Goal: Task Accomplishment & Management: Manage account settings

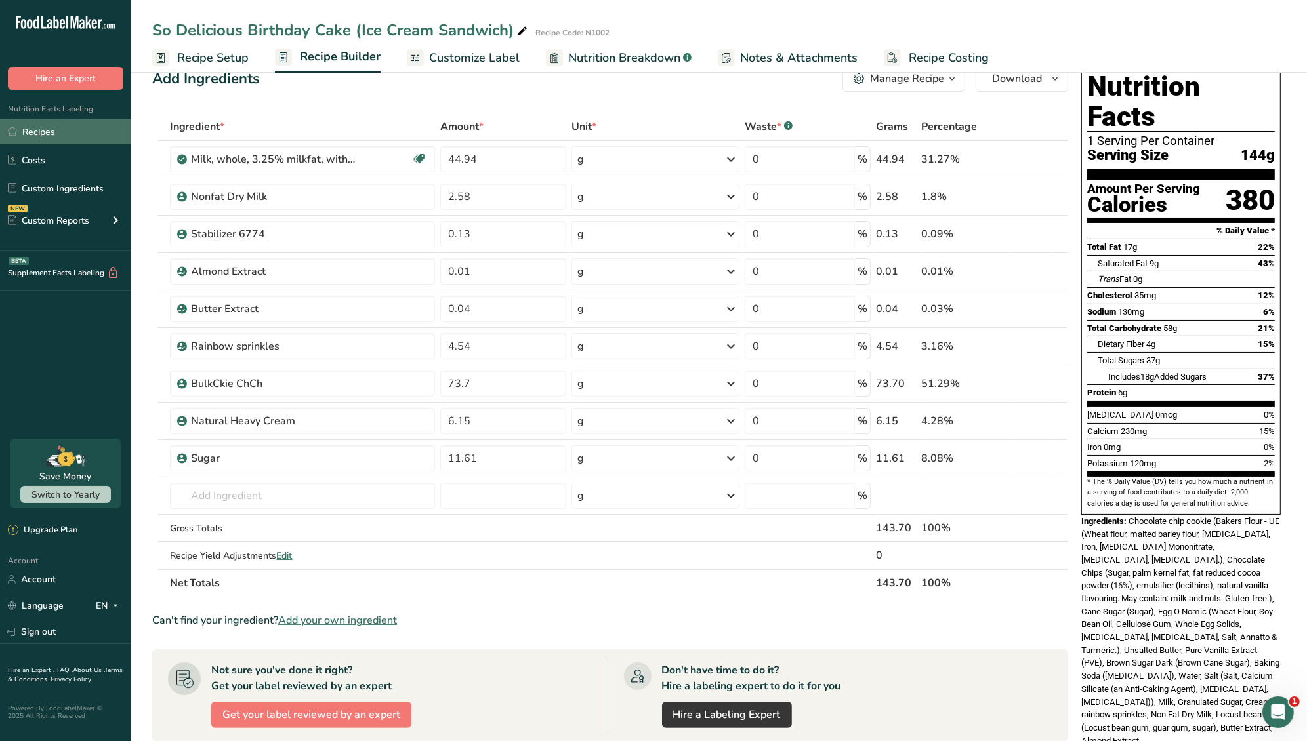
click at [74, 138] on link "Recipes" at bounding box center [65, 131] width 131 height 25
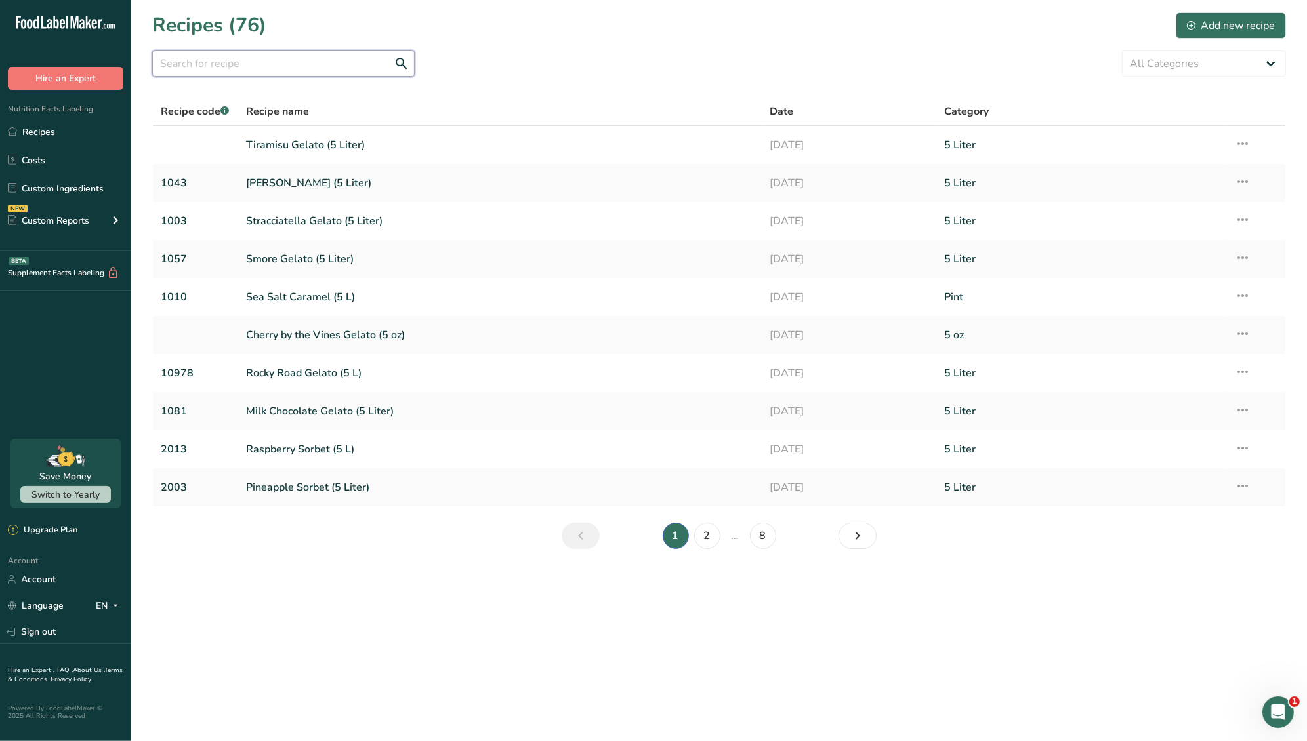
click at [266, 58] on input "text" at bounding box center [283, 64] width 262 height 26
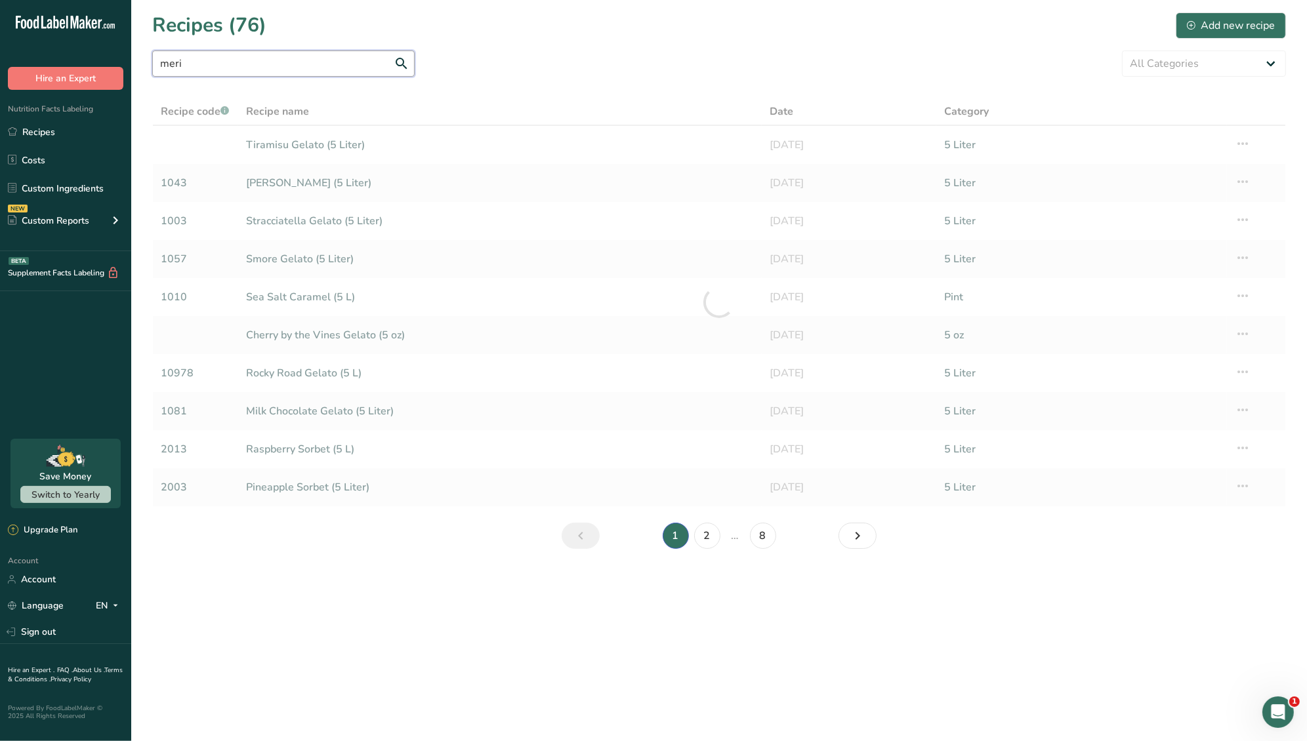
type input "meri"
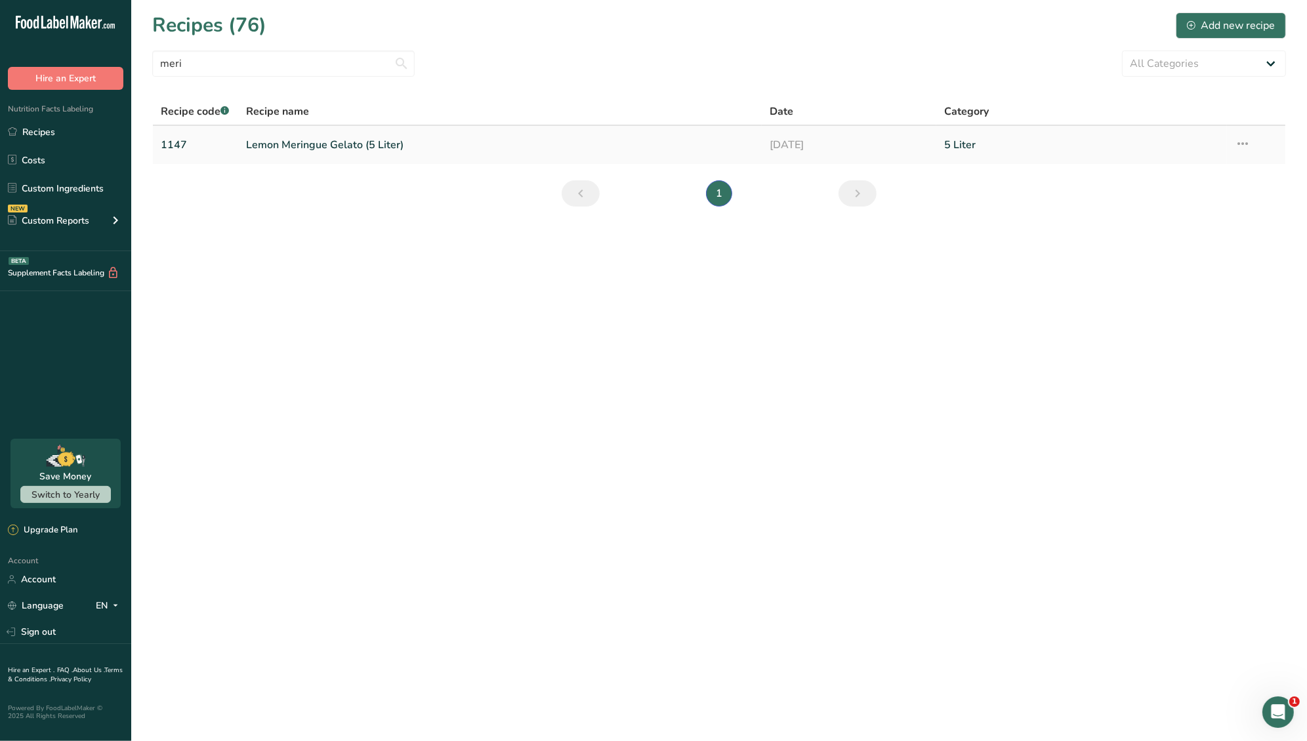
click at [355, 146] on link "Lemon Meringue Gelato (5 Liter)" at bounding box center [500, 145] width 508 height 28
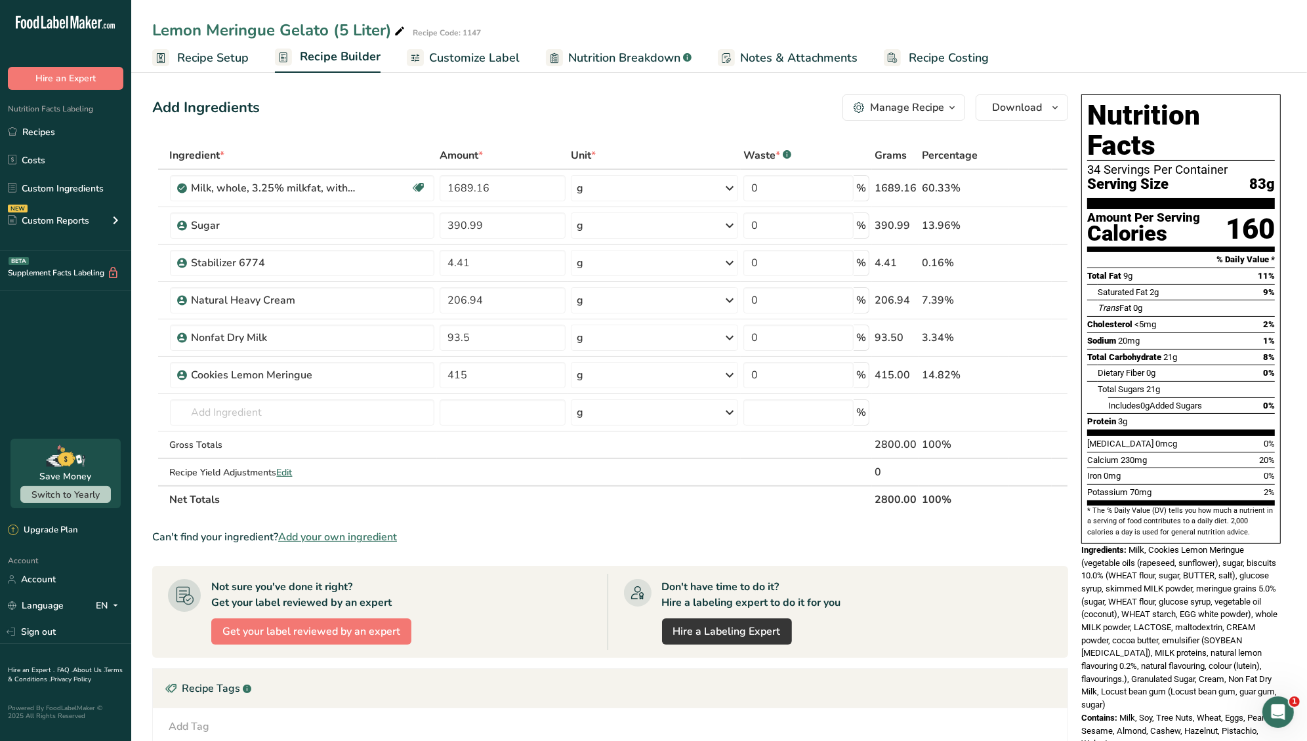
click at [933, 104] on div "Manage Recipe" at bounding box center [907, 108] width 74 height 16
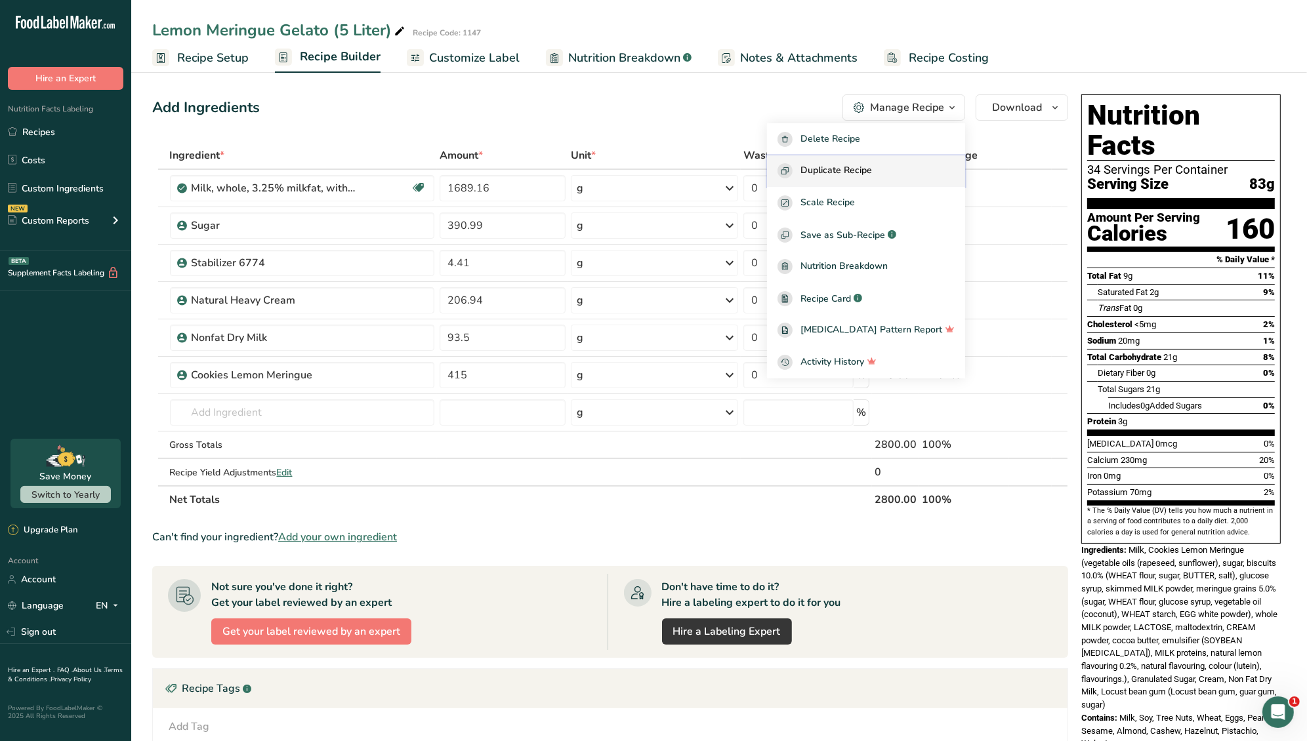
click at [872, 168] on span "Duplicate Recipe" at bounding box center [836, 170] width 72 height 15
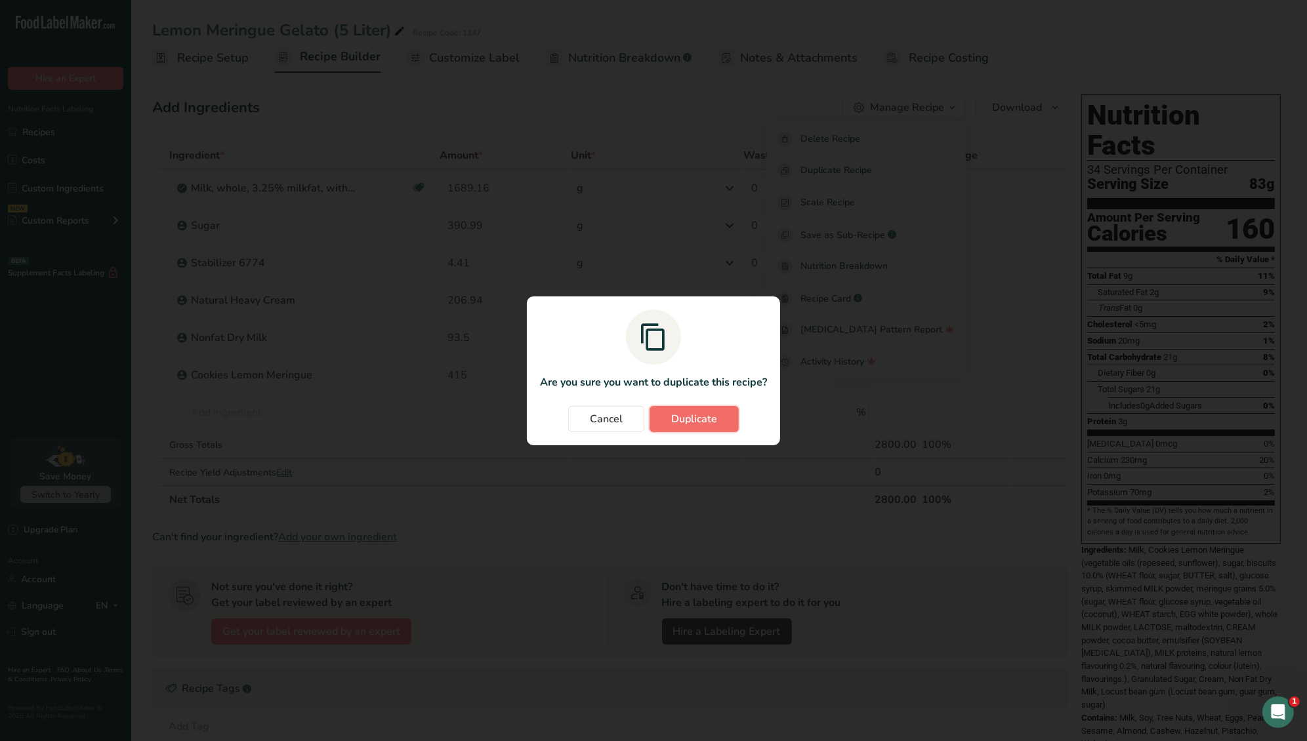
click at [701, 428] on button "Duplicate" at bounding box center [693, 419] width 89 height 26
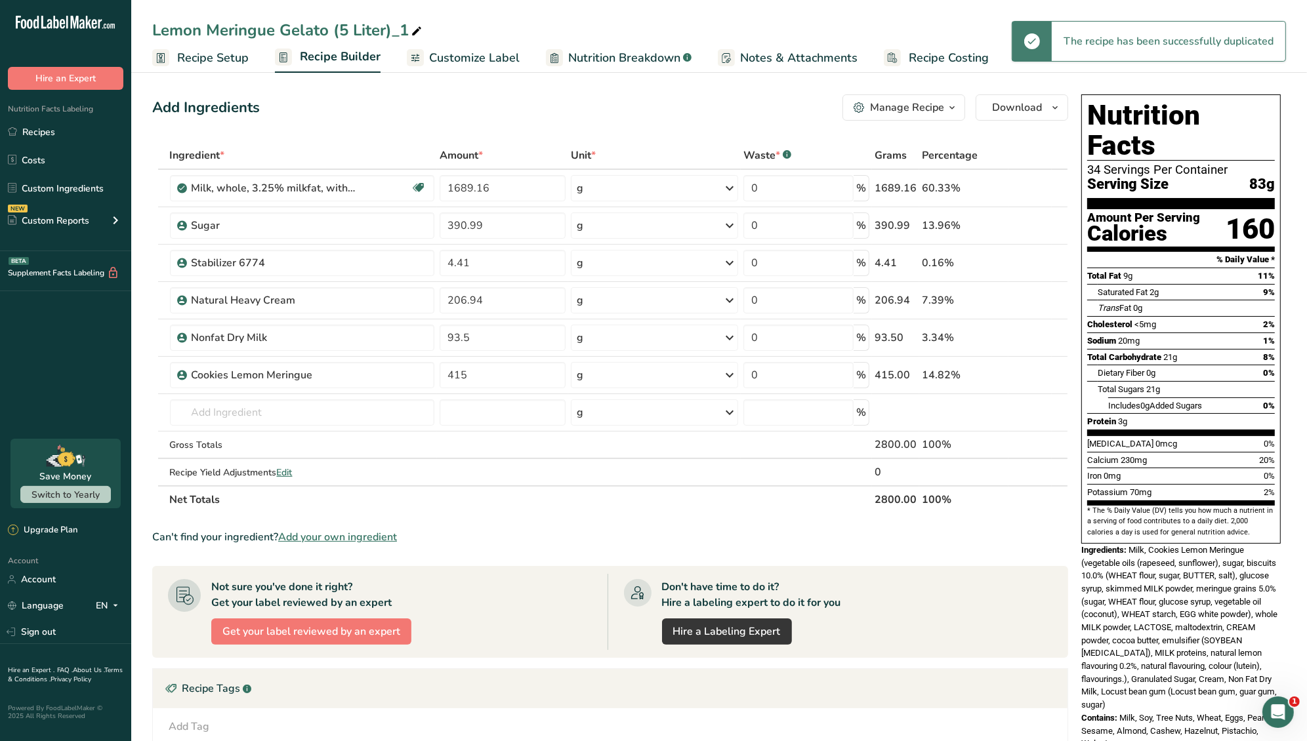
click at [413, 26] on icon at bounding box center [417, 31] width 12 height 18
type input "Lemon Meringue Gelato (Pint)"
click at [301, 82] on section "Add Ingredients Manage Recipe Delete Recipe Duplicate Recipe Scale Recipe Save …" at bounding box center [718, 515] width 1175 height 895
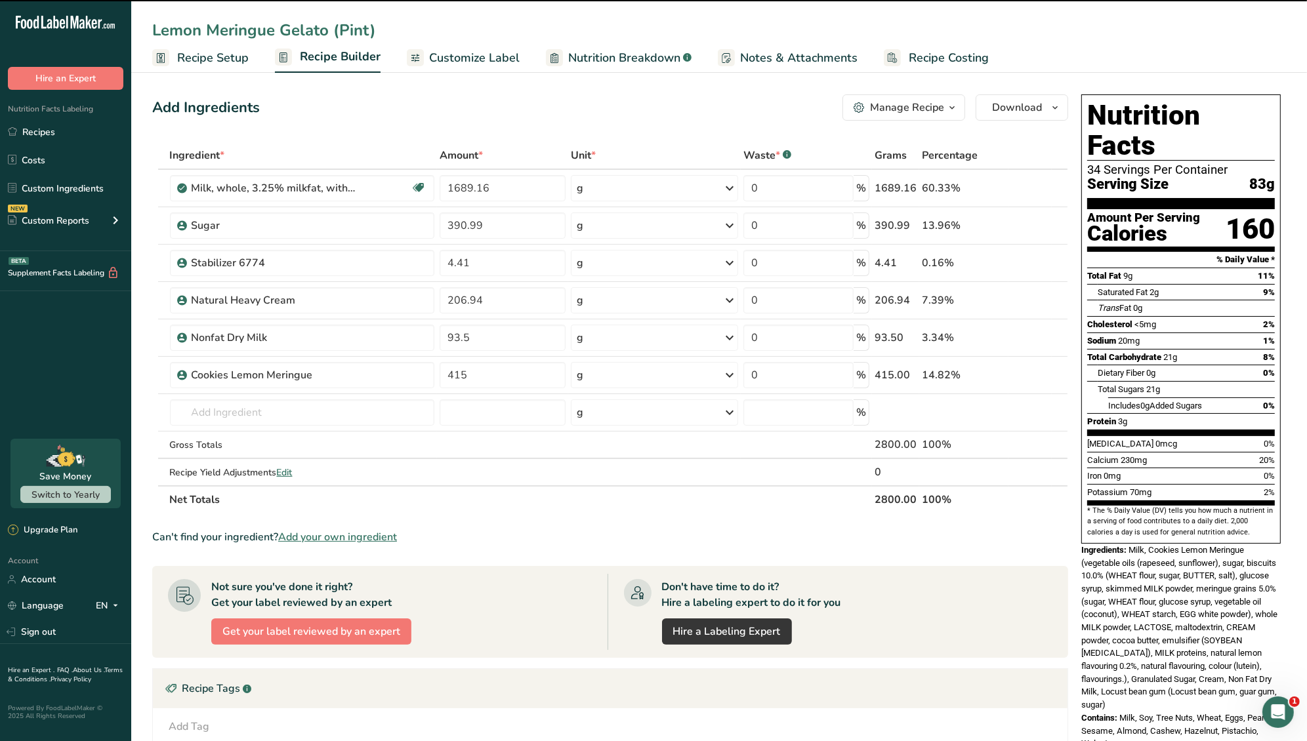
click at [226, 70] on link "Recipe Setup" at bounding box center [200, 58] width 96 height 30
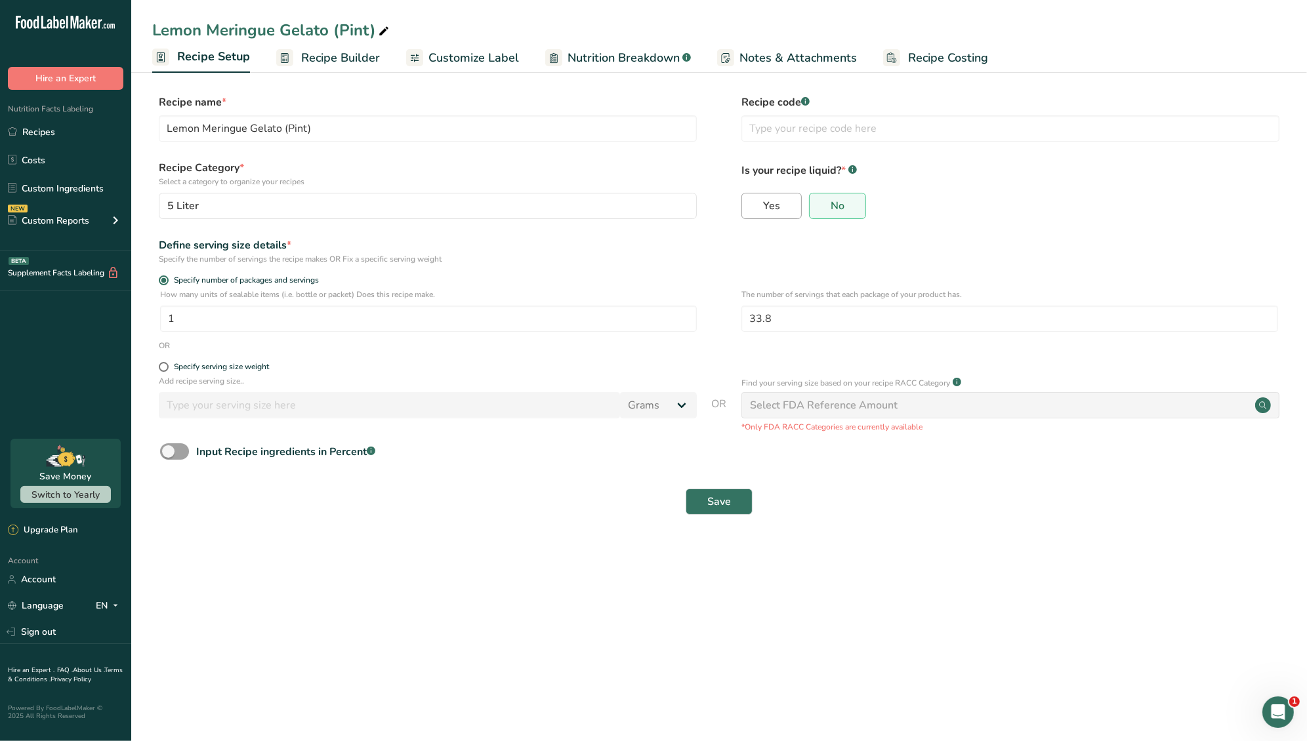
click at [776, 211] on span "Yes" at bounding box center [771, 205] width 17 height 13
click at [750, 210] on input "Yes" at bounding box center [746, 205] width 9 height 9
radio input "true"
radio input "false"
select select "22"
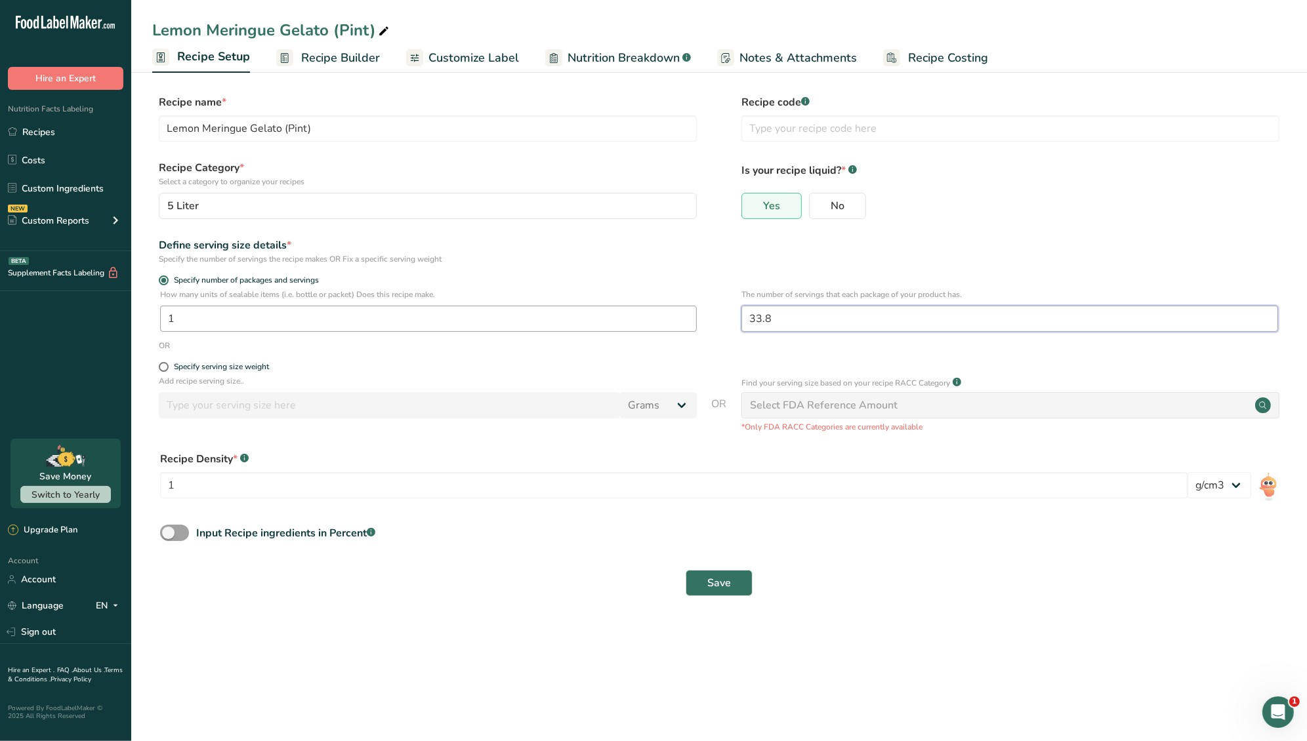
drag, startPoint x: 821, startPoint y: 327, endPoint x: 663, endPoint y: 319, distance: 158.3
click at [663, 319] on div "How many units of sealable items (i.e. bottle or packet) Does this recipe make.…" at bounding box center [719, 314] width 1134 height 51
type input "3"
click at [1046, 605] on section "Recipe name * Lemon Meringue Gelato (Pint) Recipe code .a-a{fill:#347362;}.b-a{…" at bounding box center [718, 346] width 1175 height 557
click at [727, 590] on span "Save" at bounding box center [719, 583] width 24 height 16
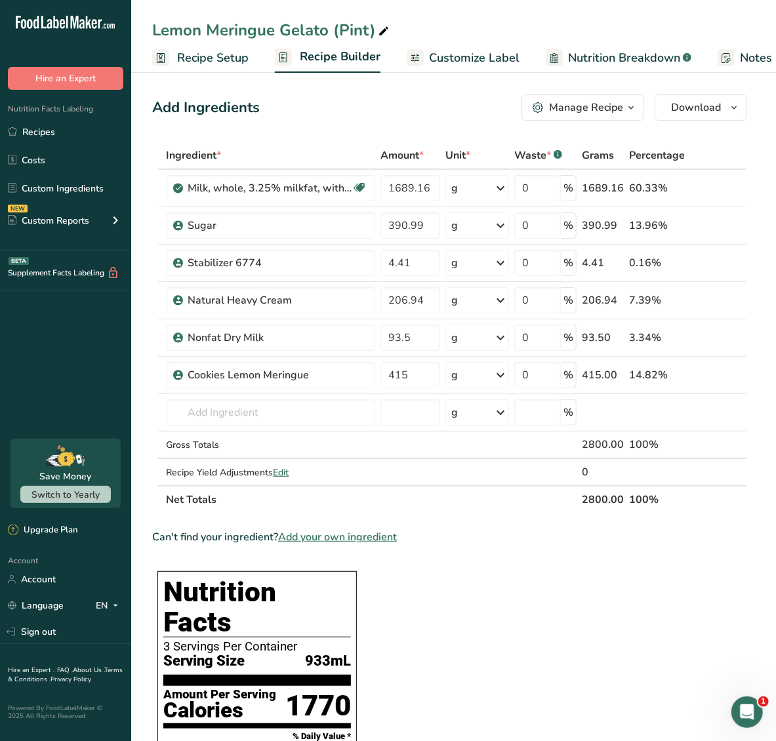
click at [410, 186] on input "1689.16" at bounding box center [410, 188] width 60 height 26
click at [405, 188] on input "1689.16" at bounding box center [410, 188] width 60 height 26
type input "199"
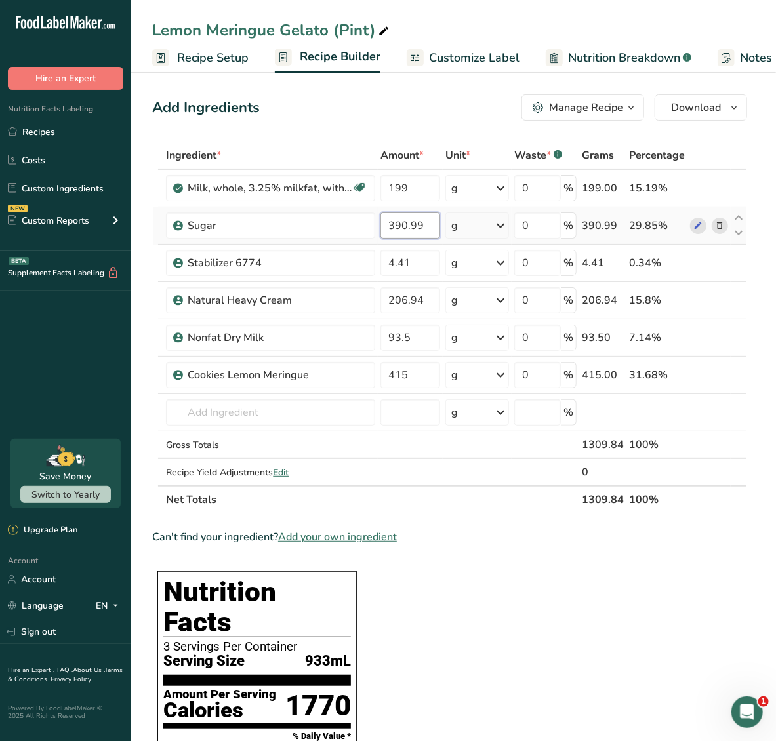
click at [406, 220] on div "Ingredient * Amount * Unit * Waste * .a-a{fill:#347362;}.b-a{fill:#fff;} Grams …" at bounding box center [449, 328] width 595 height 372
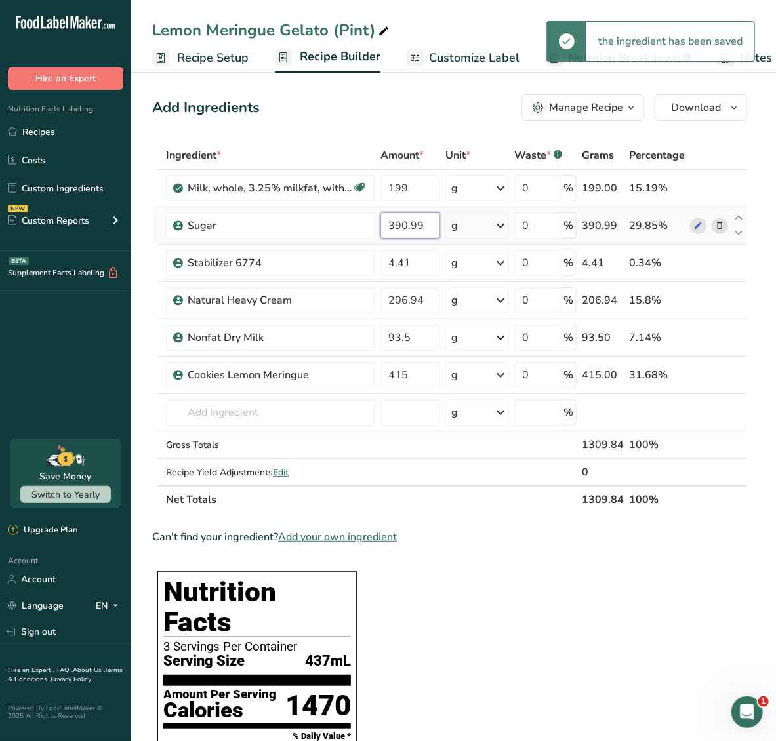
click at [406, 222] on input "390.99" at bounding box center [410, 226] width 60 height 26
type input "46.12"
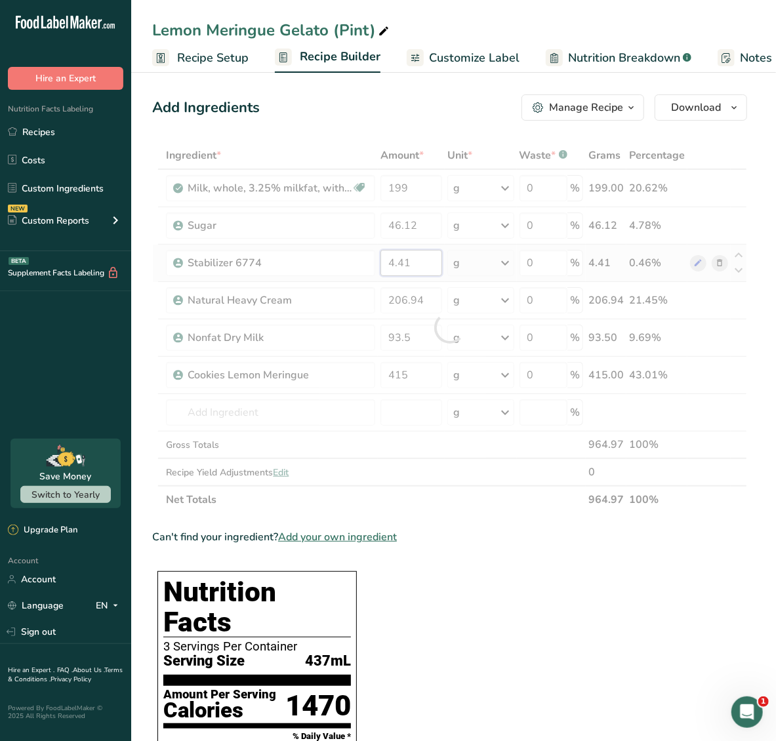
click at [413, 260] on div "Ingredient * Amount * Unit * Waste * .a-a{fill:#347362;}.b-a{fill:#fff;} Grams …" at bounding box center [449, 328] width 595 height 372
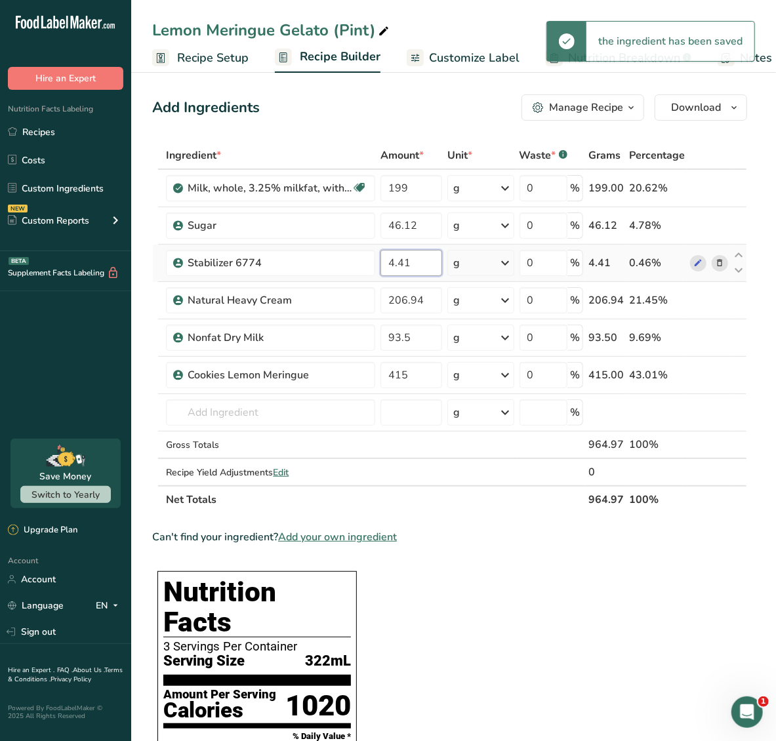
click at [398, 260] on input "4.41" at bounding box center [411, 263] width 62 height 26
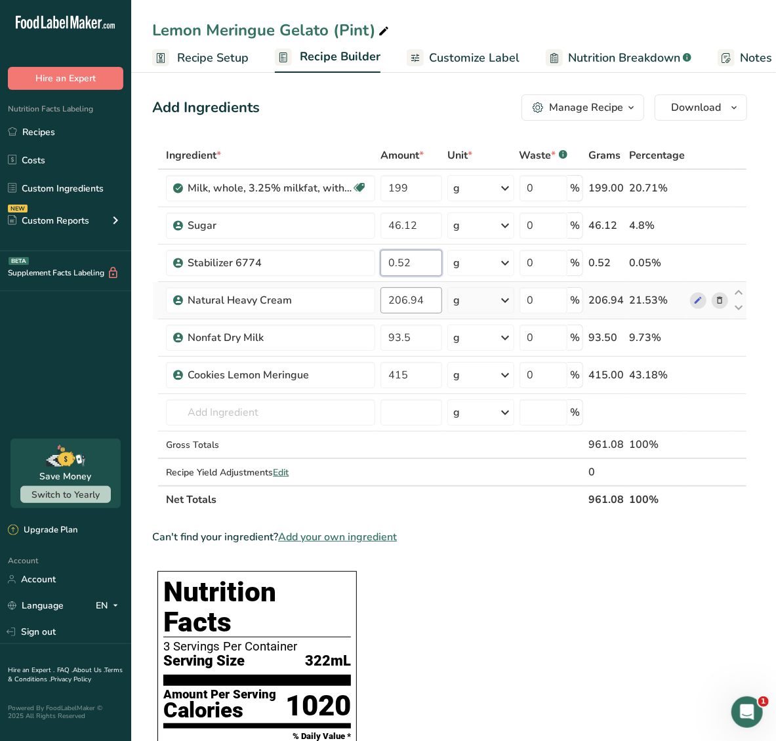
type input "0.52"
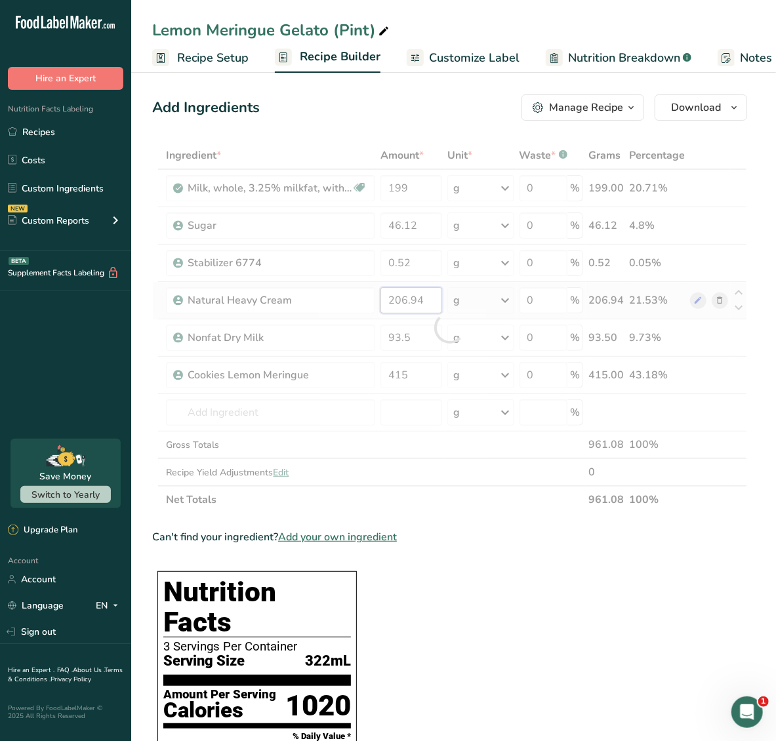
click at [420, 298] on div "Ingredient * Amount * Unit * Waste * .a-a{fill:#347362;}.b-a{fill:#fff;} Grams …" at bounding box center [449, 328] width 595 height 372
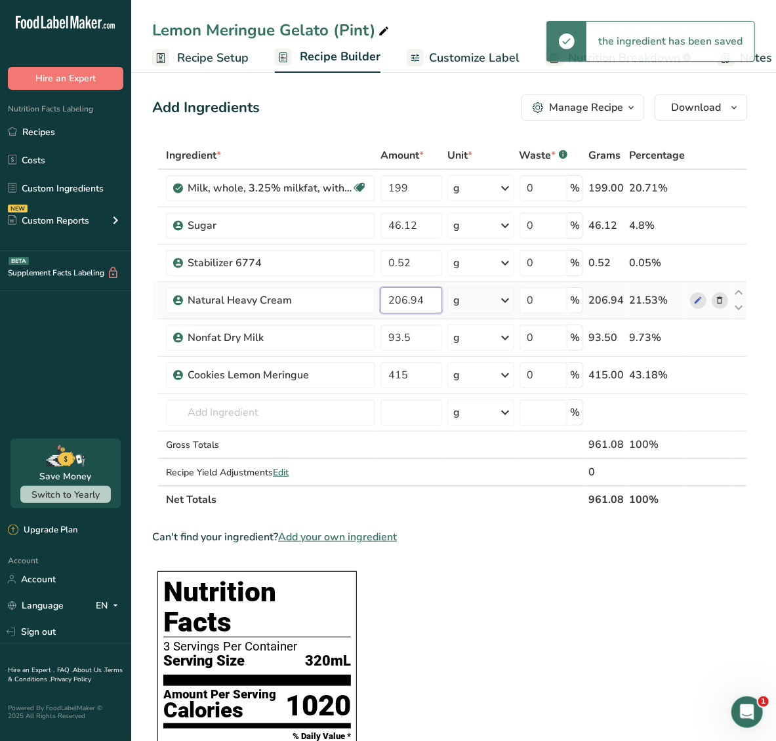
click at [405, 300] on input "206.94" at bounding box center [411, 300] width 62 height 26
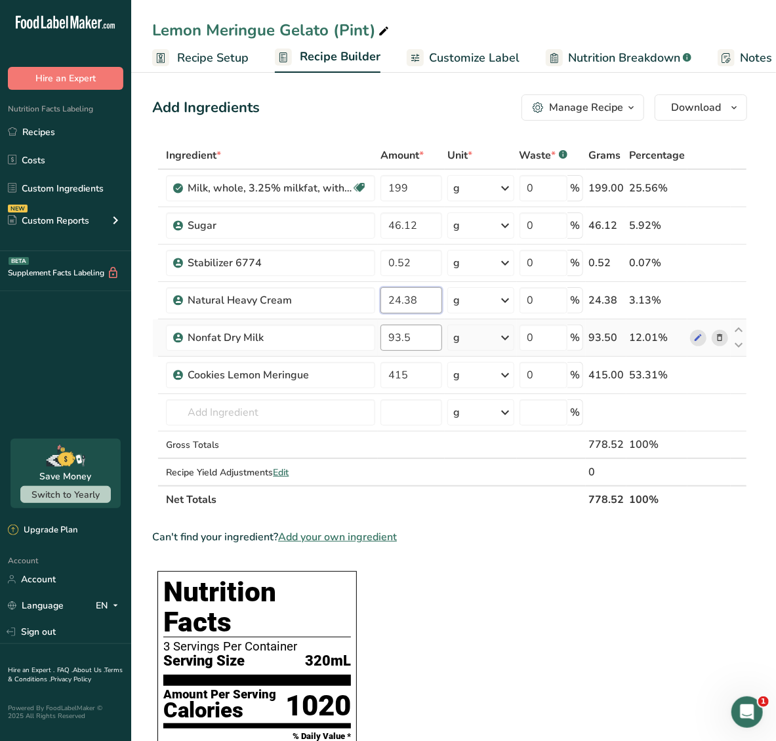
type input "24.38"
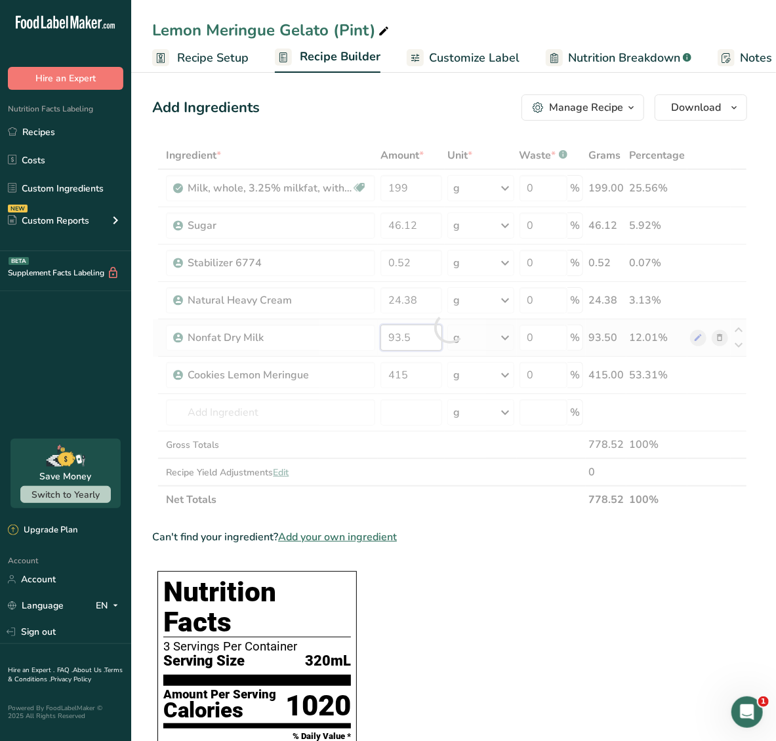
click at [407, 338] on div "Ingredient * Amount * Unit * Waste * .a-a{fill:#347362;}.b-a{fill:#fff;} Grams …" at bounding box center [449, 328] width 595 height 372
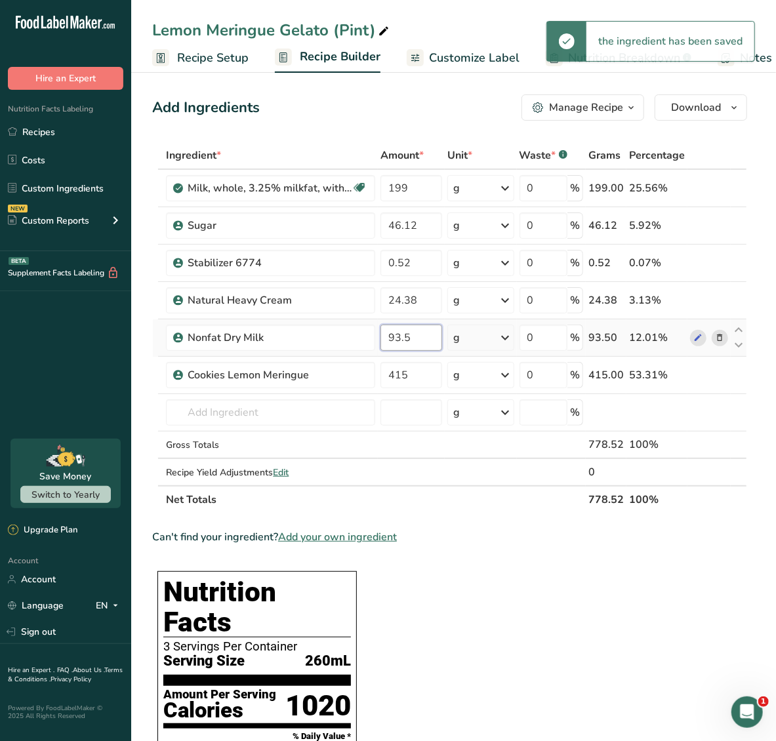
click at [399, 337] on input "93.5" at bounding box center [411, 338] width 62 height 26
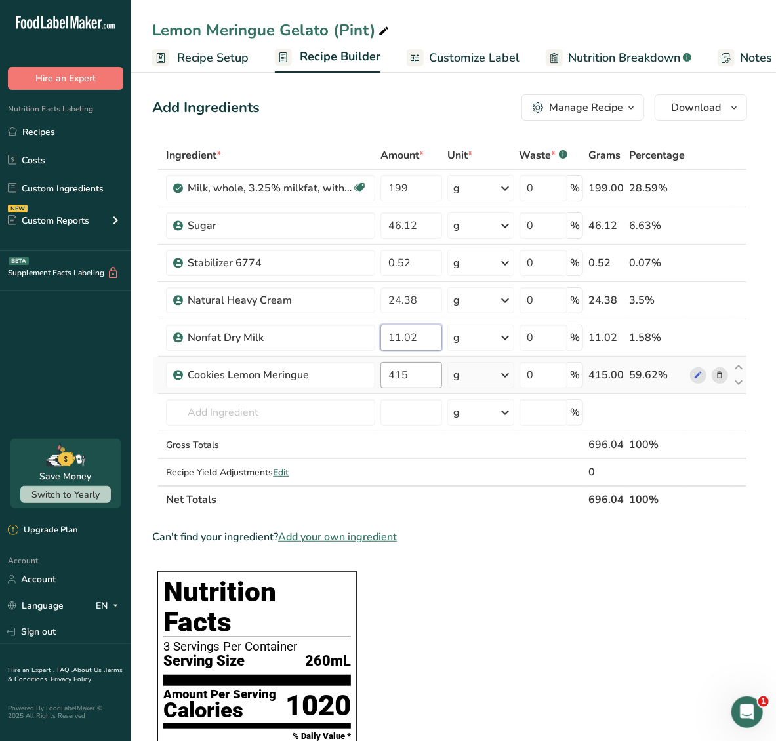
type input "11.02"
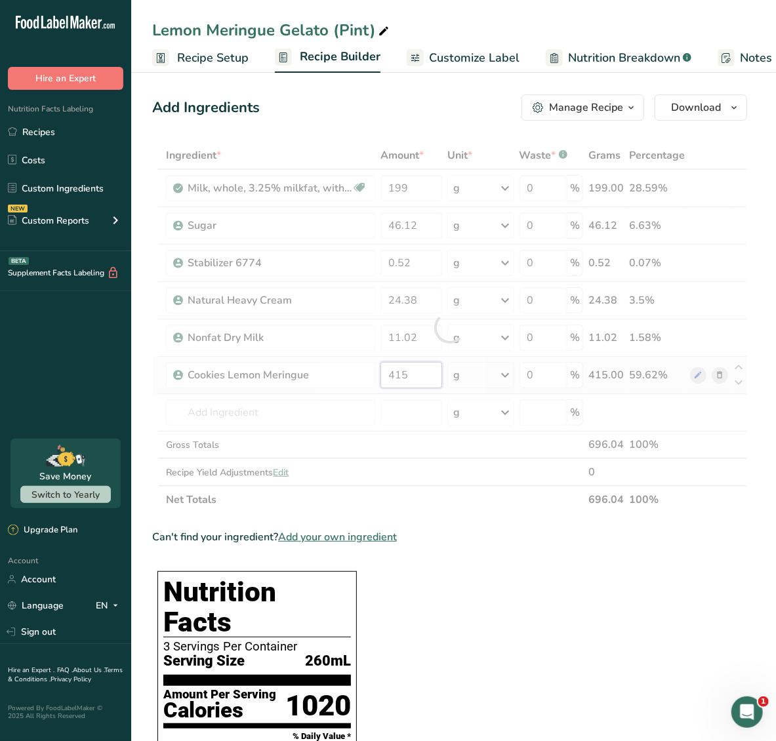
click at [419, 375] on div "Ingredient * Amount * Unit * Waste * .a-a{fill:#347362;}.b-a{fill:#fff;} Grams …" at bounding box center [449, 328] width 595 height 372
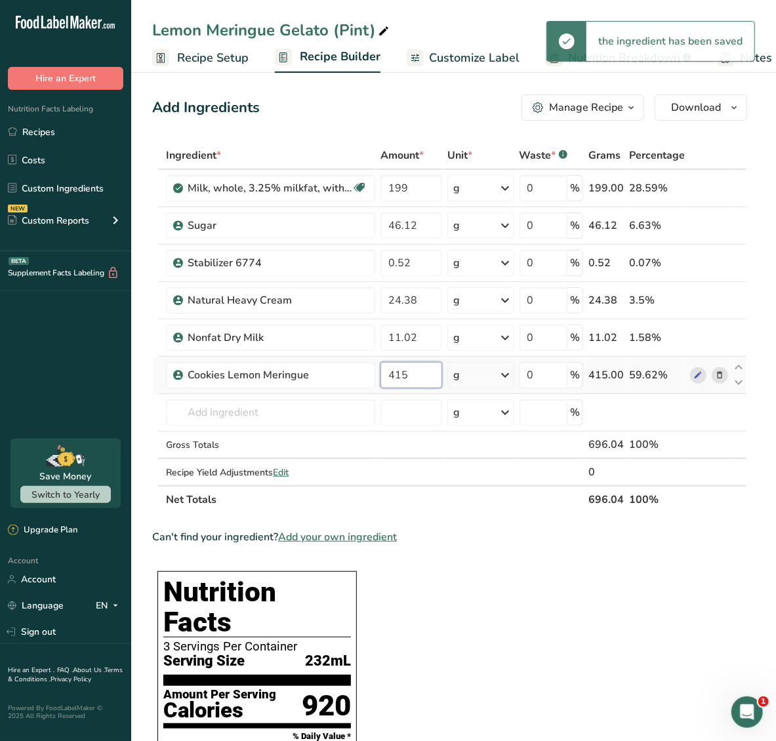
click at [398, 373] on input "415" at bounding box center [411, 375] width 62 height 26
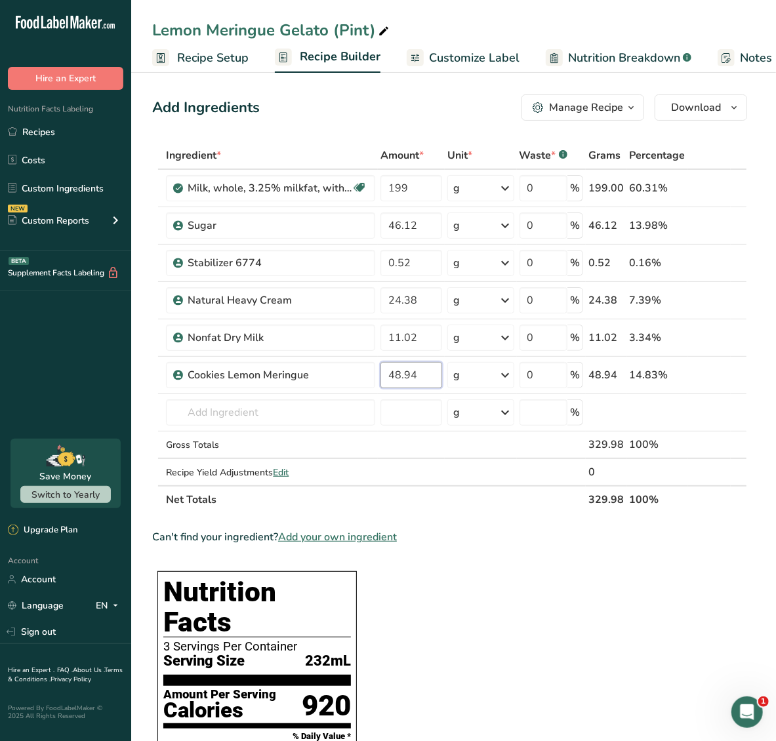
type input "48.94"
click at [582, 529] on div "Can't find your ingredient? Add your own ingredient" at bounding box center [449, 537] width 595 height 16
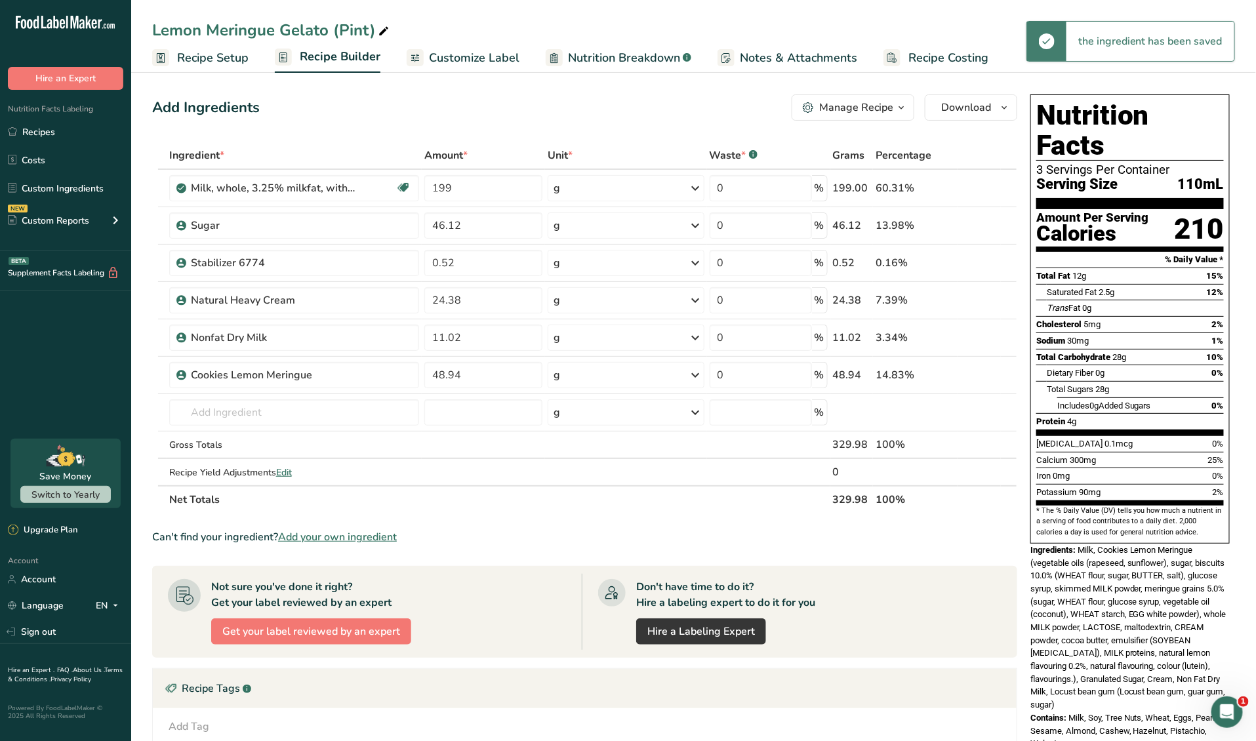
click at [941, 53] on span "Recipe Costing" at bounding box center [949, 58] width 80 height 18
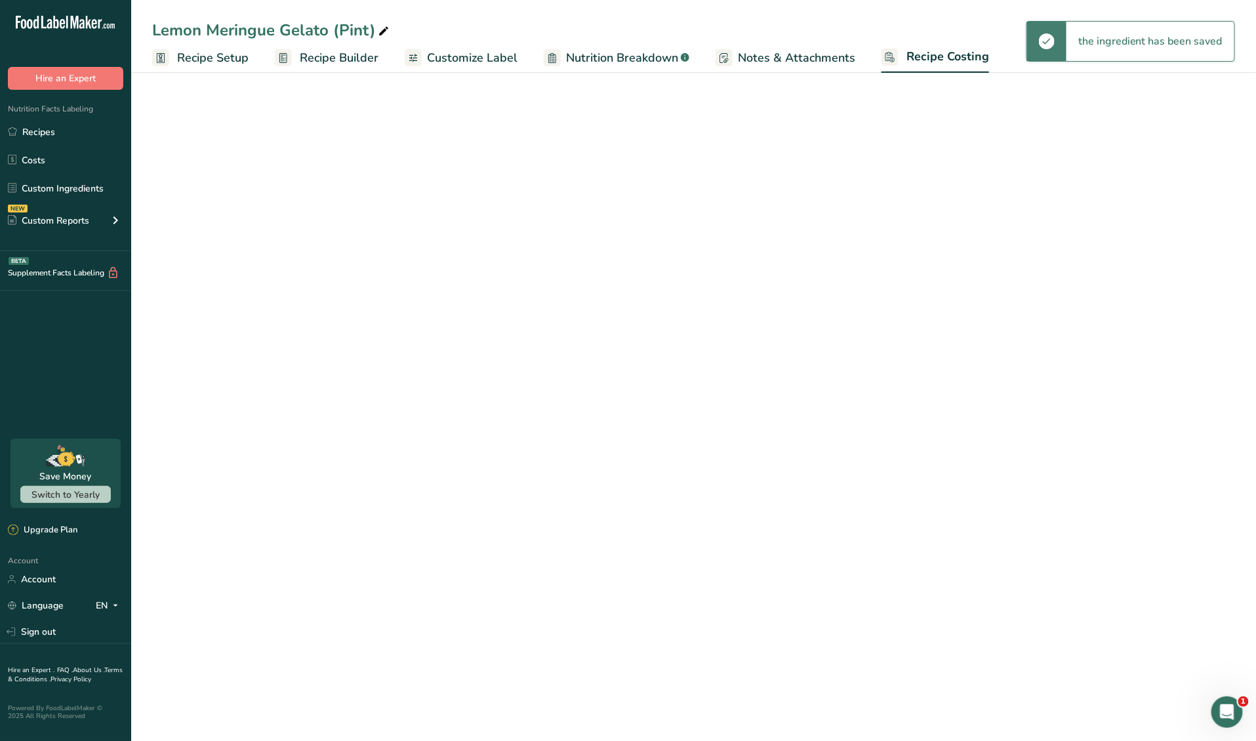
select select "12"
select select "1"
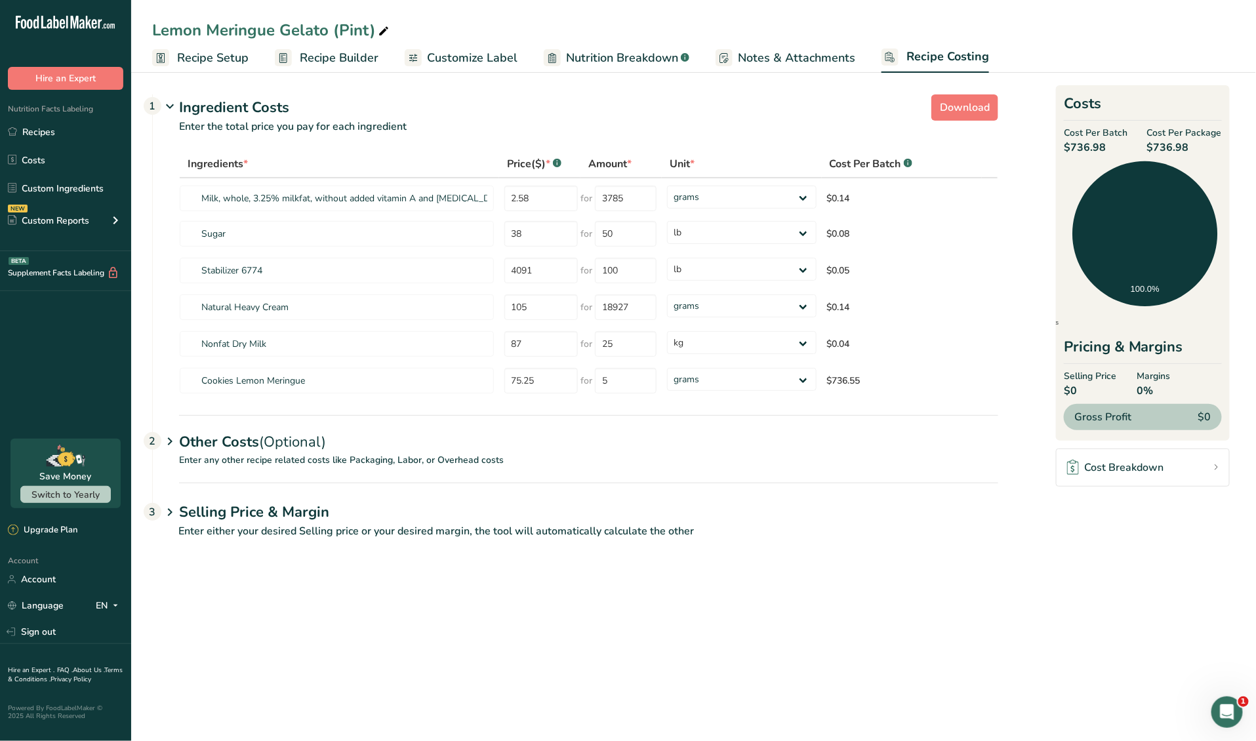
click at [224, 437] on div "Other Costs (Optional) 2" at bounding box center [588, 434] width 819 height 38
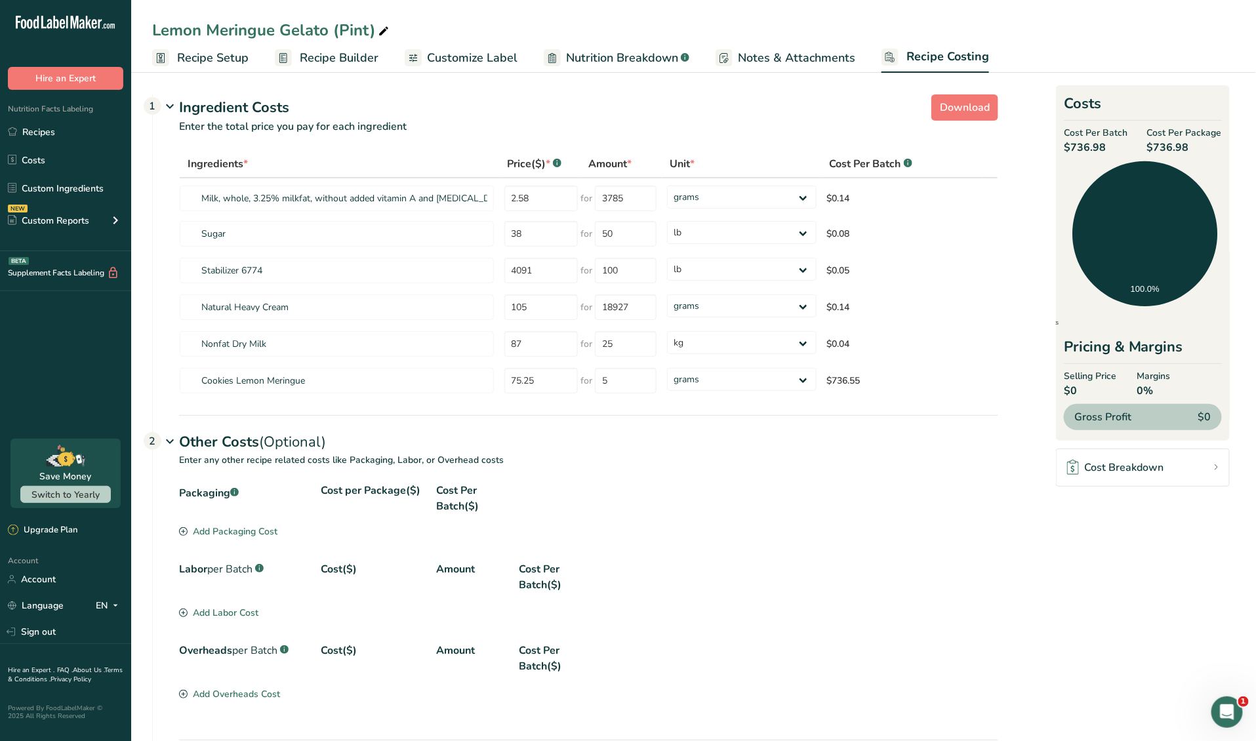
click at [225, 529] on div "Add Packaging Cost" at bounding box center [228, 532] width 98 height 14
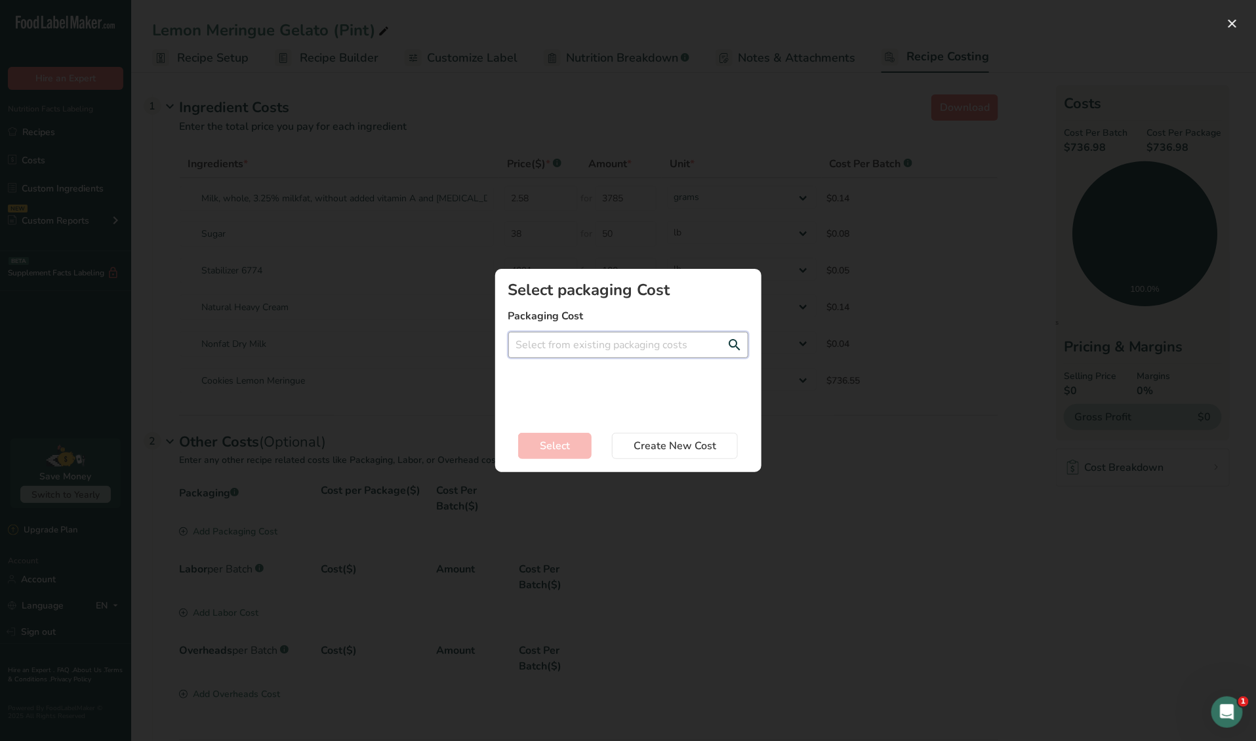
click at [543, 342] on input "Add New Recipe Cost Modal" at bounding box center [628, 345] width 240 height 26
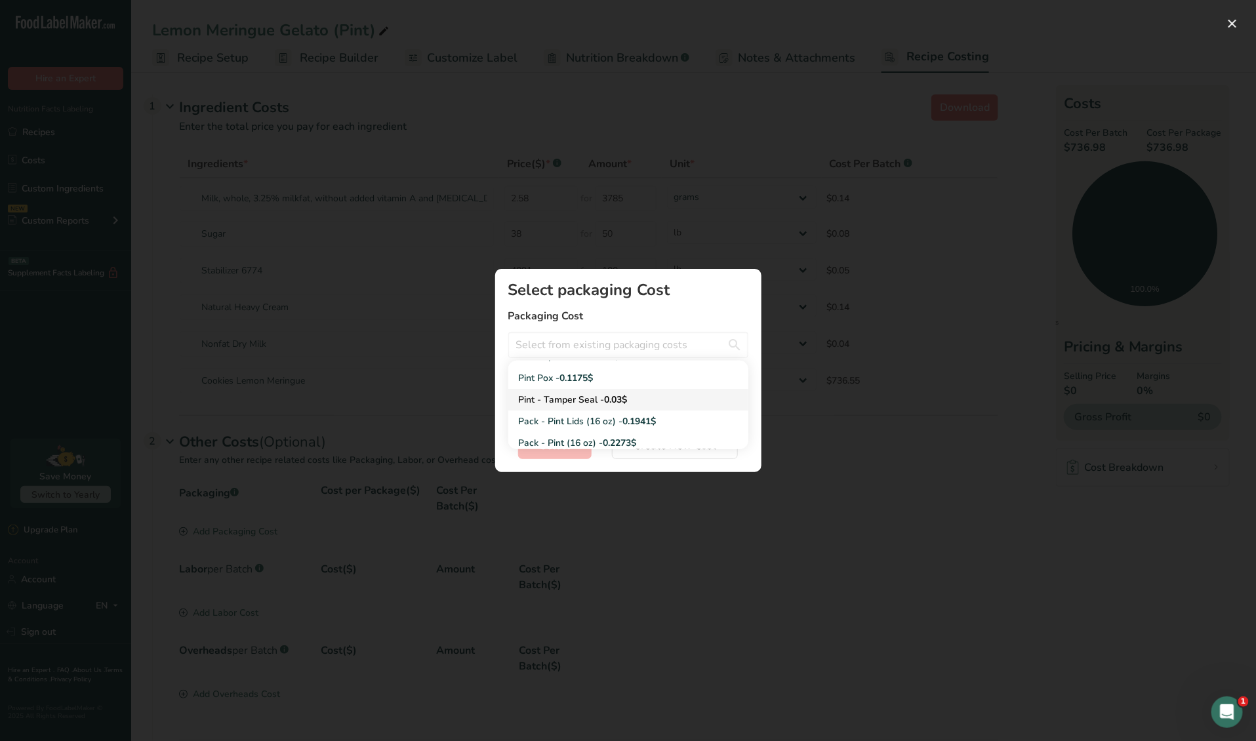
click at [666, 400] on div "Pint - Tamper Seal - 0.03$" at bounding box center [618, 400] width 198 height 14
type input "Pint - Tamper Seal - 0.03$"
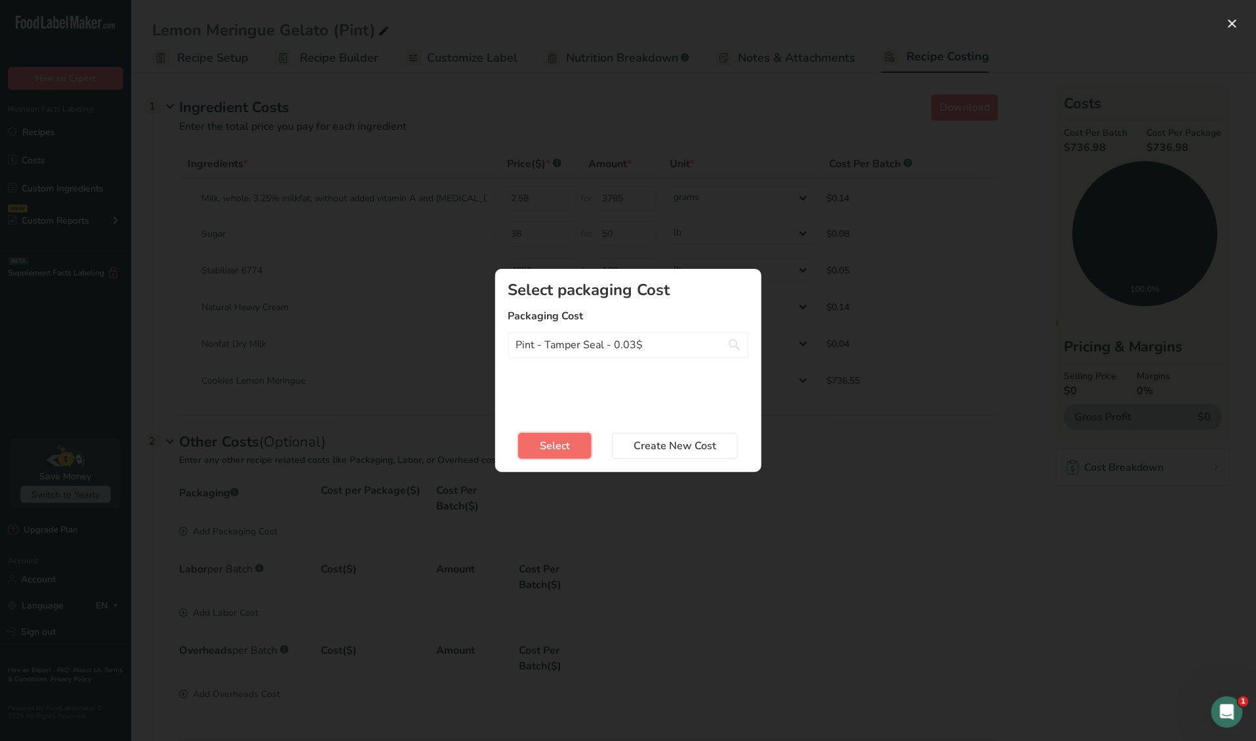
click at [566, 441] on span "Select" at bounding box center [555, 446] width 30 height 16
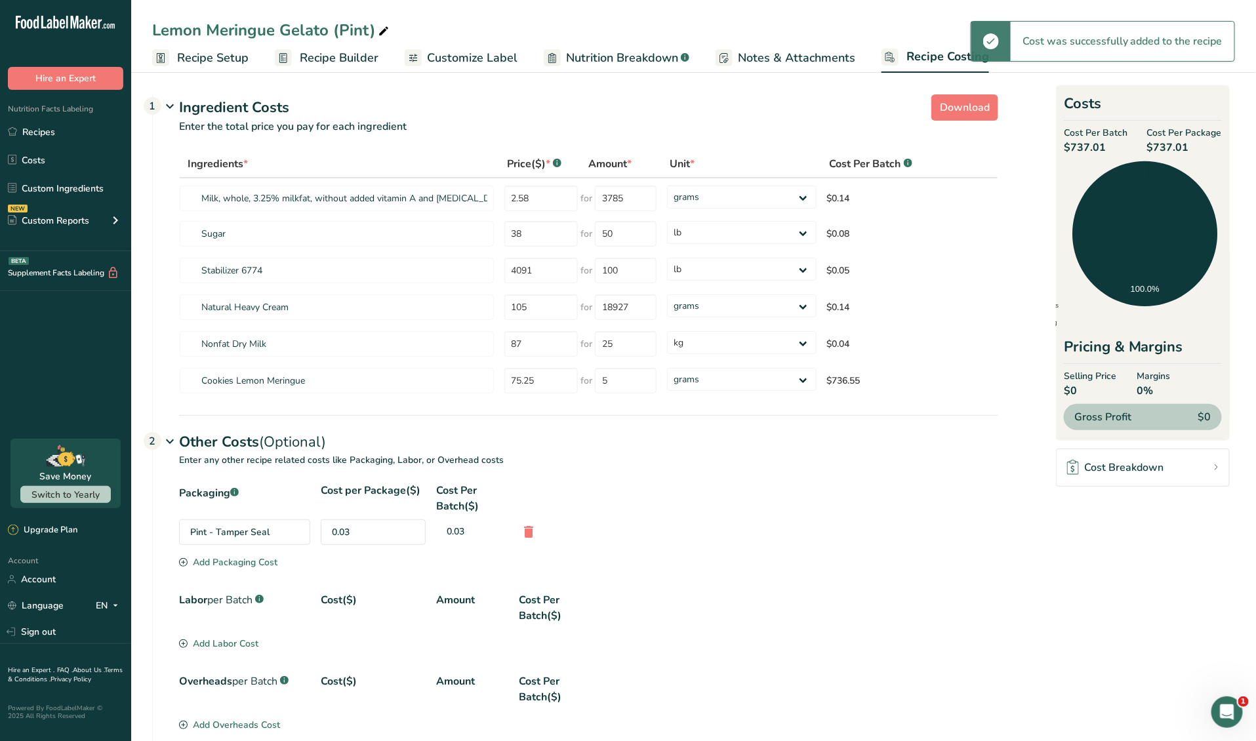
click at [224, 558] on div "Add Packaging Cost" at bounding box center [228, 563] width 98 height 14
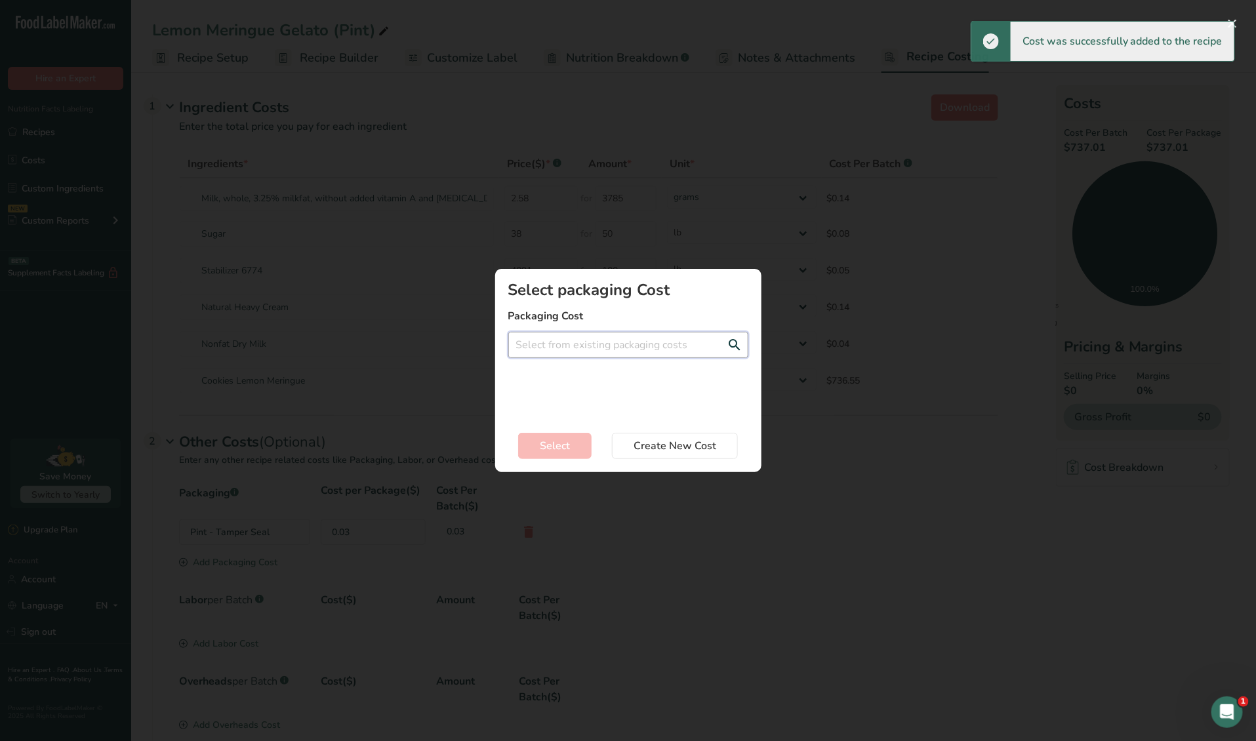
click at [563, 346] on input "Add New Recipe Cost Modal" at bounding box center [628, 345] width 240 height 26
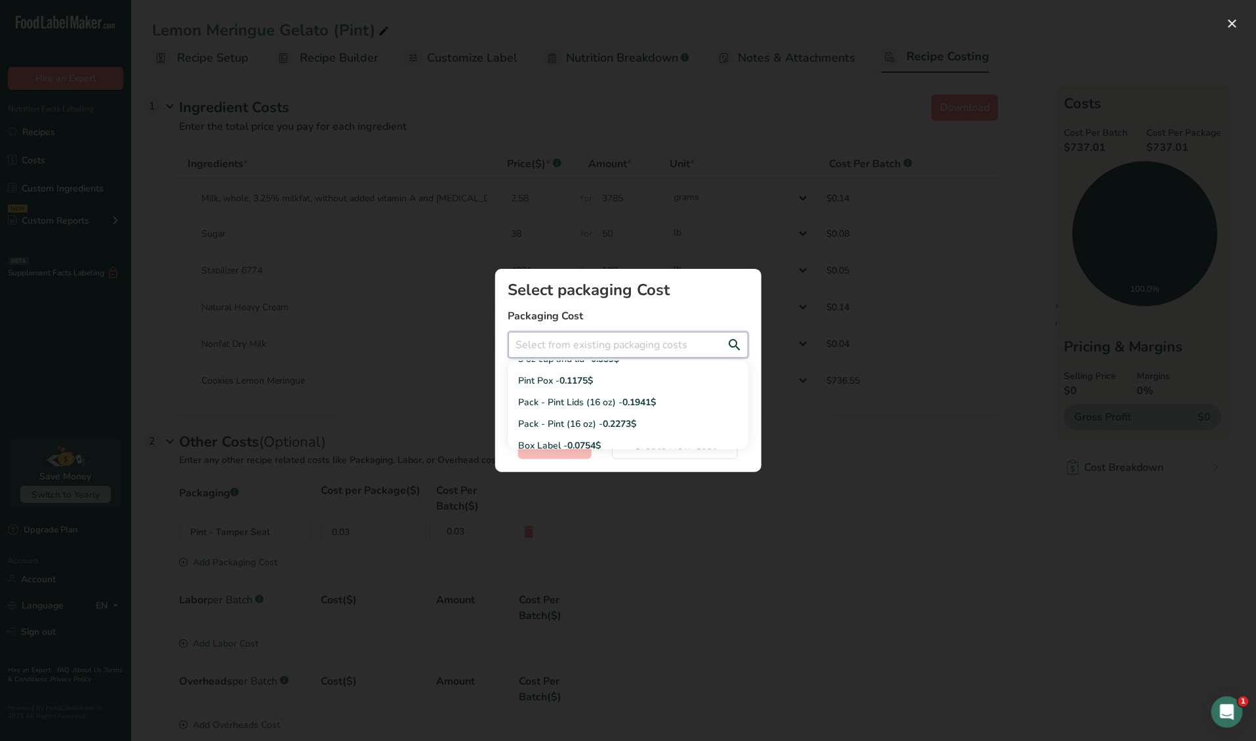
scroll to position [105, 0]
click at [584, 398] on div "Pack - Pint Lids (16 oz) - 0.1941$" at bounding box center [618, 397] width 198 height 14
type input "Pack - Pint Lids (16 oz) - 0.1941$"
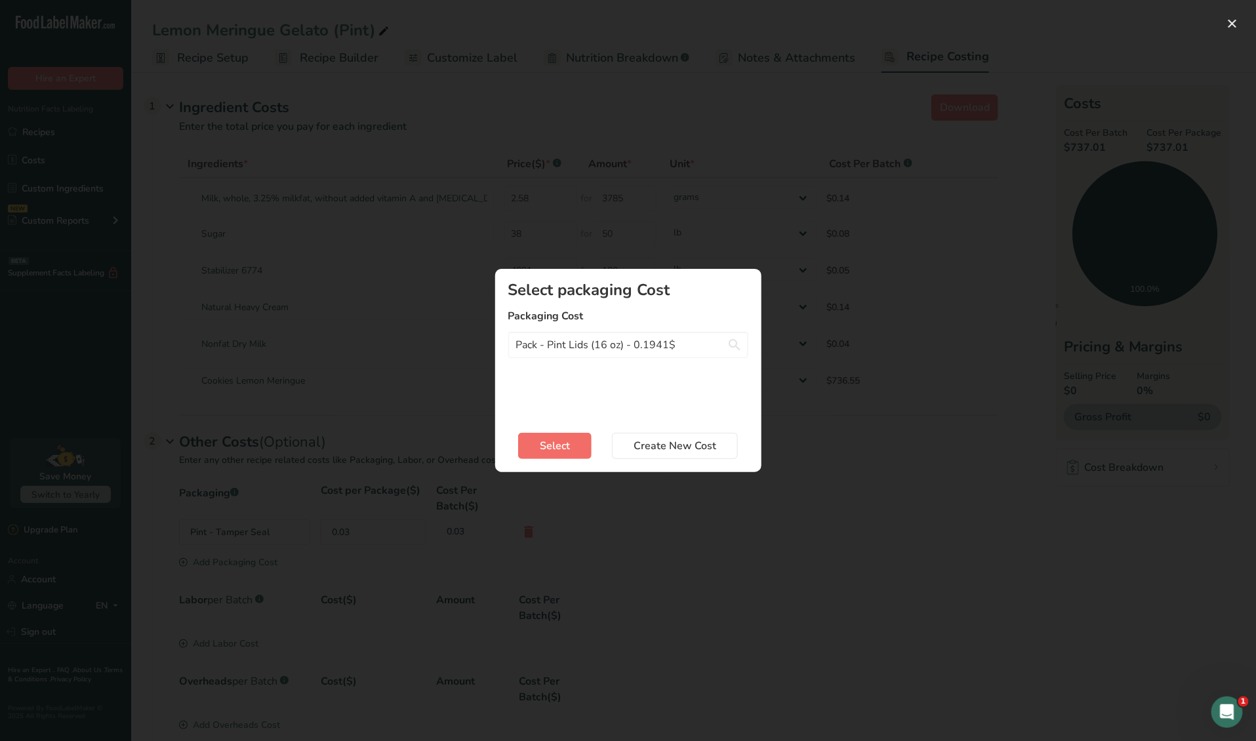
drag, startPoint x: 571, startPoint y: 429, endPoint x: 568, endPoint y: 442, distance: 13.5
click at [571, 429] on div "Select Create New Cost" at bounding box center [628, 443] width 240 height 31
click at [568, 442] on span "Select" at bounding box center [555, 446] width 30 height 16
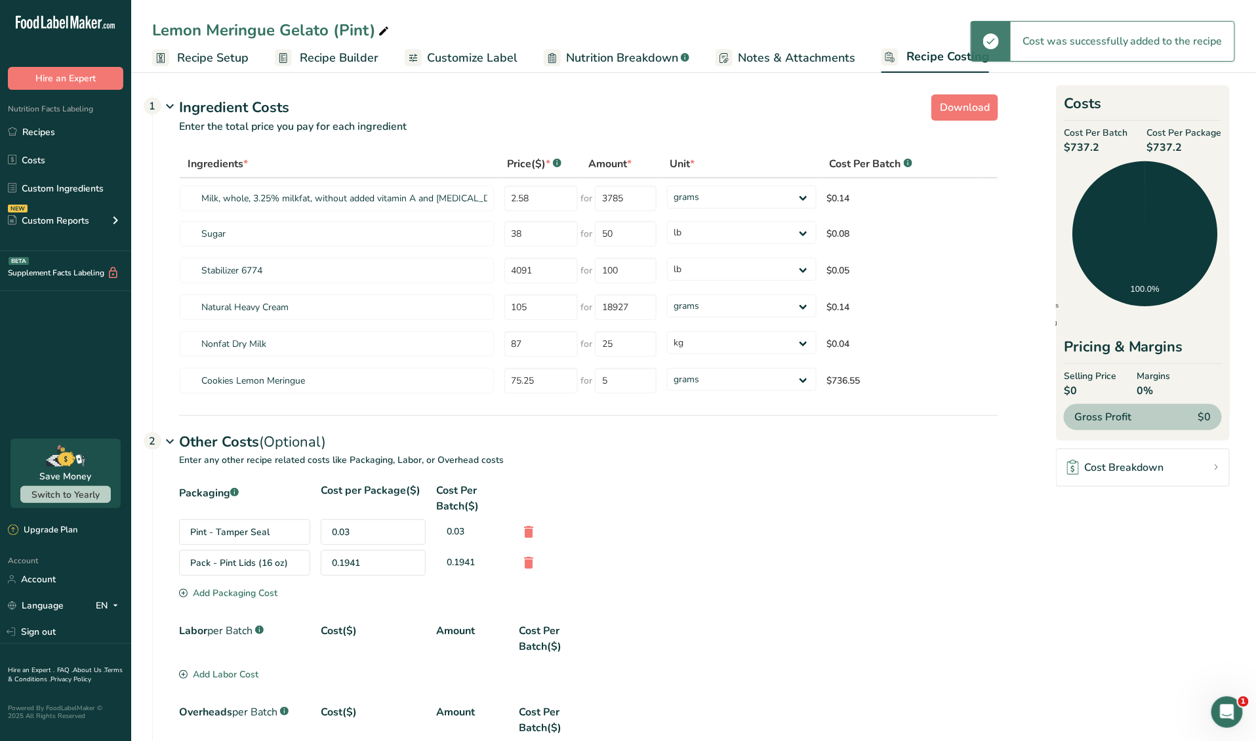
click at [239, 588] on div "Add Packaging Cost" at bounding box center [228, 593] width 98 height 14
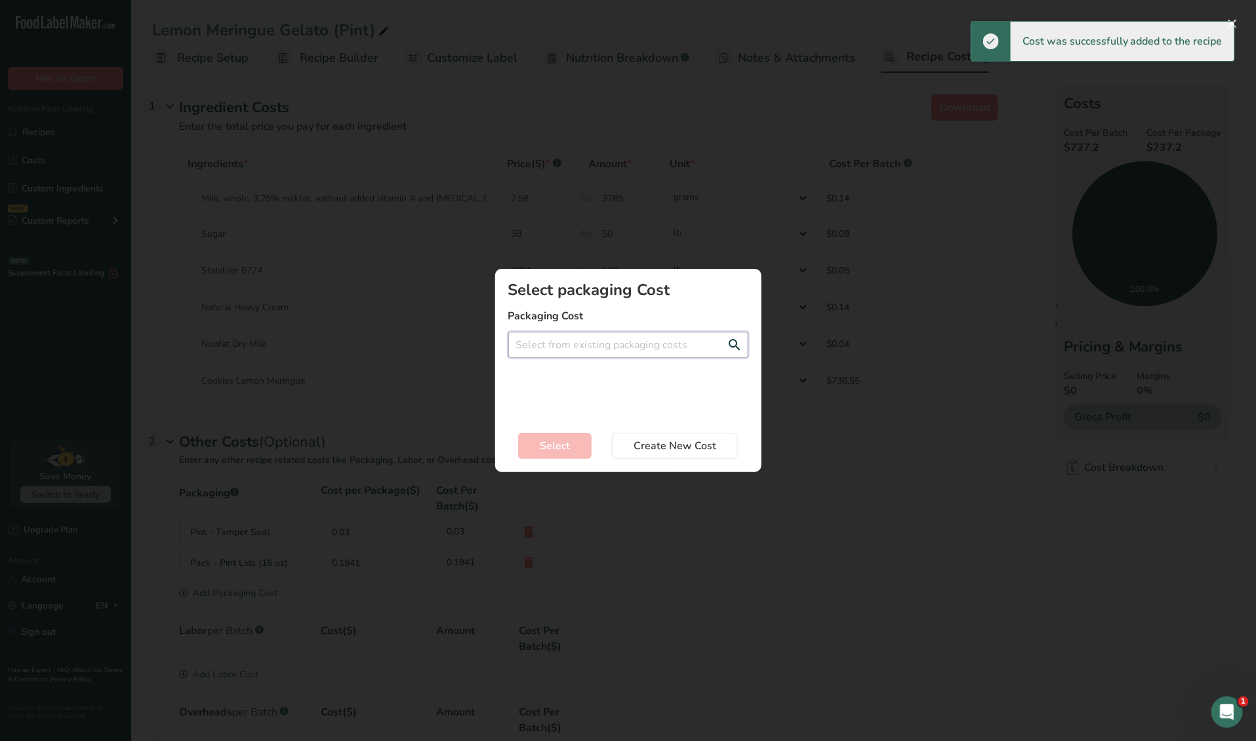
click at [554, 342] on input "Add New Recipe Cost Modal" at bounding box center [628, 345] width 240 height 26
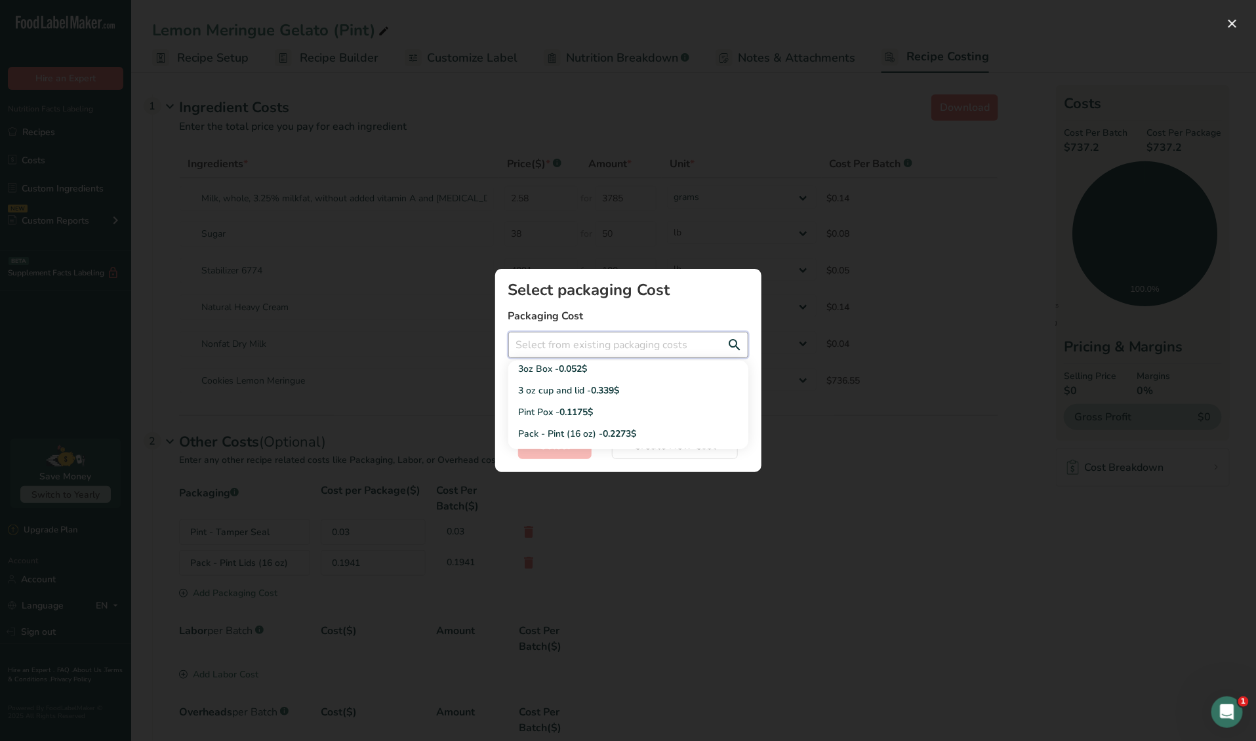
scroll to position [79, 0]
click at [573, 420] on div "Pack - Pint (16 oz) - 0.2273$" at bounding box center [618, 422] width 198 height 14
type input "Pack - Pint (16 oz) - 0.2273$"
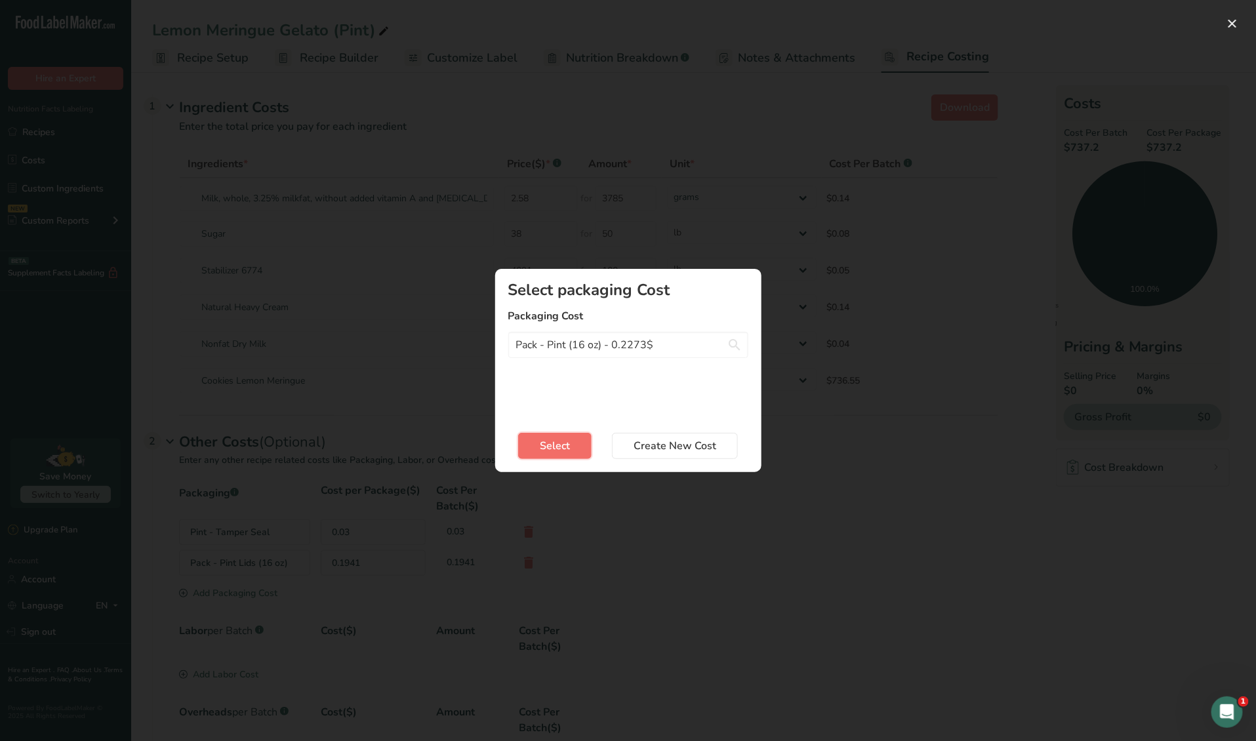
click at [557, 446] on span "Select" at bounding box center [555, 446] width 30 height 16
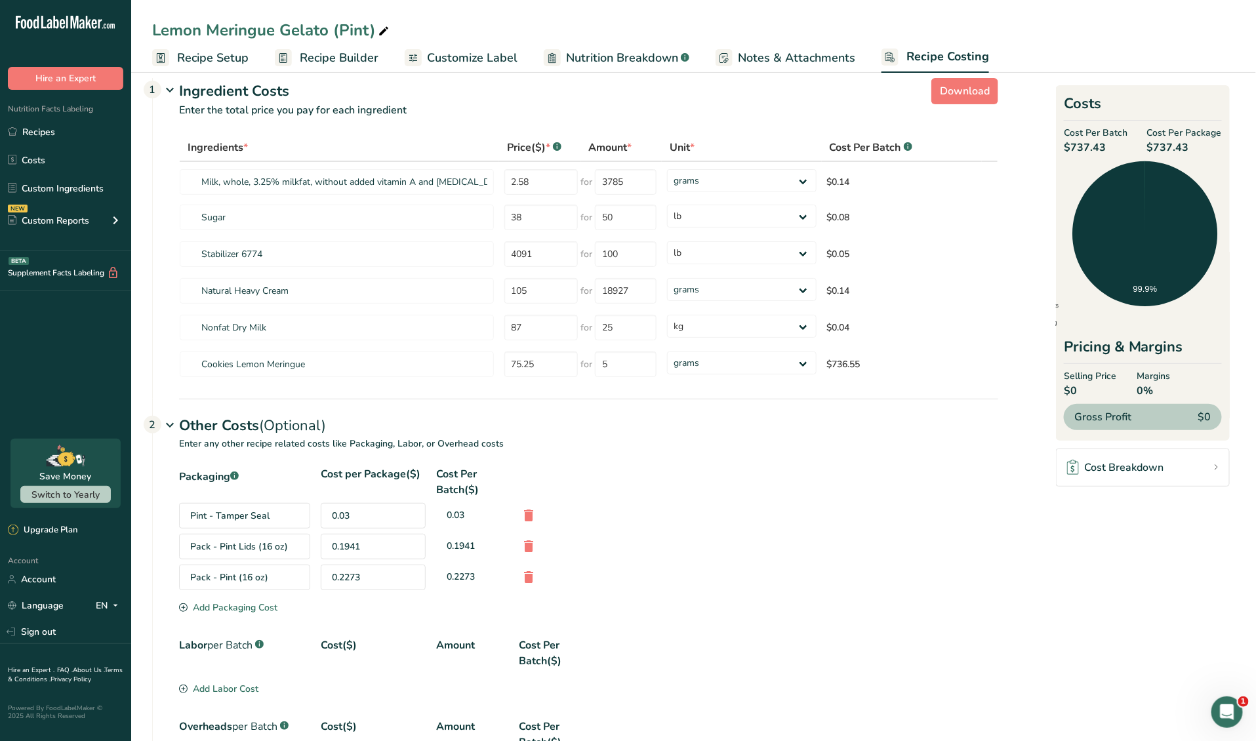
scroll to position [181, 0]
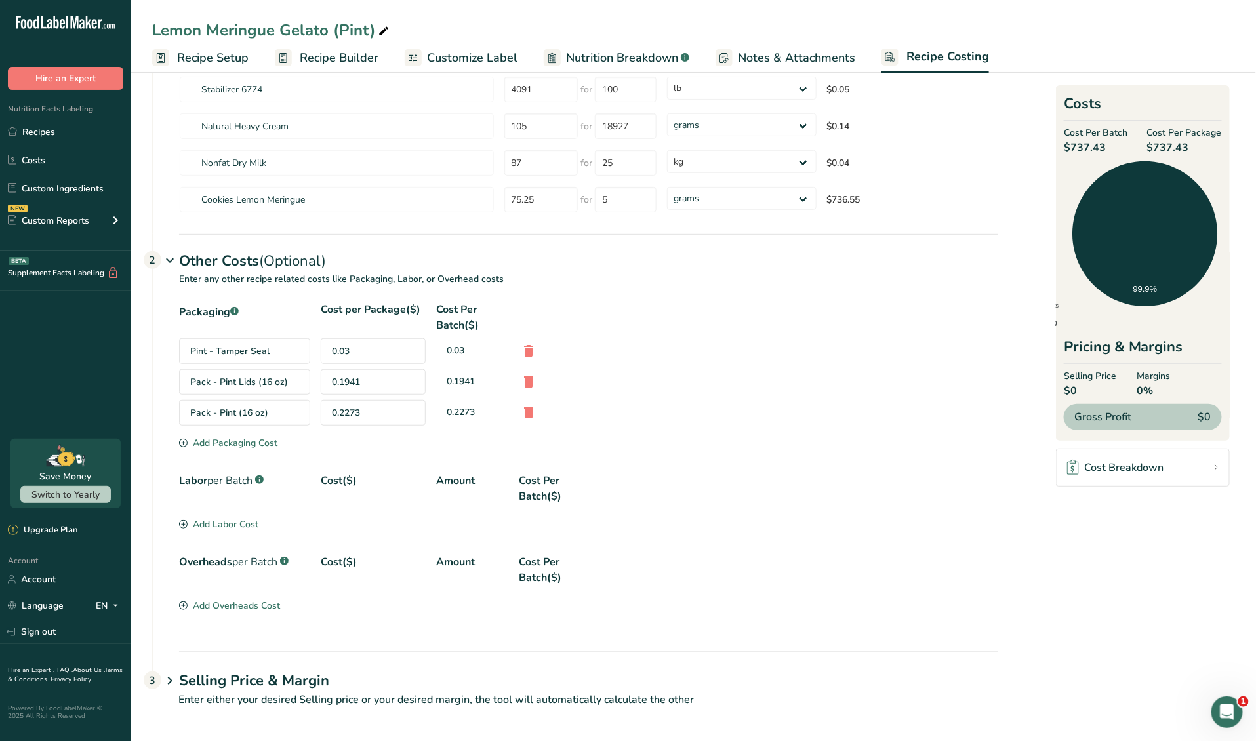
click at [873, 491] on div "Labor per Batch .a-a{fill:#347362;}.b-a{fill:#fff;} Cost($) Amount Cost Per Bat…" at bounding box center [588, 488] width 819 height 31
click at [827, 491] on div "Labor per Batch .a-a{fill:#347362;}.b-a{fill:#fff;} Cost($) Amount Cost Per Bat…" at bounding box center [588, 488] width 819 height 31
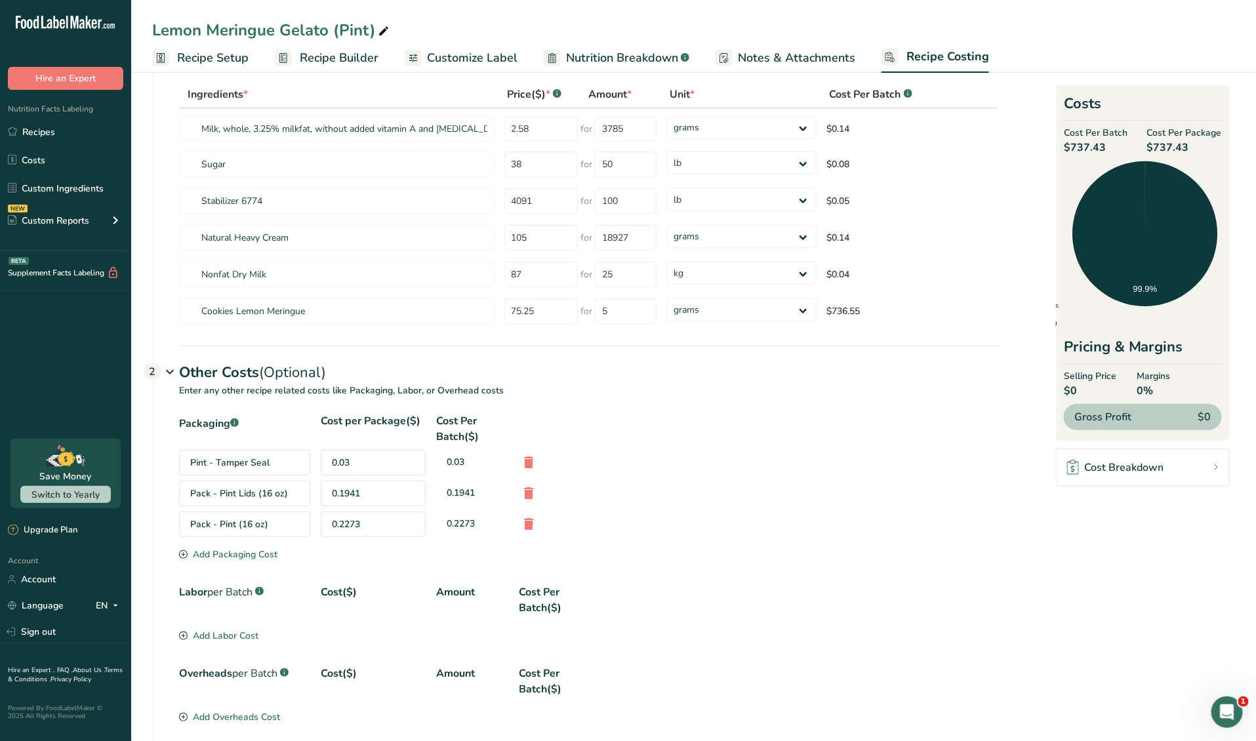
scroll to position [0, 0]
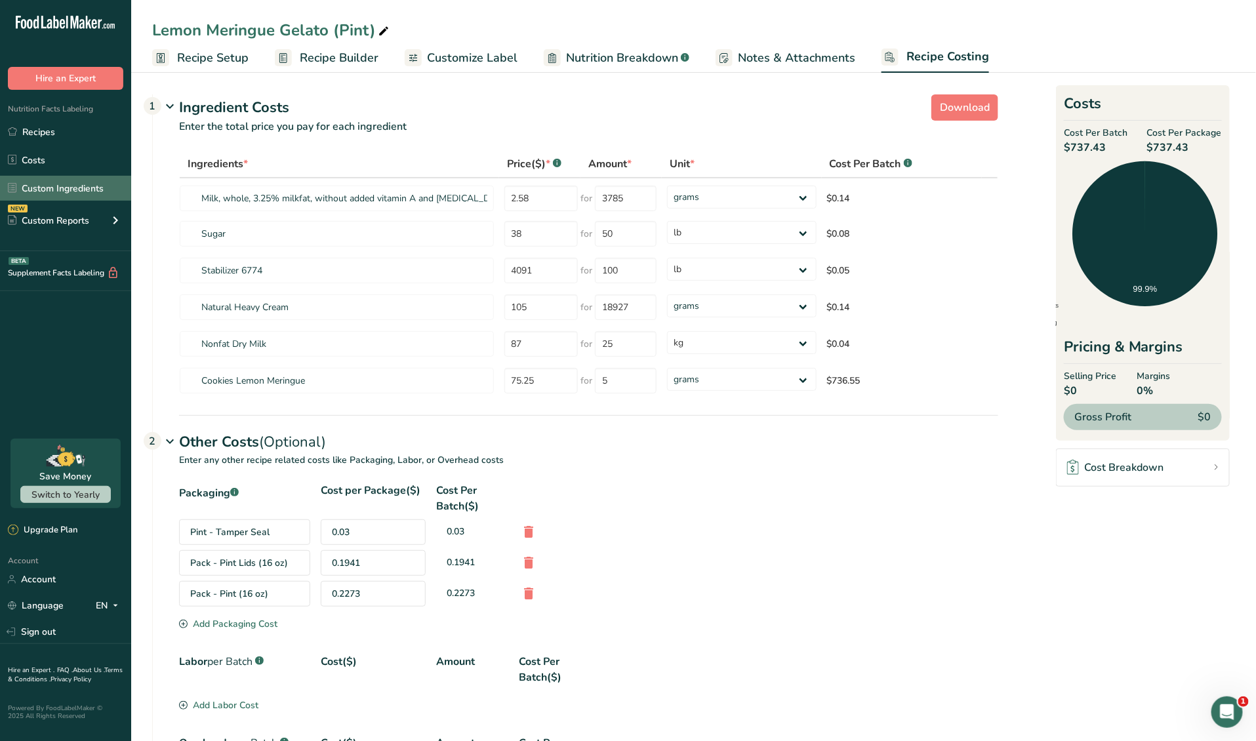
click at [56, 189] on link "Custom Ingredients" at bounding box center [65, 188] width 131 height 25
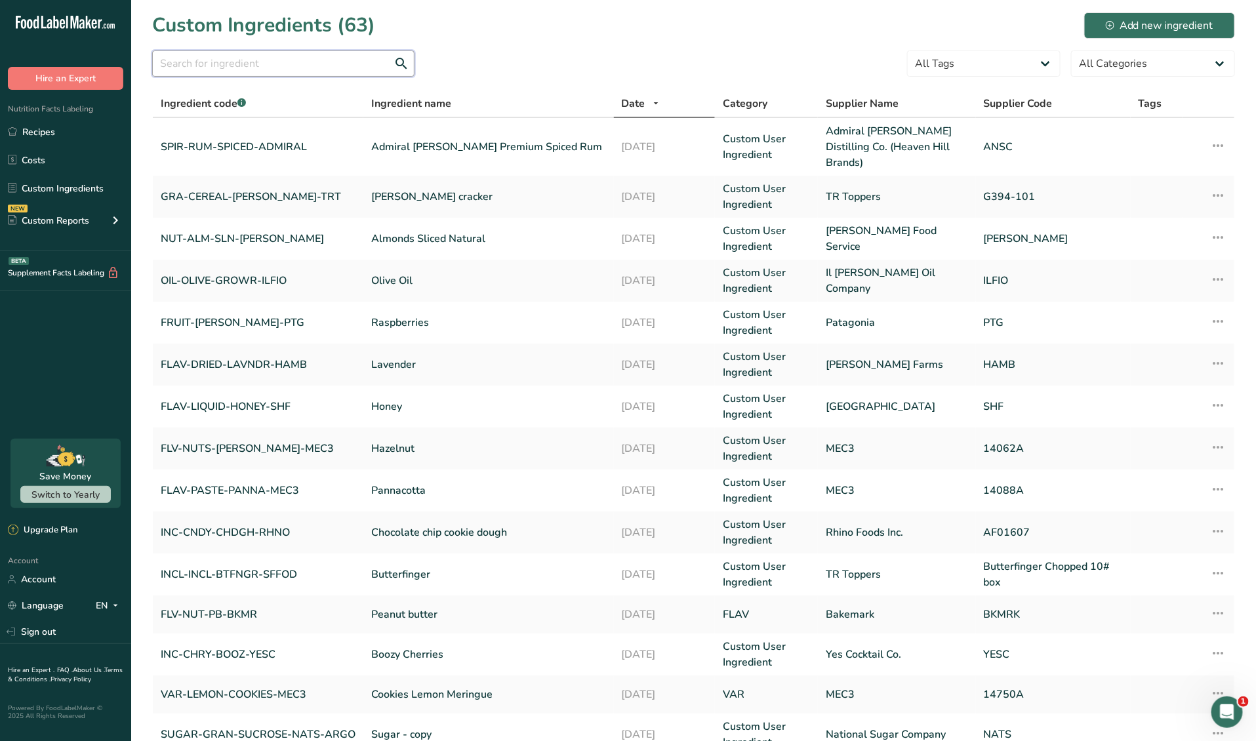
click at [298, 70] on input "text" at bounding box center [283, 64] width 262 height 26
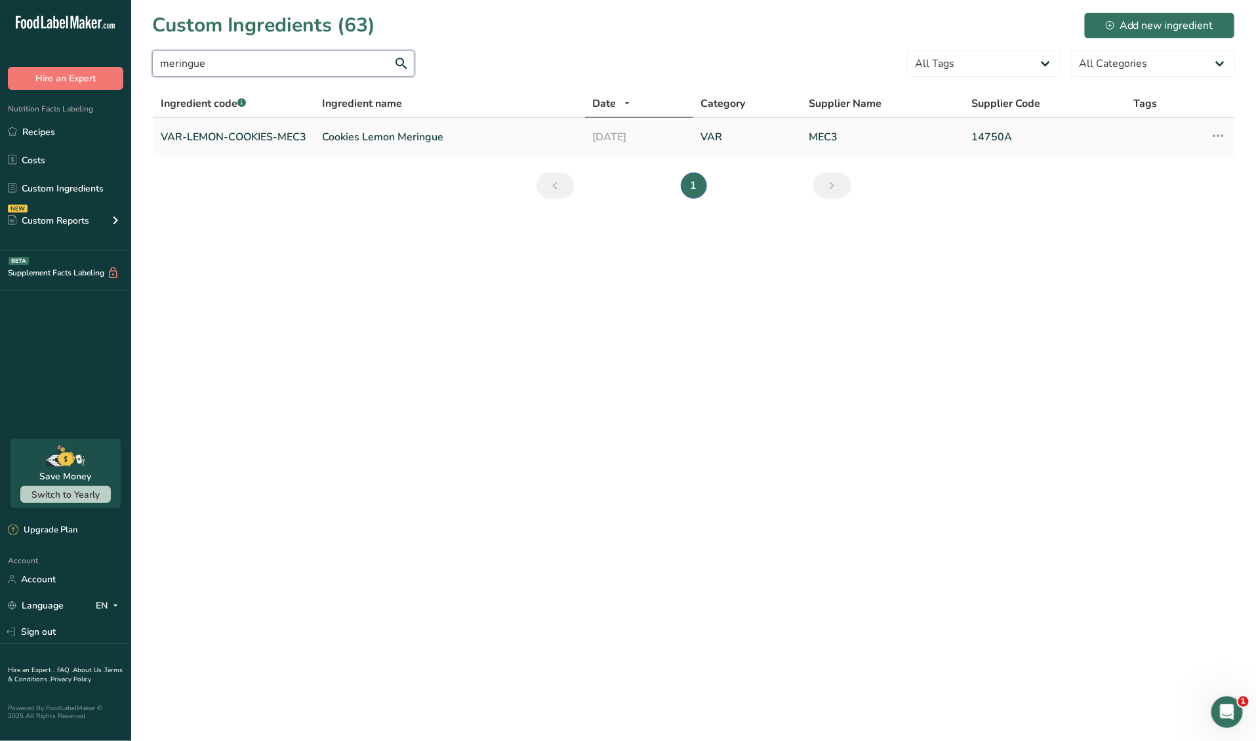
type input "meringue"
click at [278, 134] on link "VAR-LEMON-COOKIES-MEC3" at bounding box center [234, 137] width 146 height 16
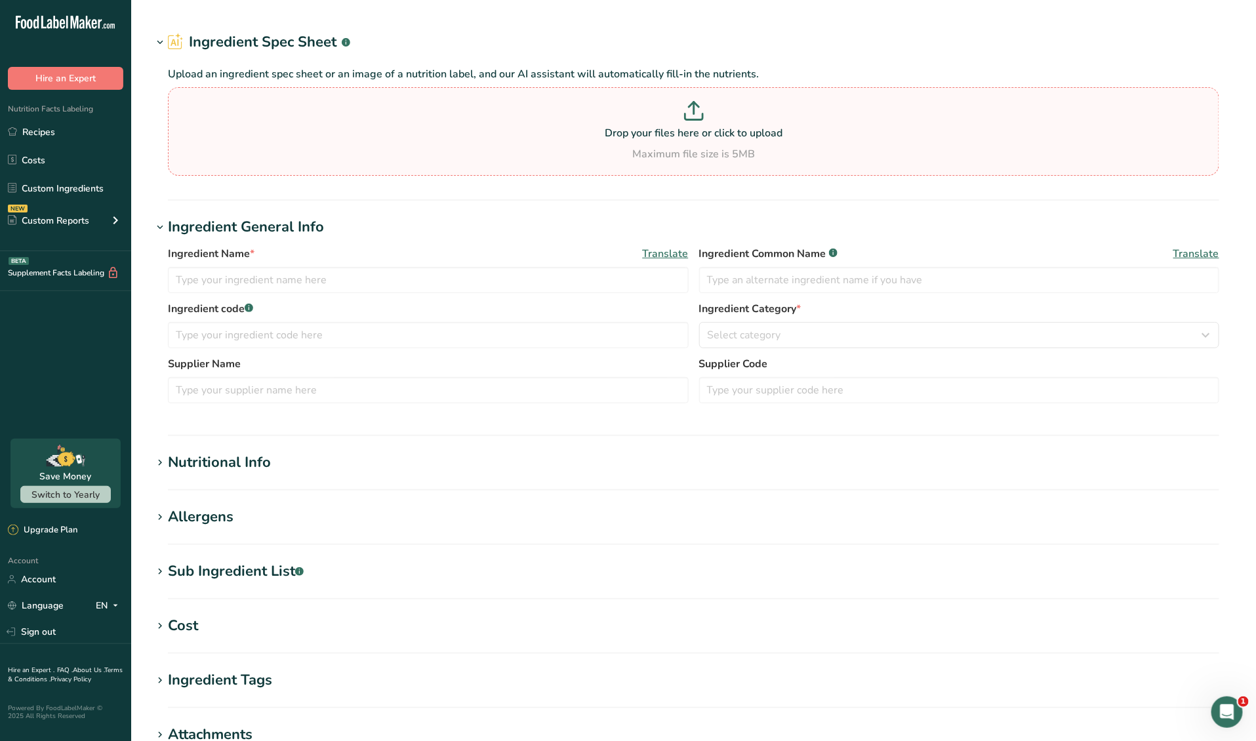
type input "Cookies Lemon Meringue"
type input "VAR-LEMON-COOKIES-MEC3"
type input "MEC3"
type input "14750A"
type input "75.25"
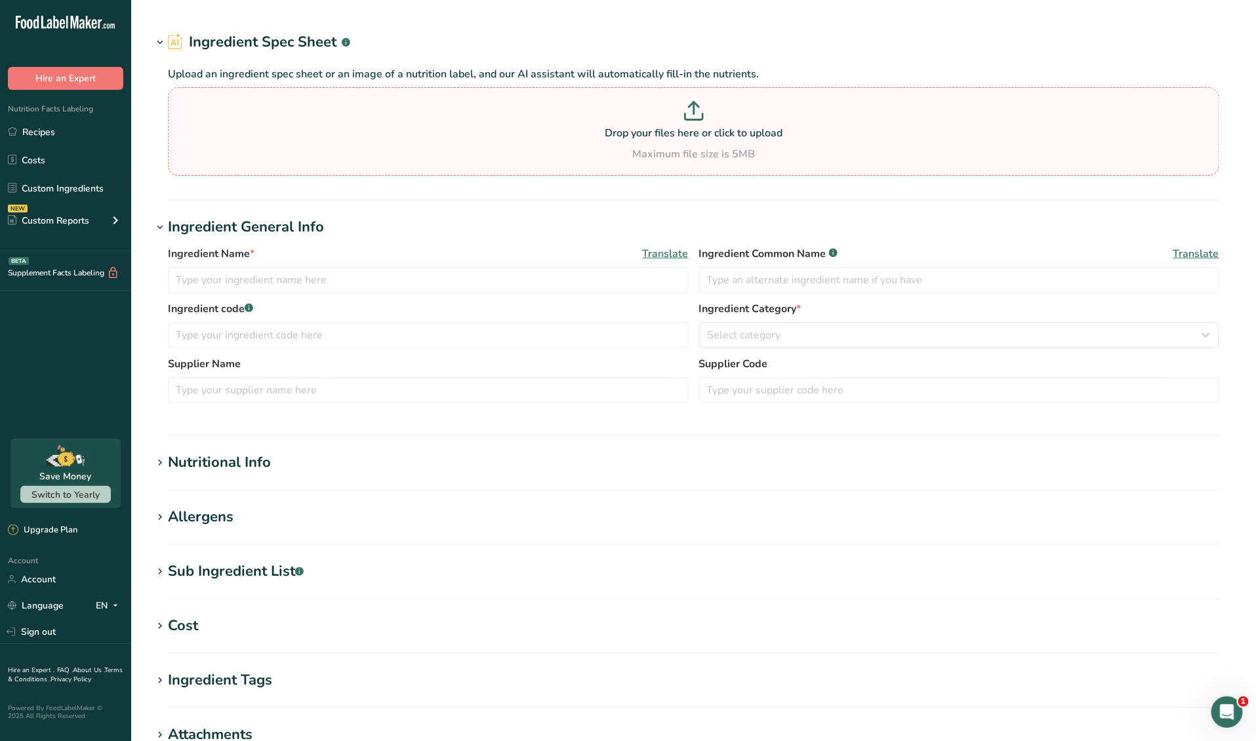
type input "5"
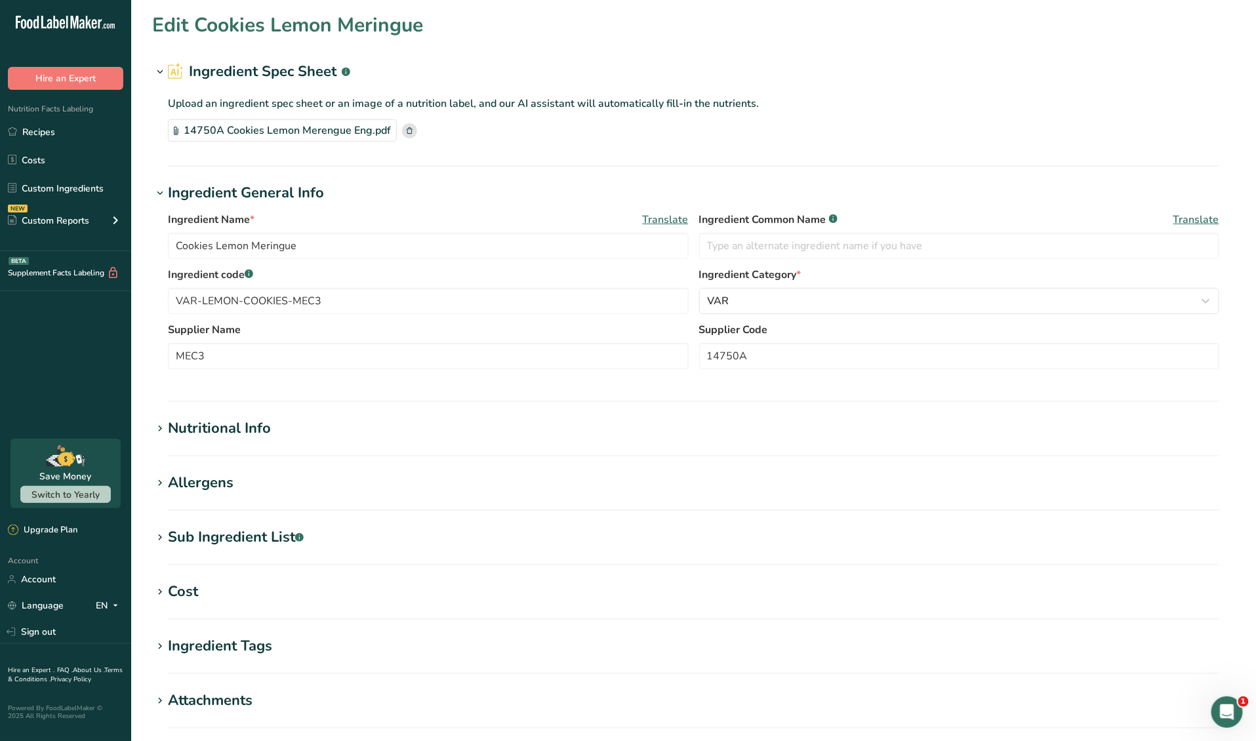
click at [202, 585] on h1 "Cost" at bounding box center [693, 592] width 1083 height 22
click at [415, 646] on select "Grams kg mg mcg lb oz" at bounding box center [443, 645] width 66 height 26
select select "1"
click at [410, 632] on select "Grams kg mg mcg lb oz" at bounding box center [443, 645] width 66 height 26
click at [555, 647] on div "Price($) .a-a{fill:#347362;}.b-a{fill:#fff;} 75.25 Amount 5 Unit Grams kg mg mc…" at bounding box center [693, 638] width 1083 height 71
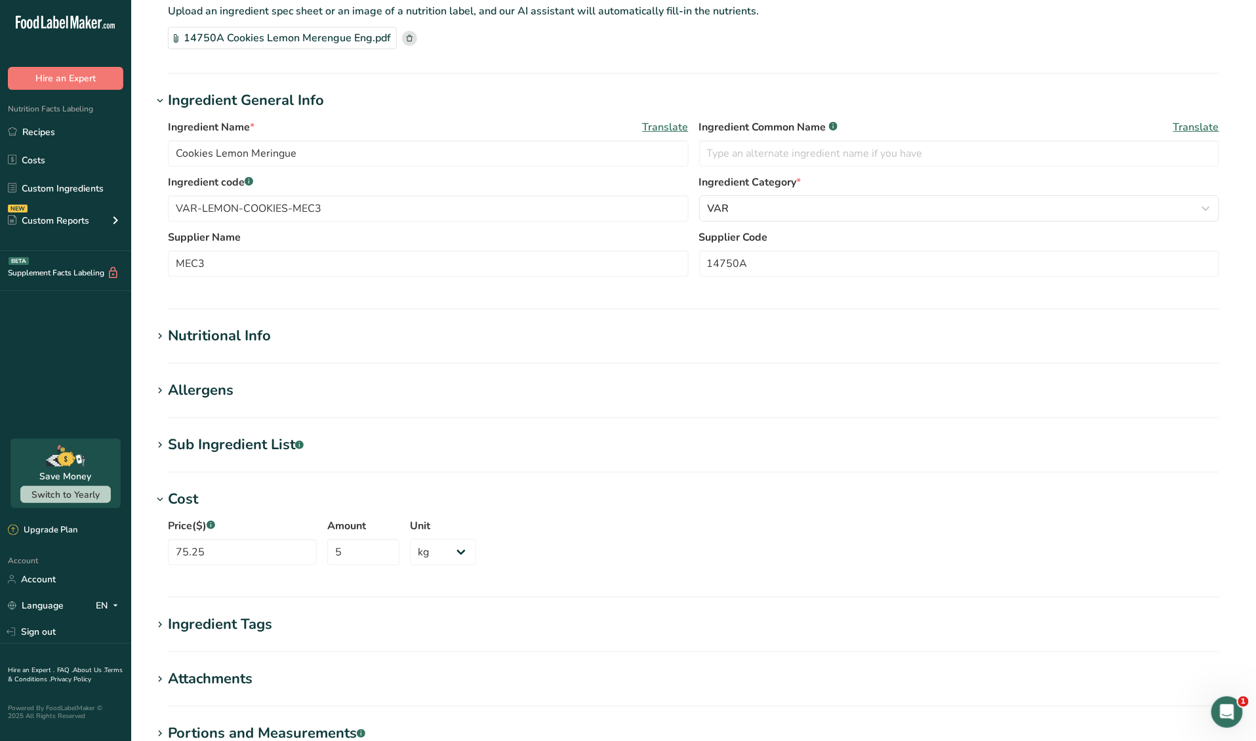
scroll to position [270, 0]
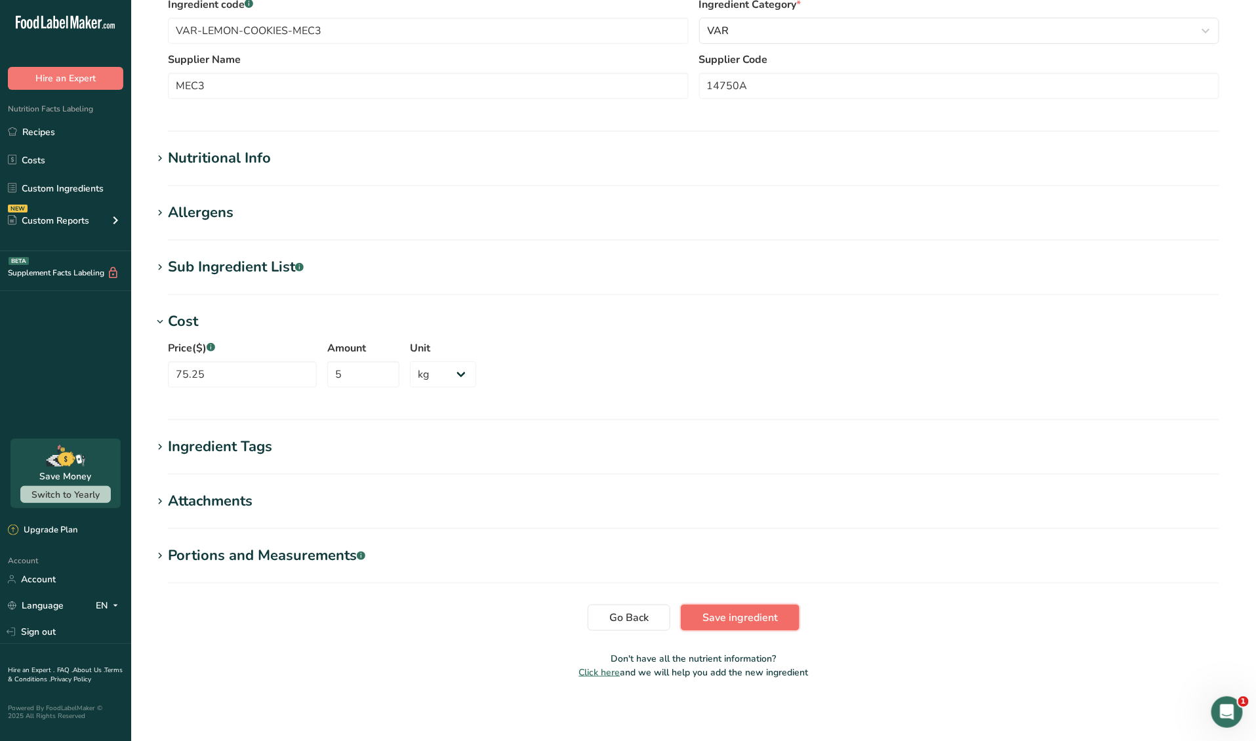
click at [740, 619] on span "Save ingredient" at bounding box center [740, 618] width 75 height 16
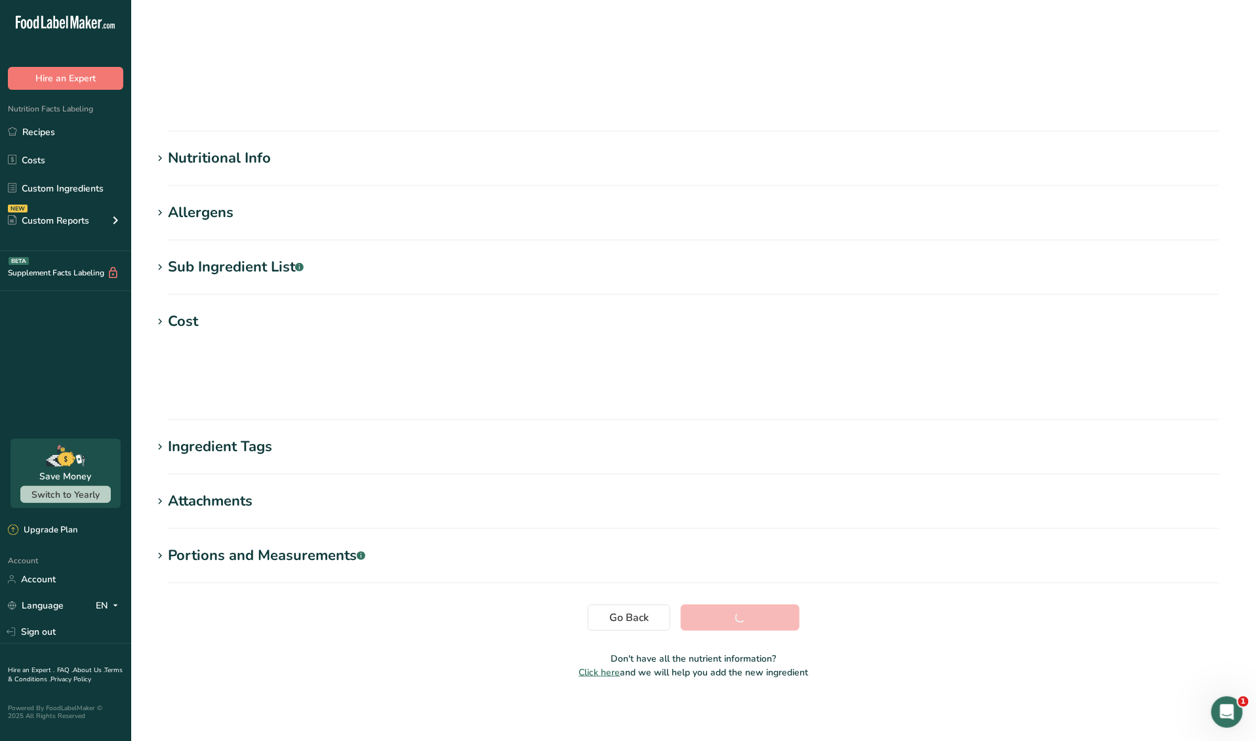
scroll to position [0, 0]
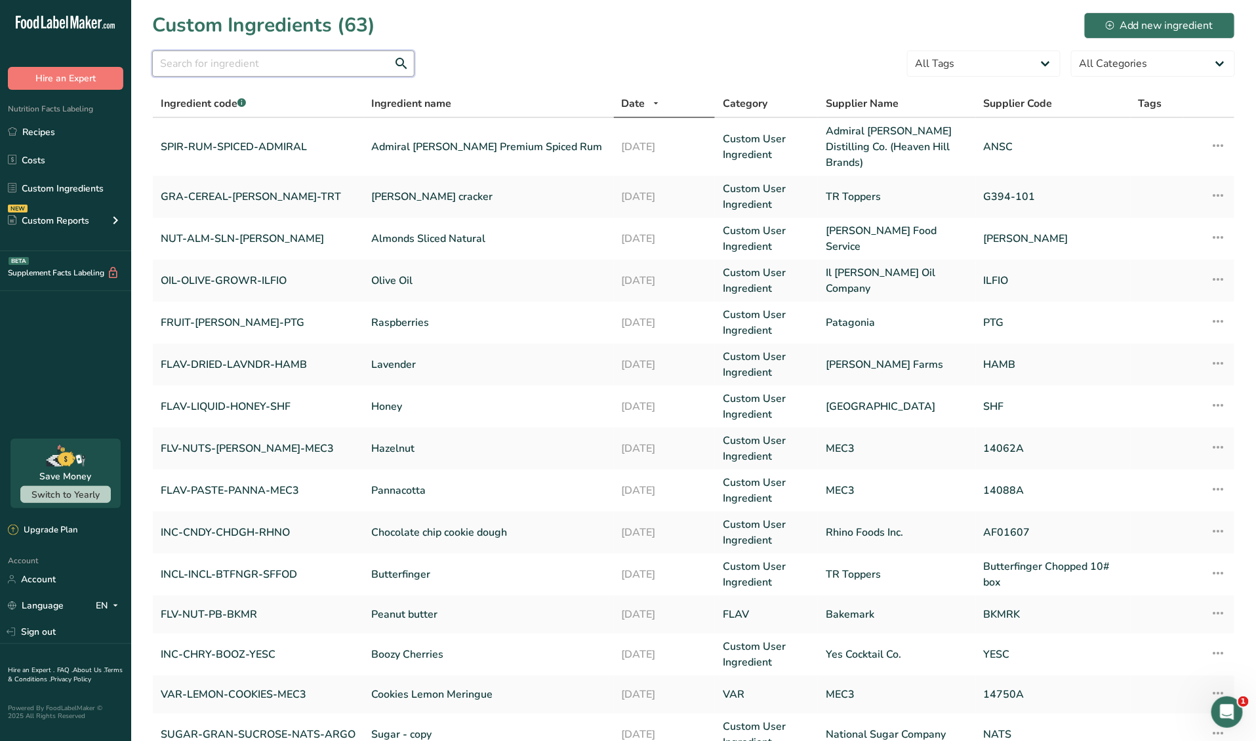
click at [268, 57] on input "text" at bounding box center [283, 64] width 262 height 26
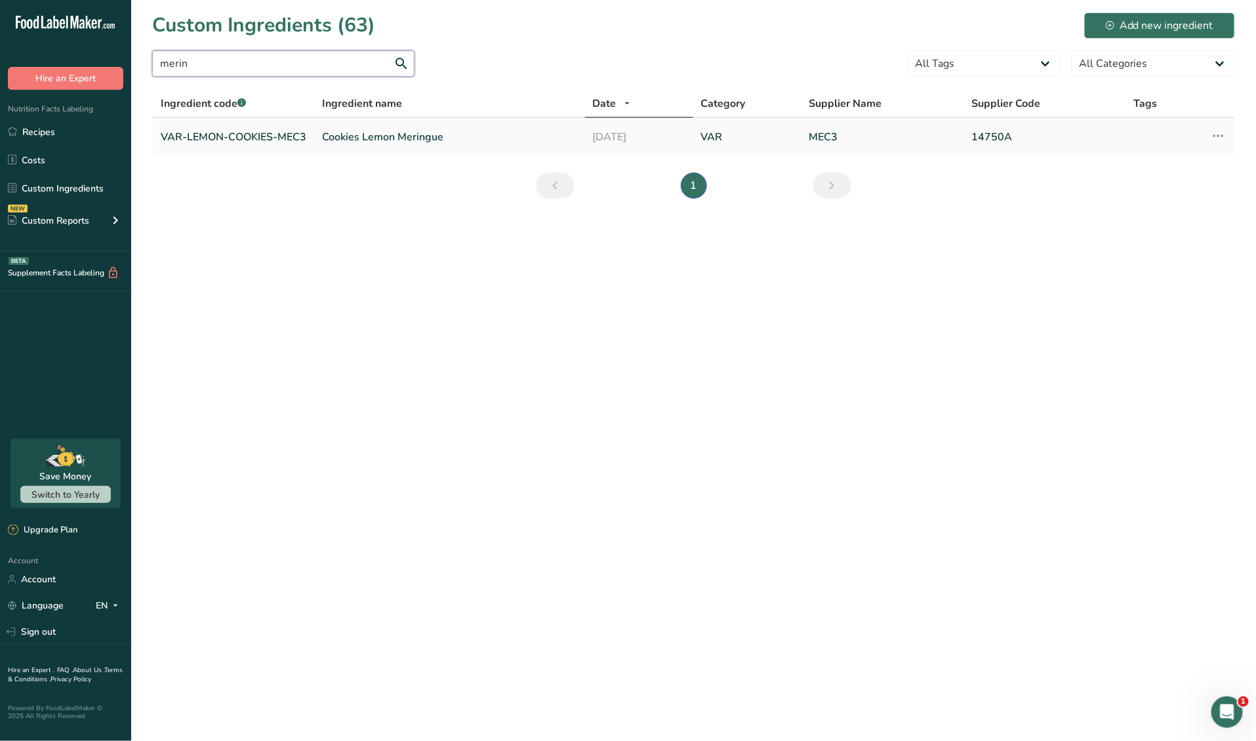
type input "merin"
click at [262, 126] on td "VAR-LEMON-COOKIES-MEC3" at bounding box center [233, 137] width 161 height 38
click at [261, 140] on link "VAR-LEMON-COOKIES-MEC3" at bounding box center [234, 137] width 146 height 16
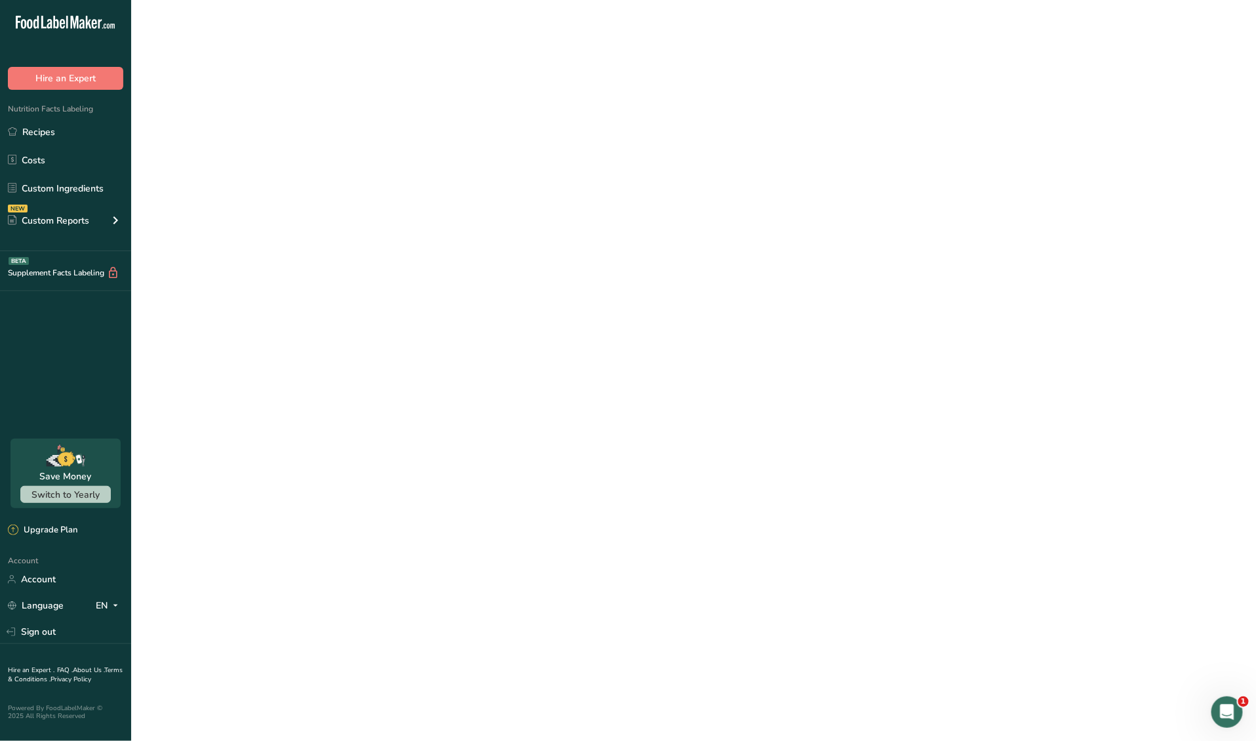
select select "1"
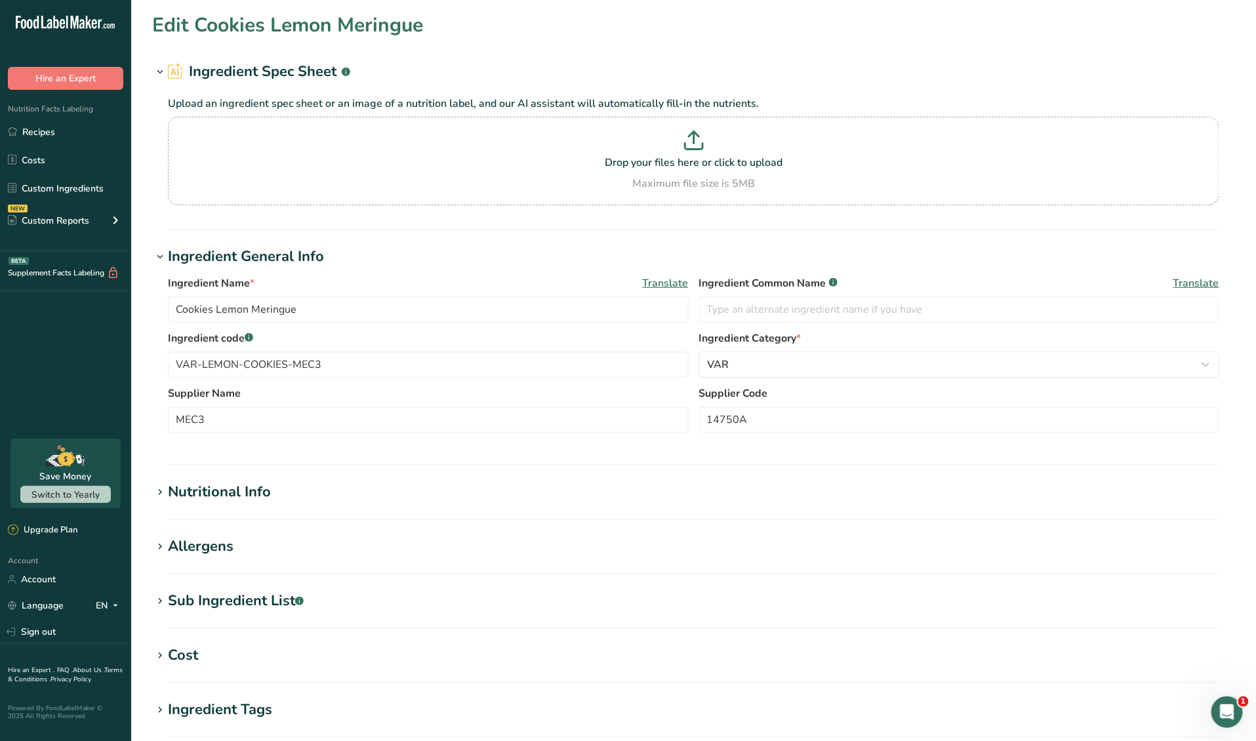
click at [203, 661] on h1 "Cost" at bounding box center [693, 656] width 1083 height 22
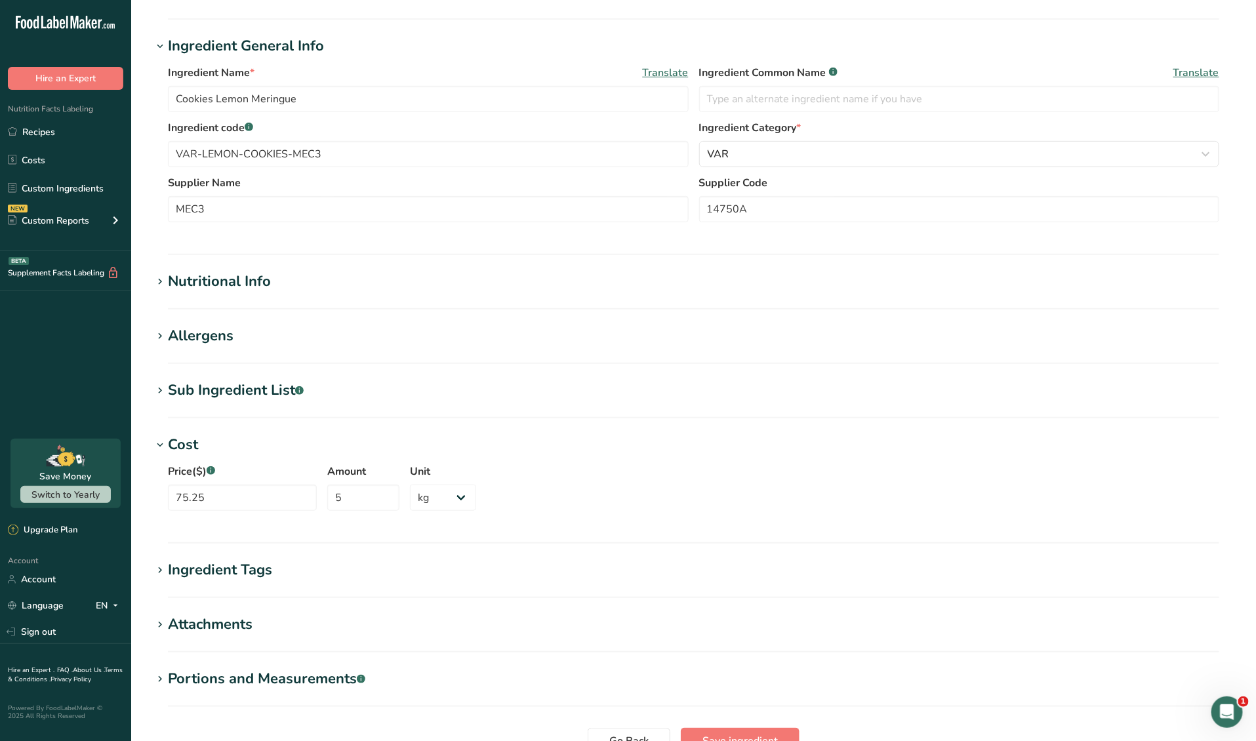
scroll to position [334, 0]
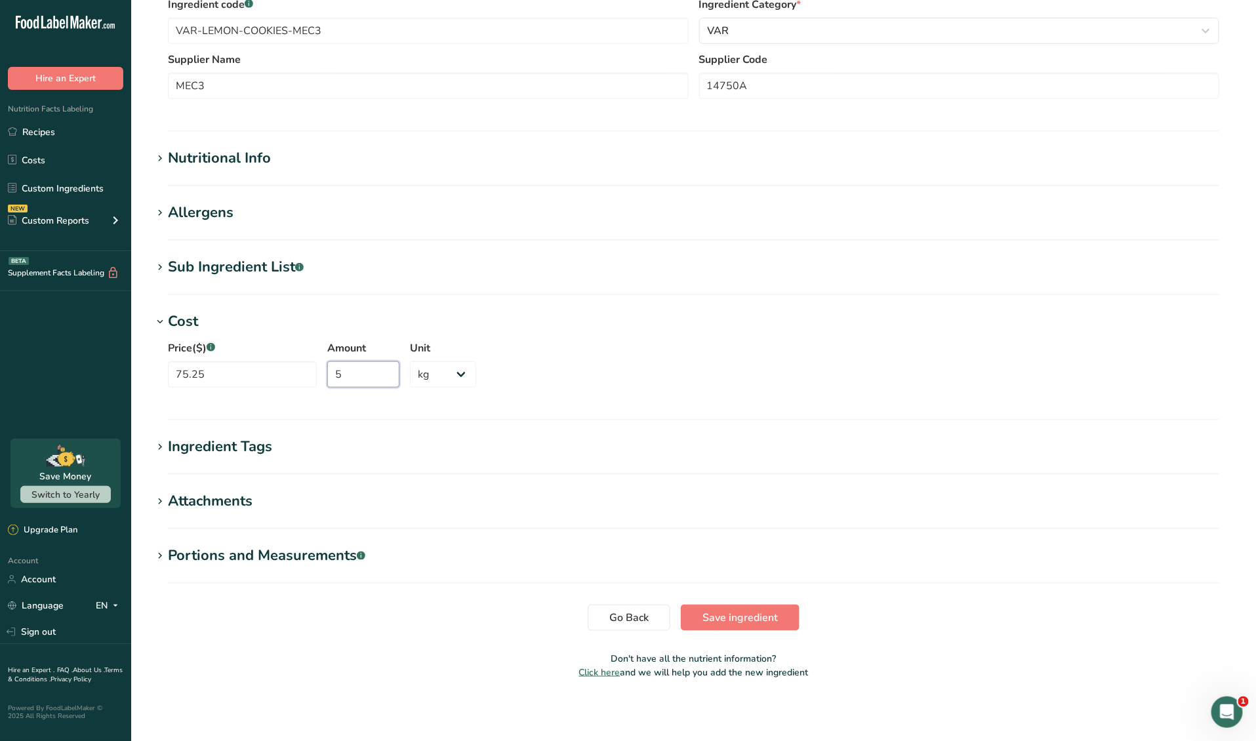
click at [356, 372] on input "5" at bounding box center [363, 374] width 72 height 26
type input "5"
type input "4"
click at [694, 333] on div "Price($) .a-a{fill:#347362;}.b-a{fill:#fff;} 75.25 Amount 4 Unit Grams kg mg mc…" at bounding box center [693, 368] width 1083 height 71
click at [750, 613] on span "Save ingredient" at bounding box center [740, 618] width 75 height 16
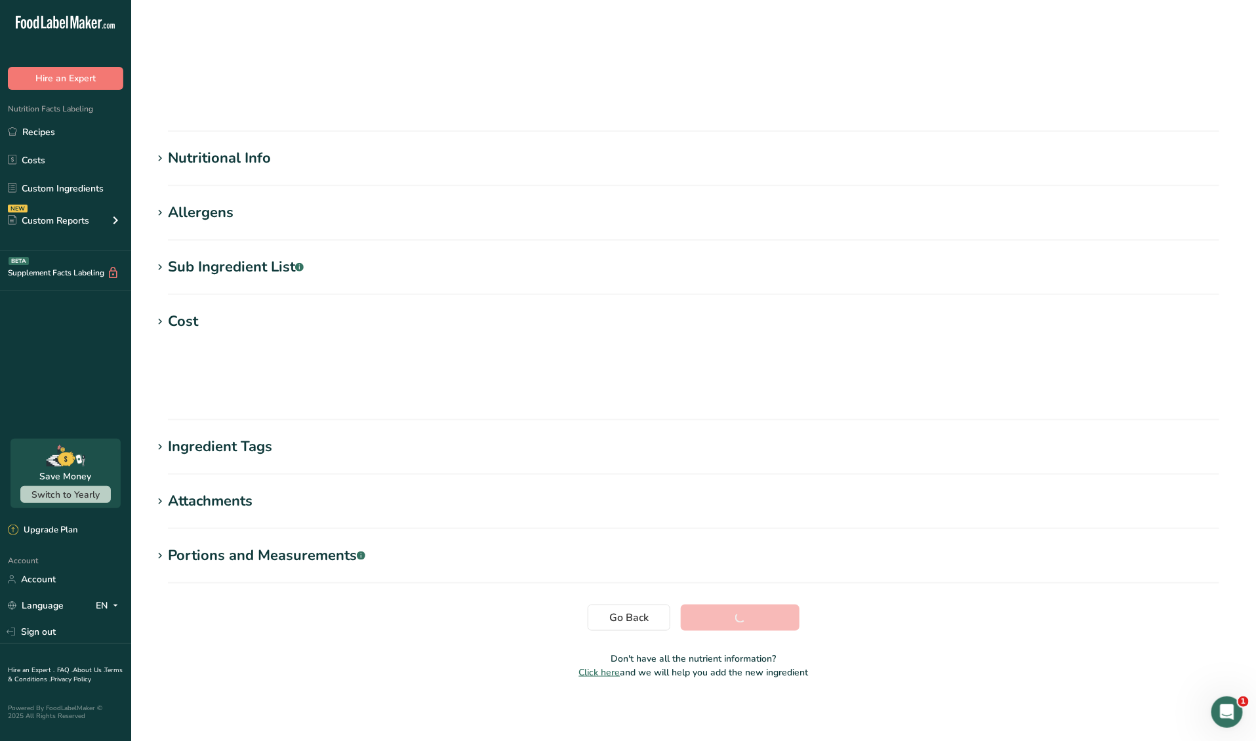
scroll to position [0, 0]
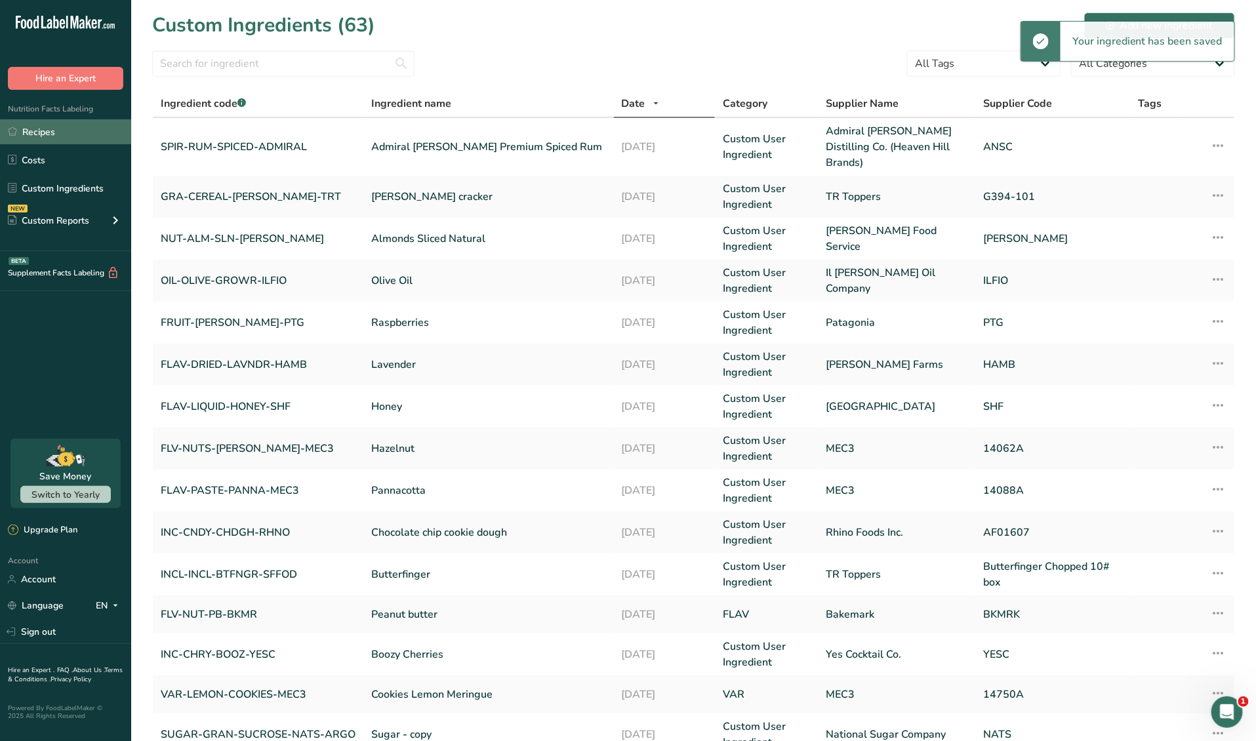
click at [83, 133] on link "Recipes" at bounding box center [65, 131] width 131 height 25
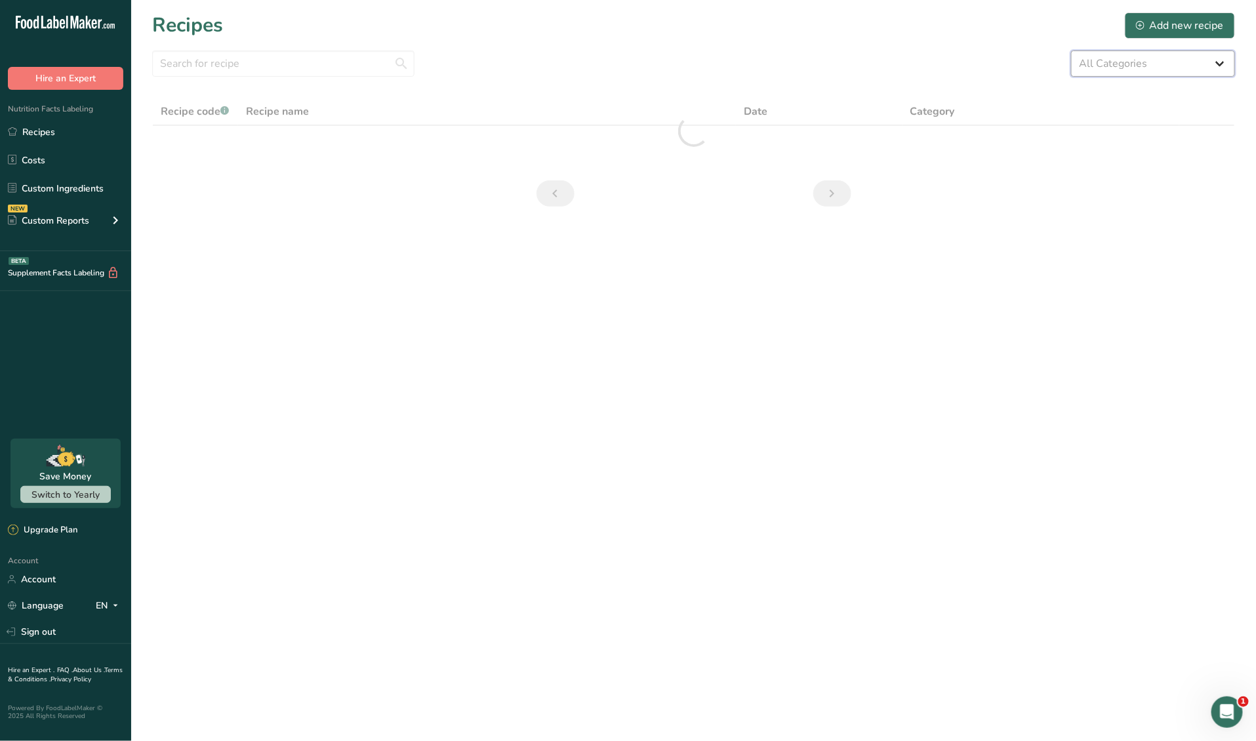
click at [1165, 69] on select "All Categories 3 oz 5 Liter 5 oz Baked Goods [GEOGRAPHIC_DATA] Confectionery Co…" at bounding box center [1153, 64] width 164 height 26
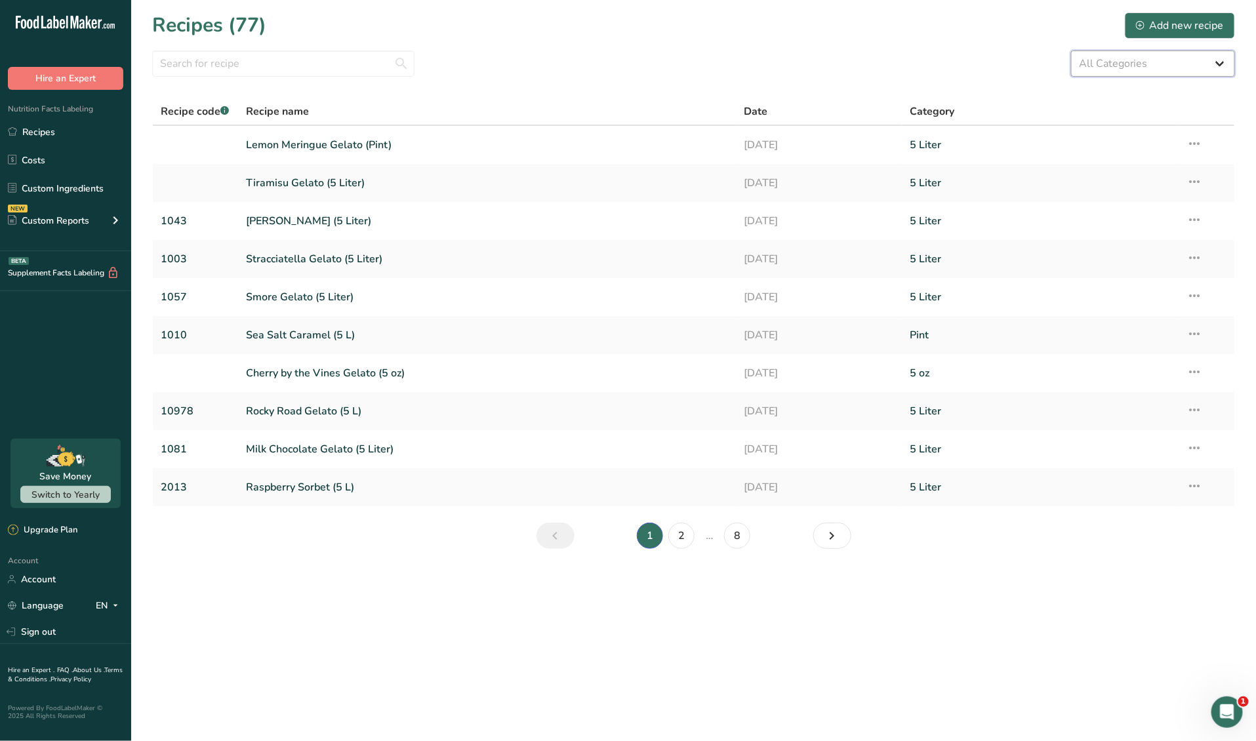
select select "1813"
click at [1071, 51] on select "All Categories 3 oz 5 Liter 5 oz Baked Goods [GEOGRAPHIC_DATA] Confectionery Co…" at bounding box center [1153, 64] width 164 height 26
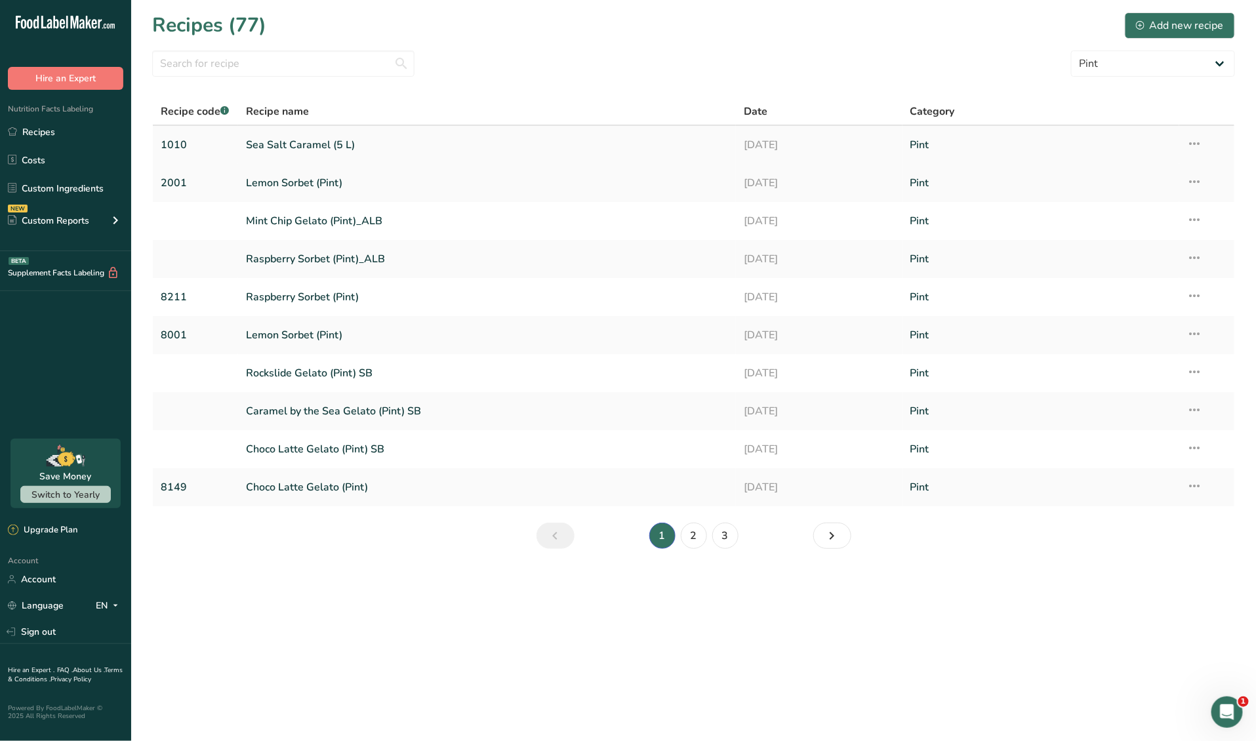
click at [274, 139] on link "Sea Salt Caramel (5 L)" at bounding box center [487, 145] width 483 height 28
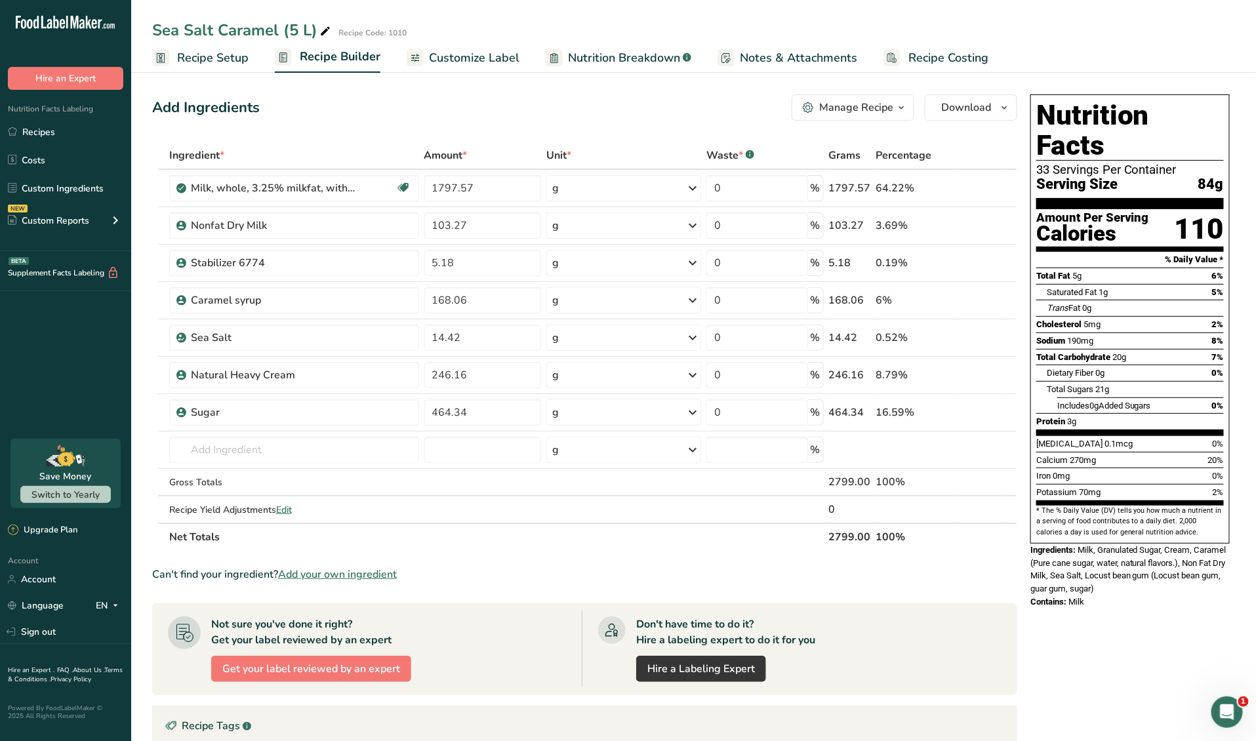
click at [209, 54] on span "Recipe Setup" at bounding box center [213, 58] width 72 height 18
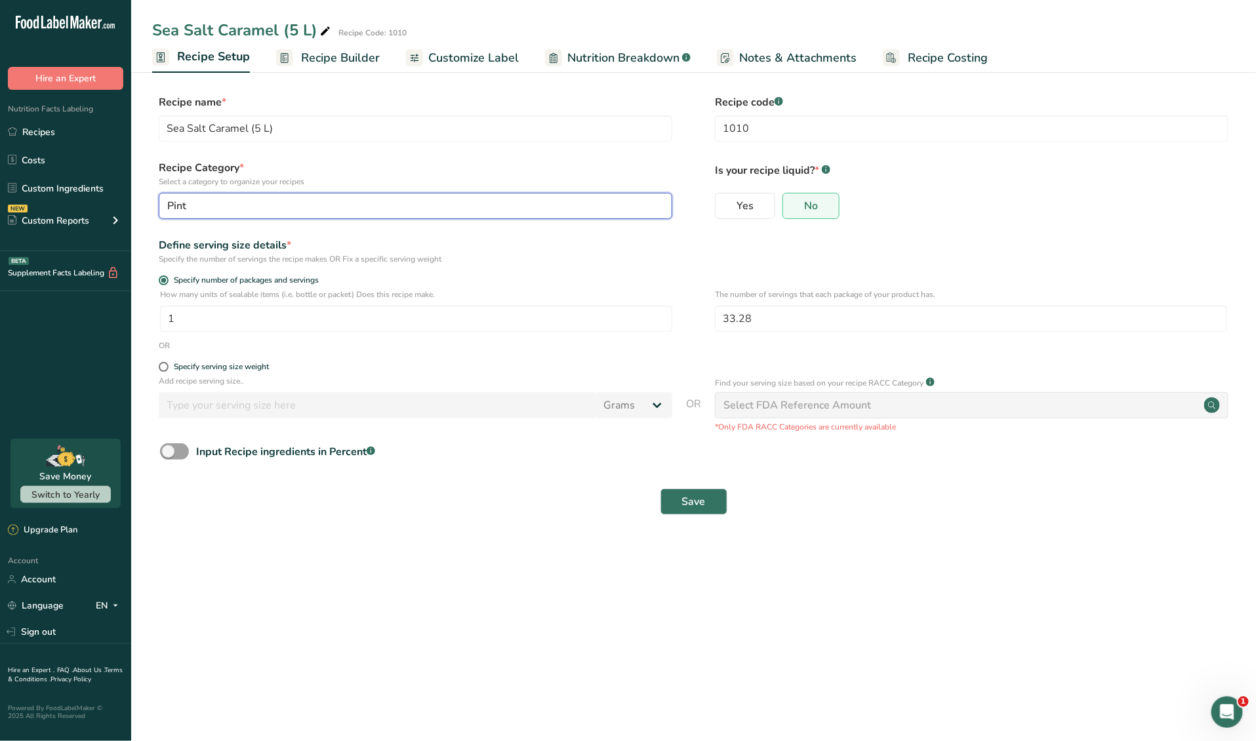
click at [568, 207] on div "Pint" at bounding box center [411, 206] width 489 height 16
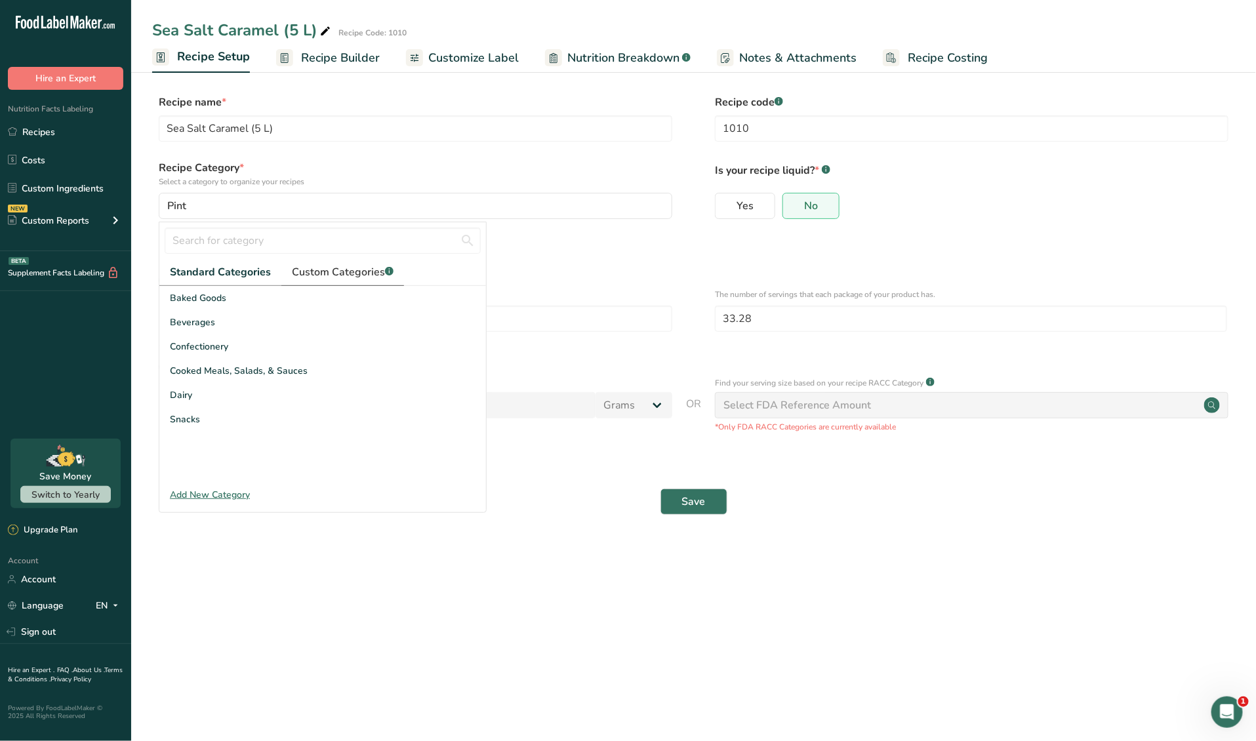
click at [340, 272] on span "Custom Categories .a-a{fill:#347362;}.b-a{fill:#fff;}" at bounding box center [343, 272] width 102 height 16
click at [220, 320] on div "5 Liter" at bounding box center [322, 322] width 327 height 24
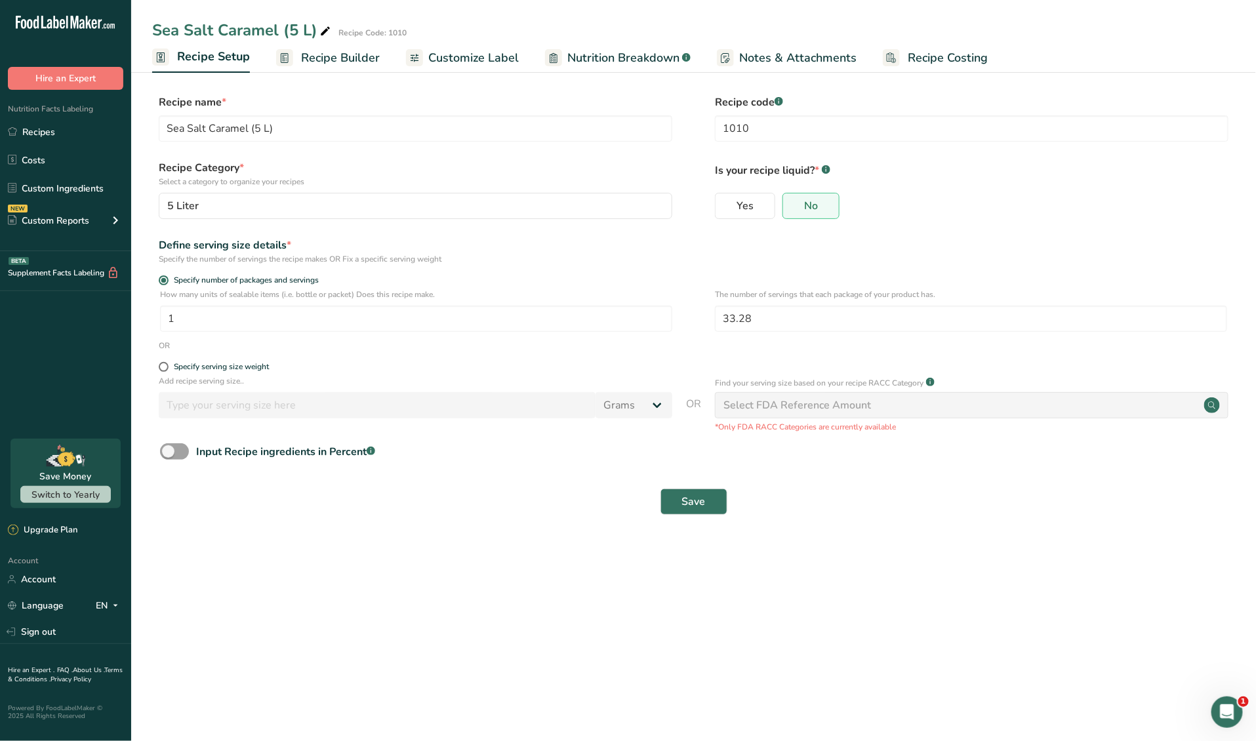
click at [553, 248] on div "Define serving size details *" at bounding box center [416, 245] width 514 height 16
click at [697, 511] on button "Save" at bounding box center [694, 502] width 67 height 26
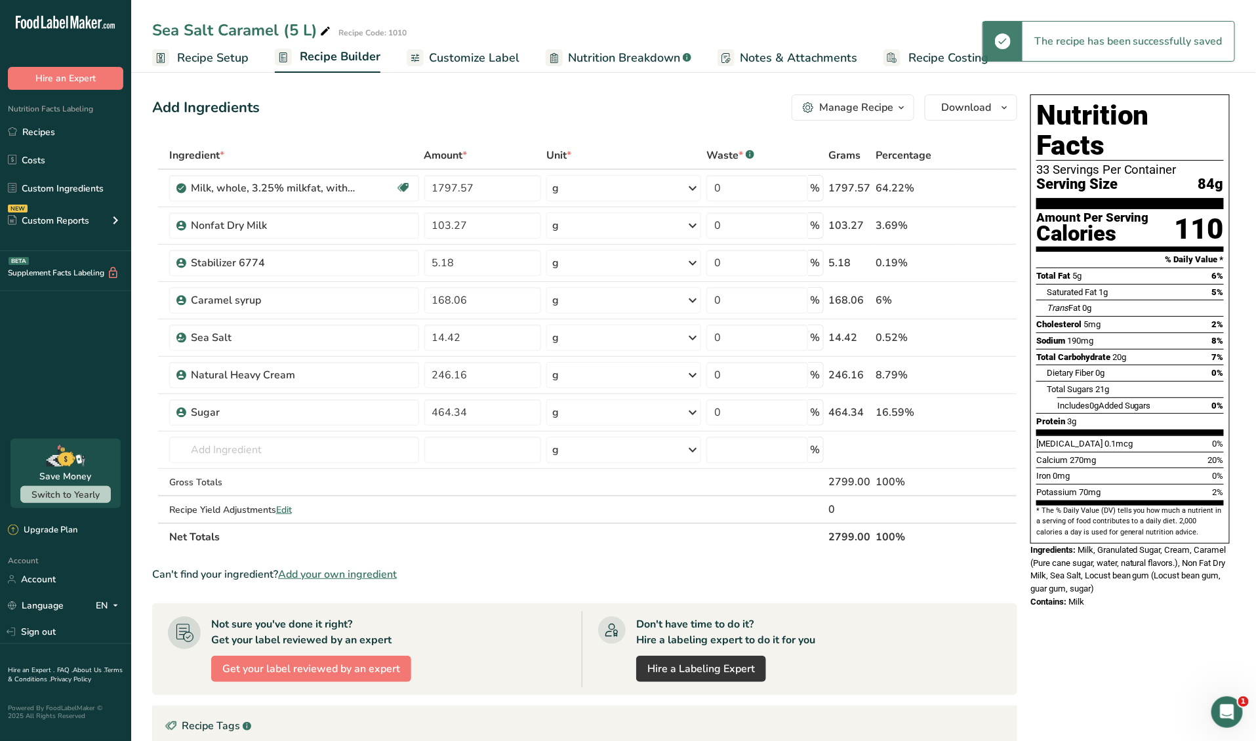
click at [232, 68] on link "Recipe Setup" at bounding box center [200, 58] width 96 height 30
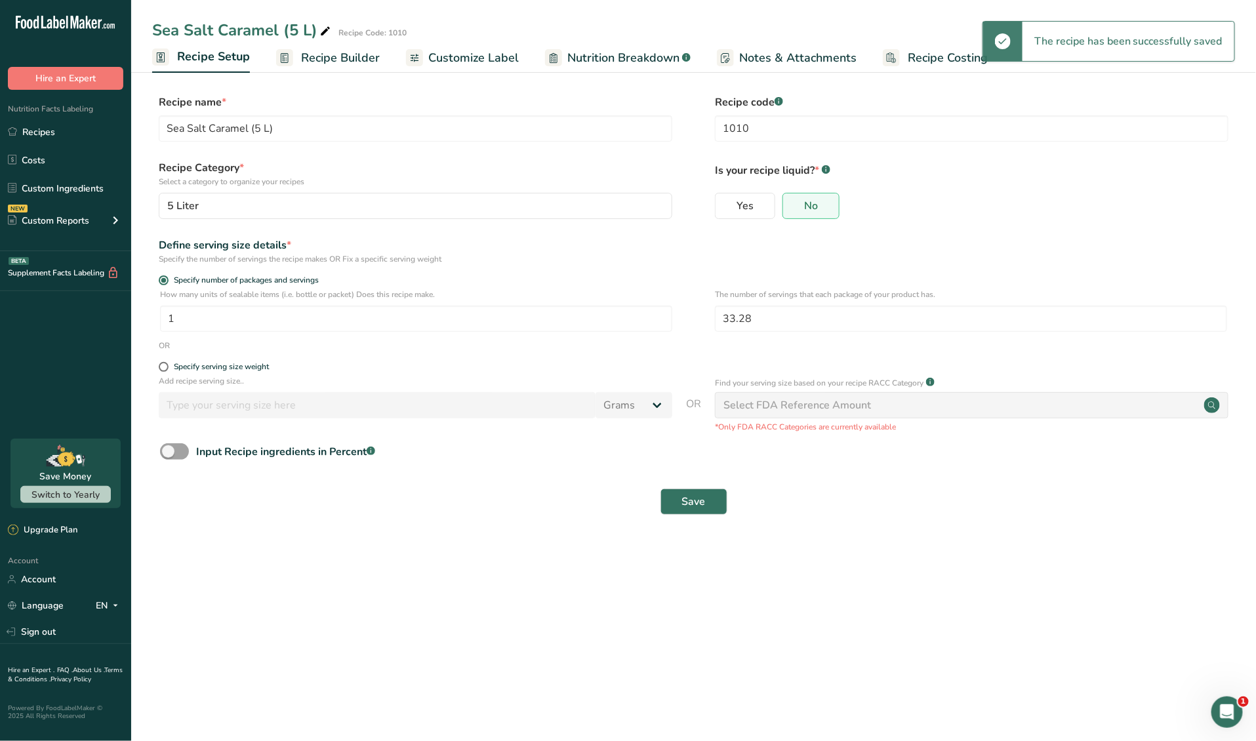
click at [316, 66] on span "Recipe Builder" at bounding box center [340, 58] width 79 height 18
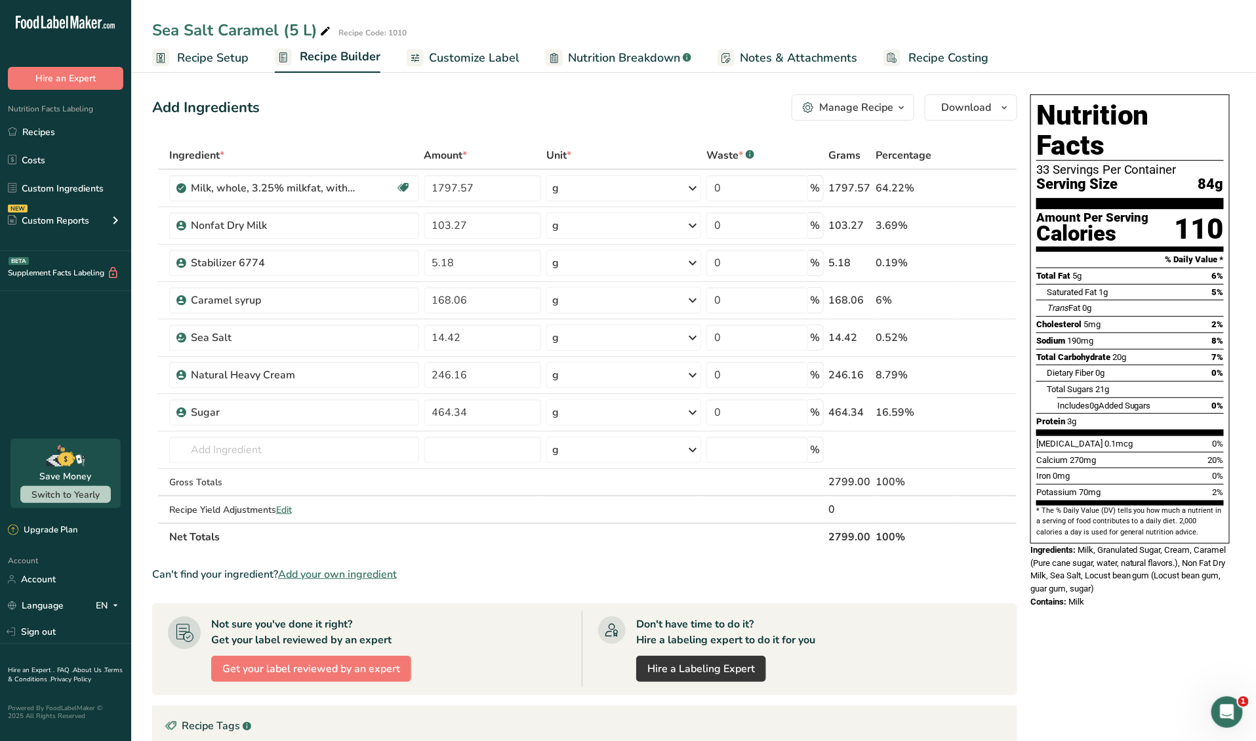
click at [208, 62] on span "Recipe Setup" at bounding box center [213, 58] width 72 height 18
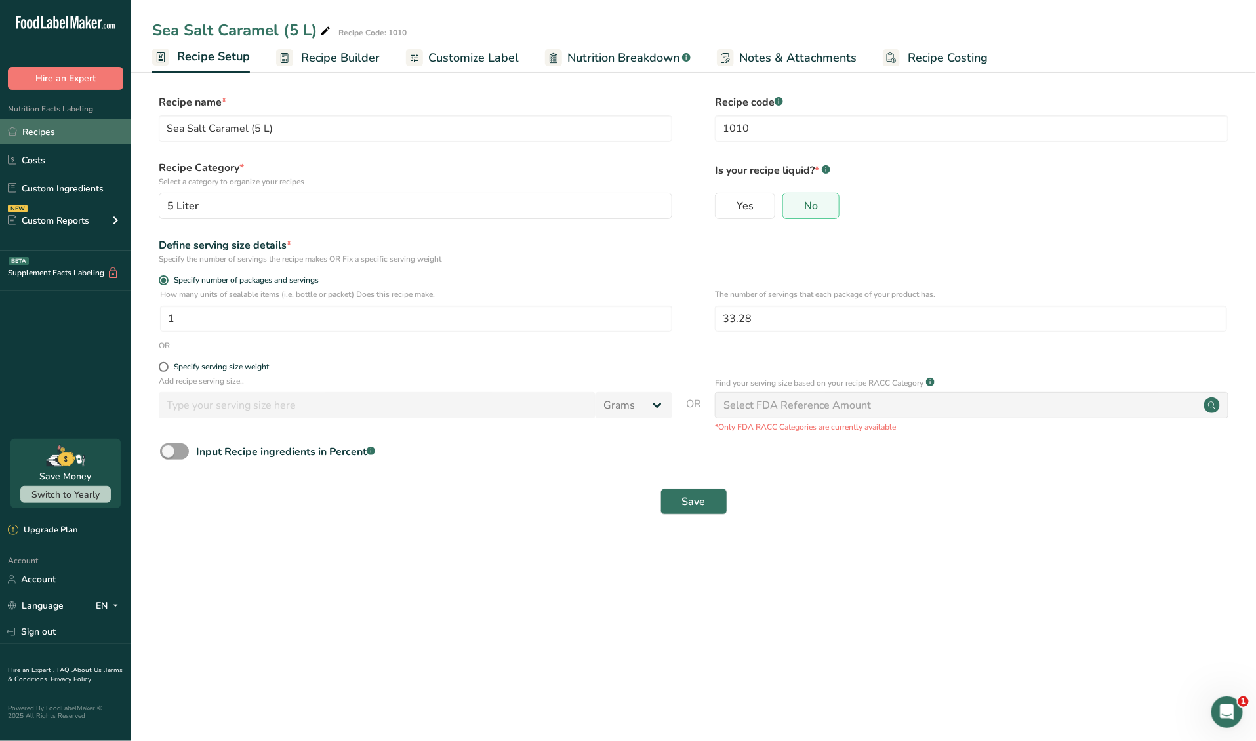
click at [77, 133] on link "Recipes" at bounding box center [65, 131] width 131 height 25
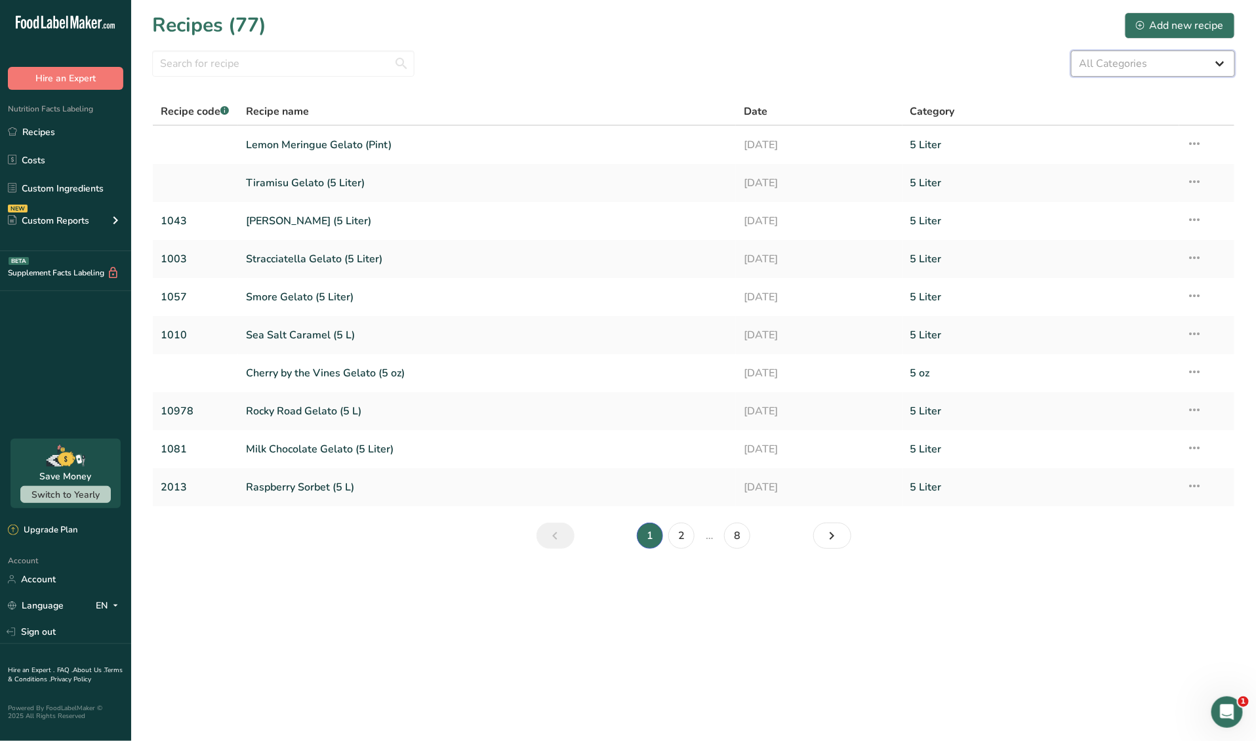
click at [1109, 62] on select "All Categories 3 oz 5 Liter 5 oz Baked Goods [GEOGRAPHIC_DATA] Confectionery Co…" at bounding box center [1153, 64] width 164 height 26
click at [1071, 51] on select "All Categories 3 oz 5 Liter 5 oz Baked Goods [GEOGRAPHIC_DATA] Confectionery Co…" at bounding box center [1153, 64] width 164 height 26
click at [1114, 60] on select "All Categories 3 oz 5 Liter 5 oz Baked Goods [GEOGRAPHIC_DATA] Confectionery Co…" at bounding box center [1153, 64] width 164 height 26
select select "1813"
click at [1071, 51] on select "All Categories 3 oz 5 Liter 5 oz Baked Goods [GEOGRAPHIC_DATA] Confectionery Co…" at bounding box center [1153, 64] width 164 height 26
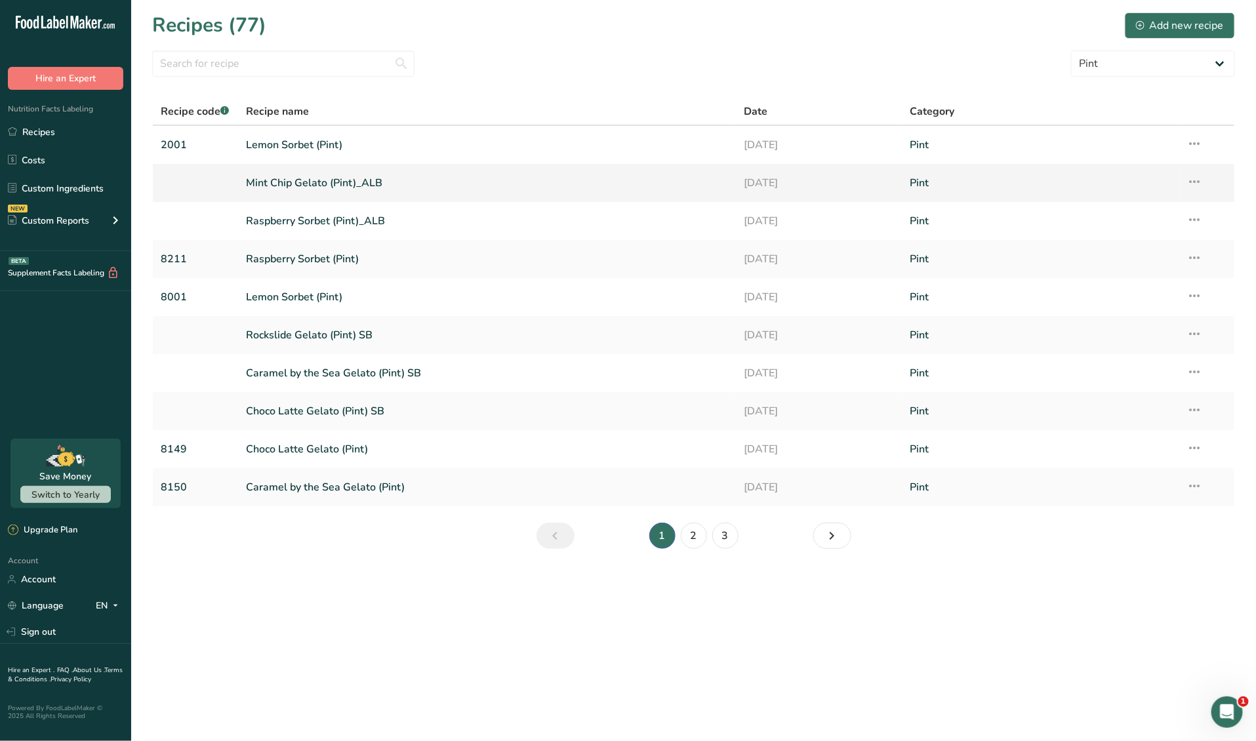
click at [348, 195] on link "Mint Chip Gelato (Pint)_ALB" at bounding box center [487, 183] width 483 height 28
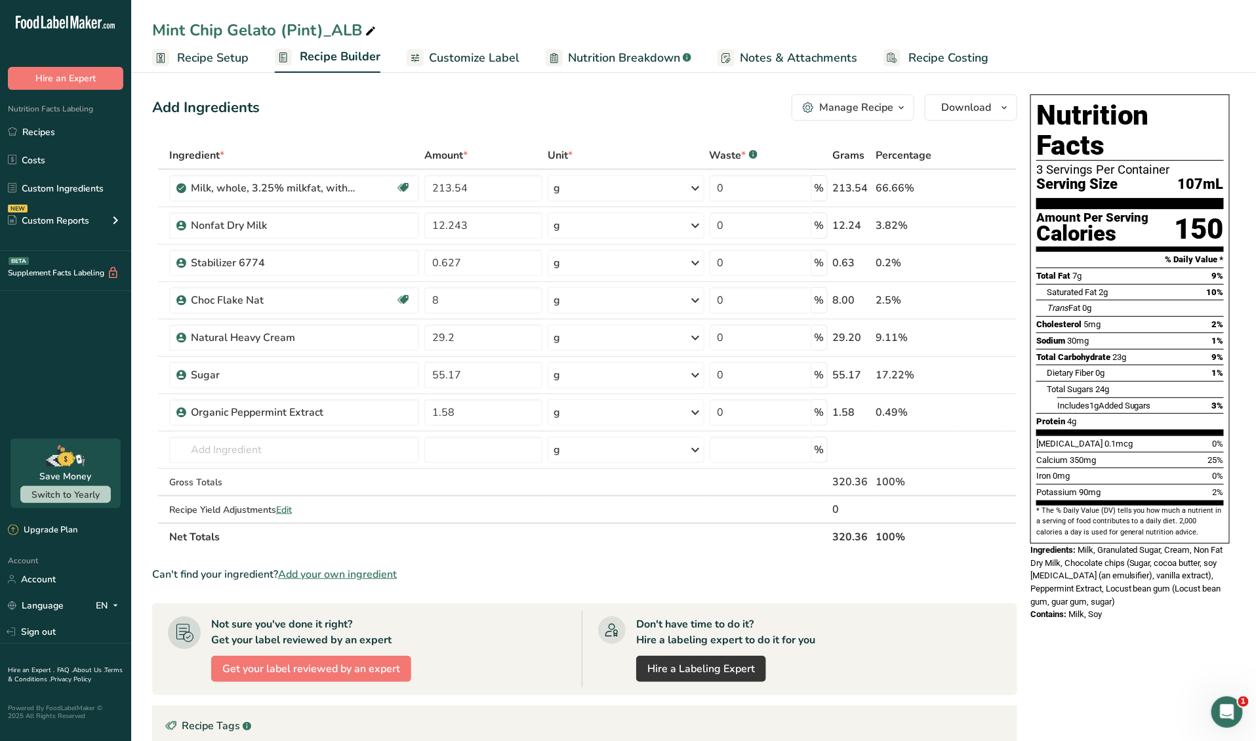
click at [209, 53] on span "Recipe Setup" at bounding box center [213, 58] width 72 height 18
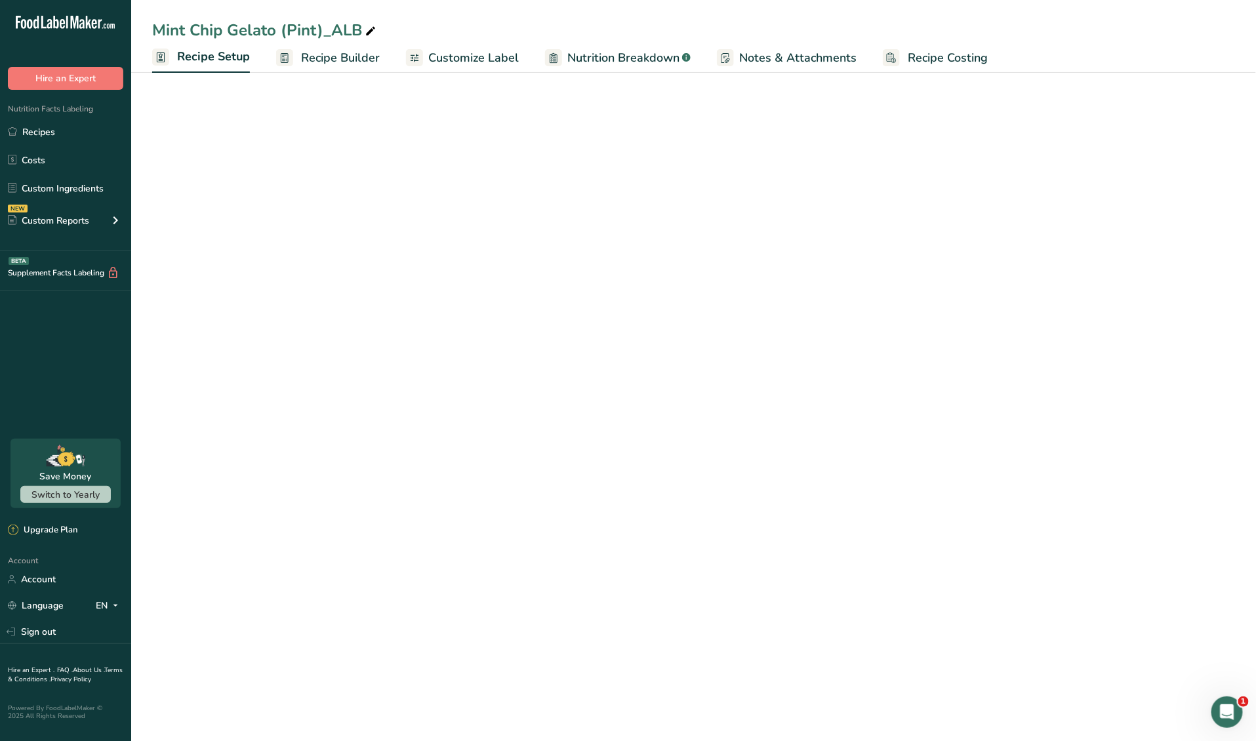
select select "22"
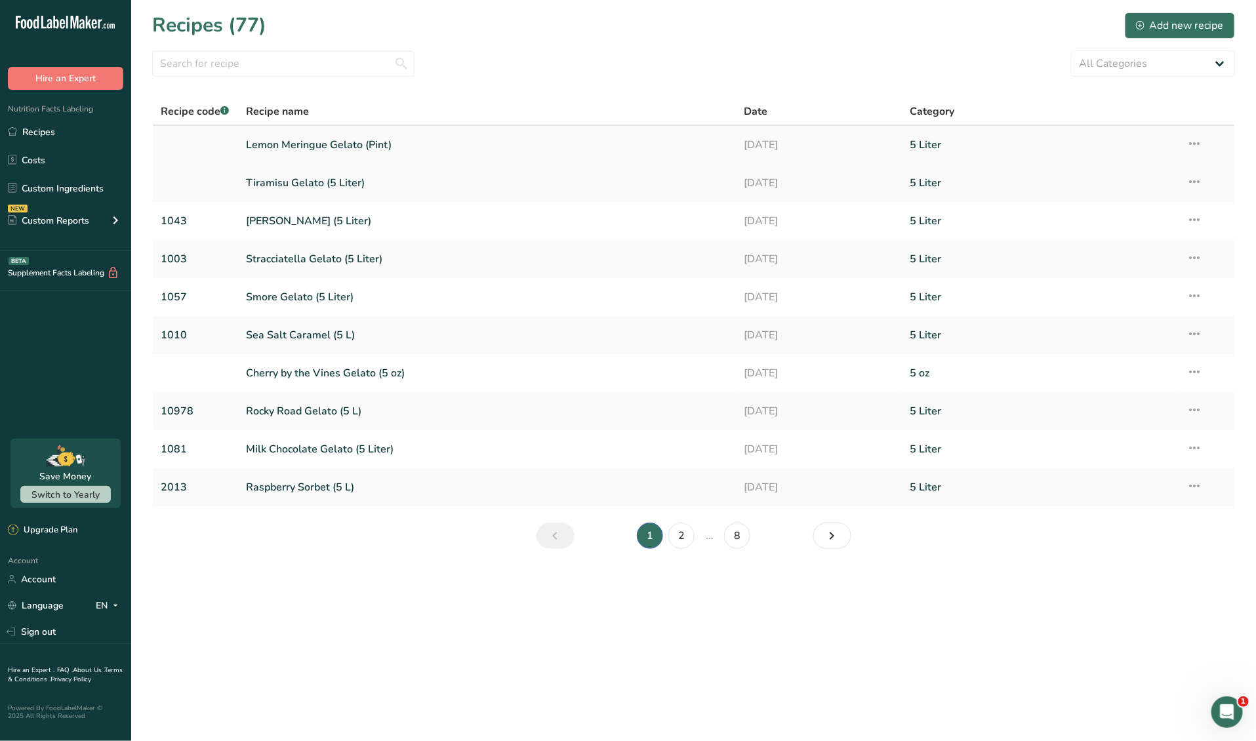
click at [272, 146] on link "Lemon Meringue Gelato (Pint)" at bounding box center [487, 145] width 483 height 28
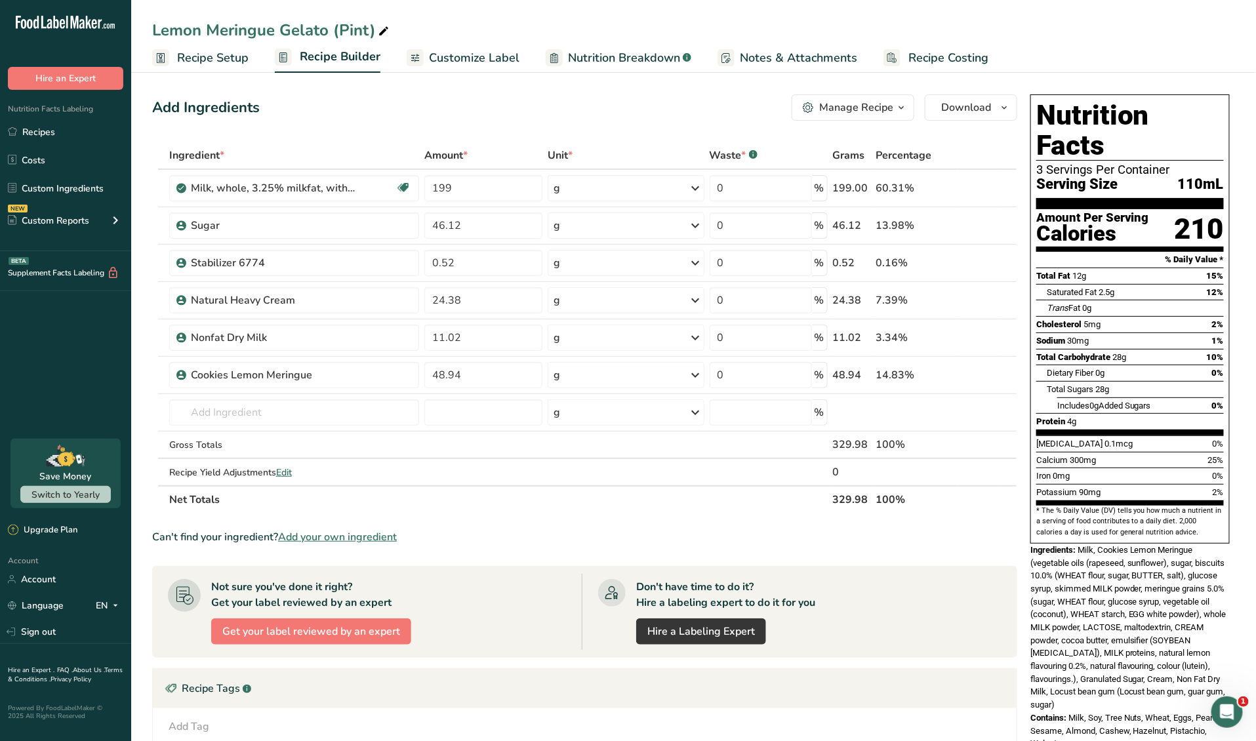
click at [909, 56] on span "Recipe Costing" at bounding box center [949, 58] width 80 height 18
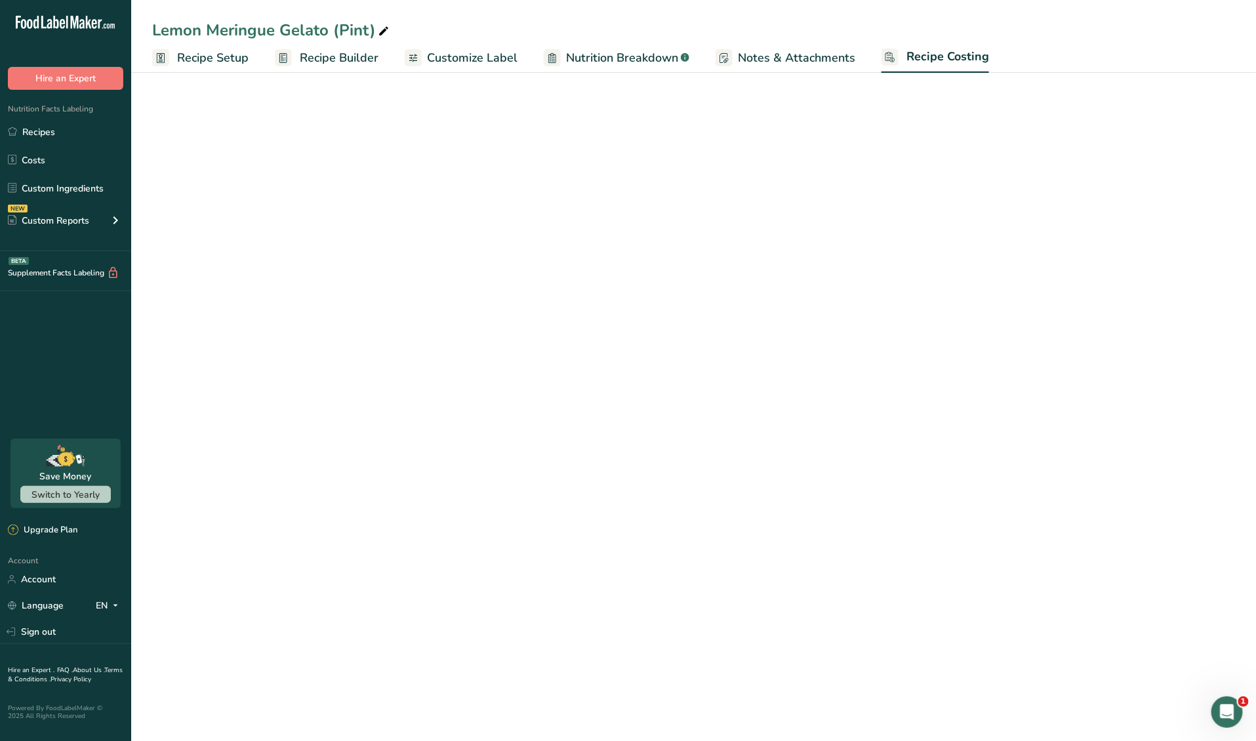
select select "12"
select select "1"
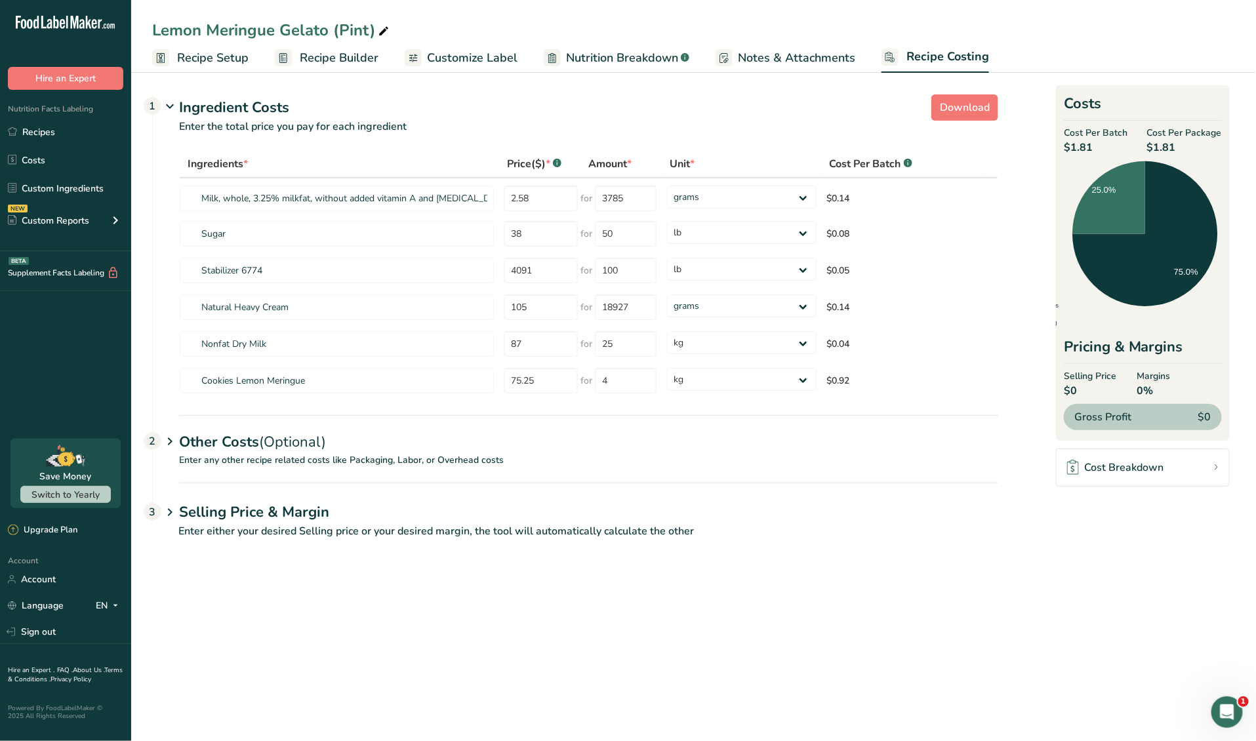
click at [216, 64] on span "Recipe Setup" at bounding box center [213, 58] width 72 height 18
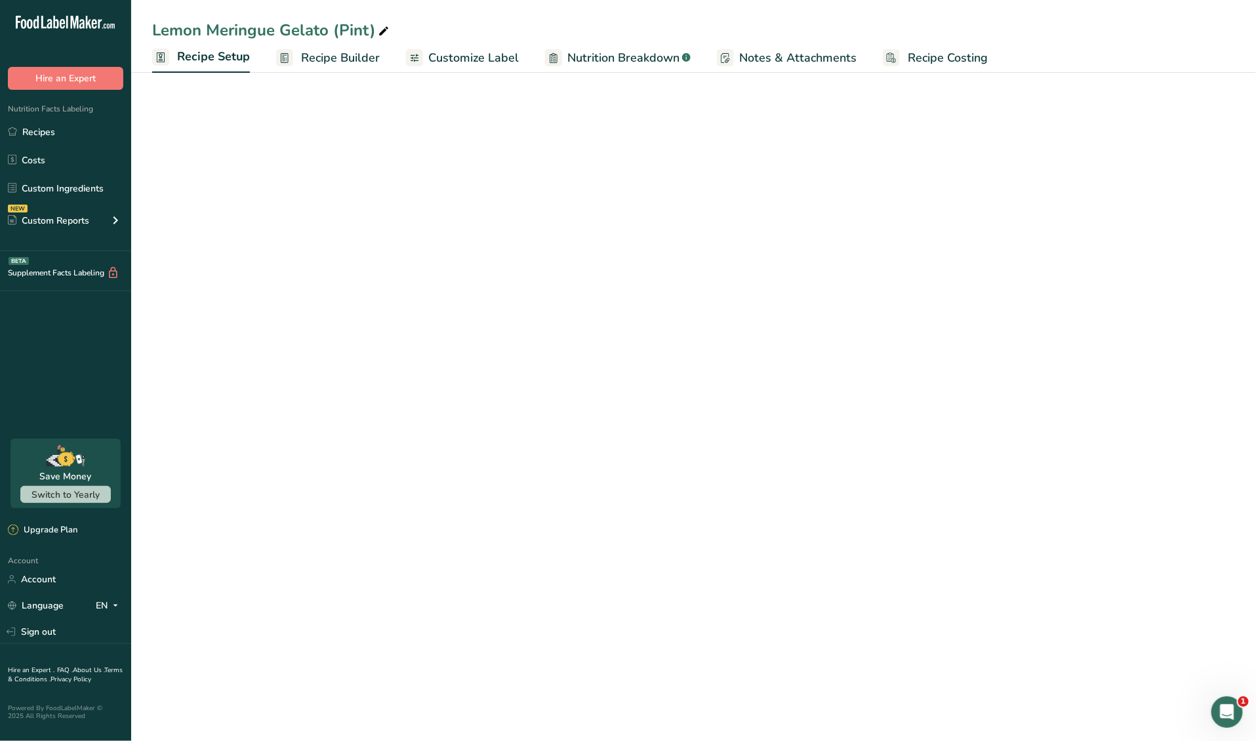
select select "22"
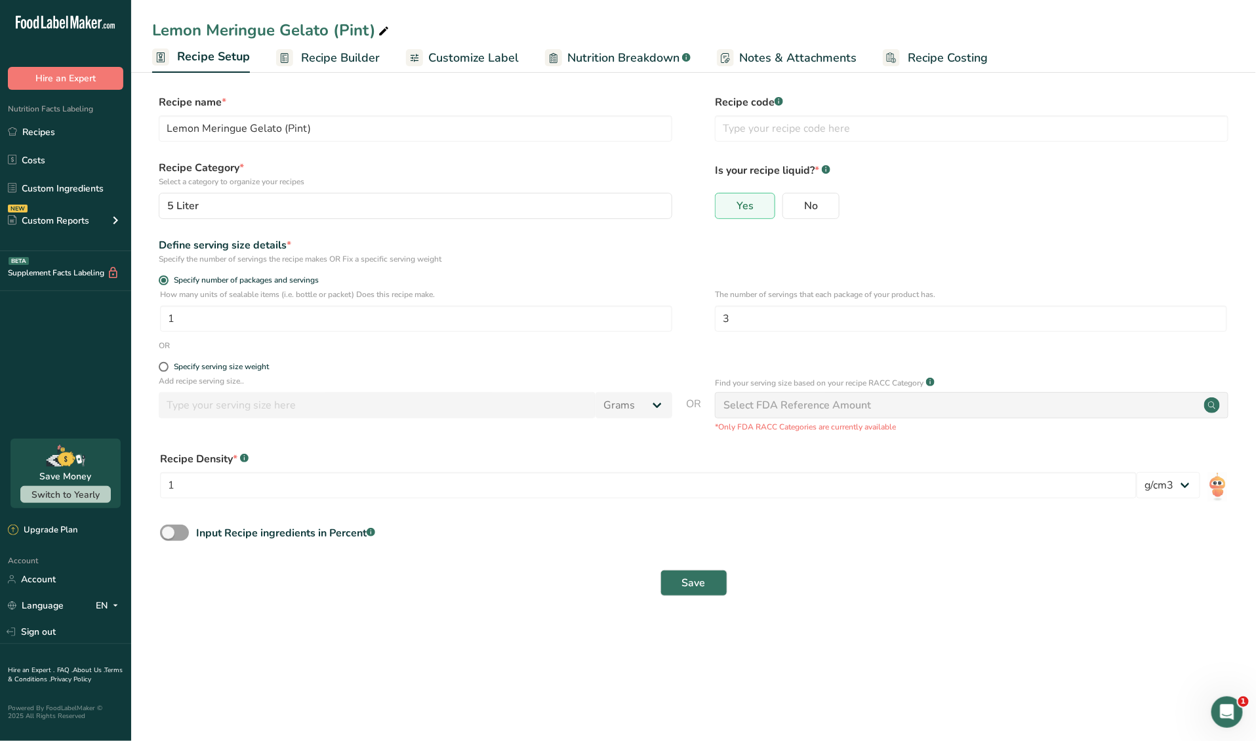
click at [340, 52] on span "Recipe Builder" at bounding box center [340, 58] width 79 height 18
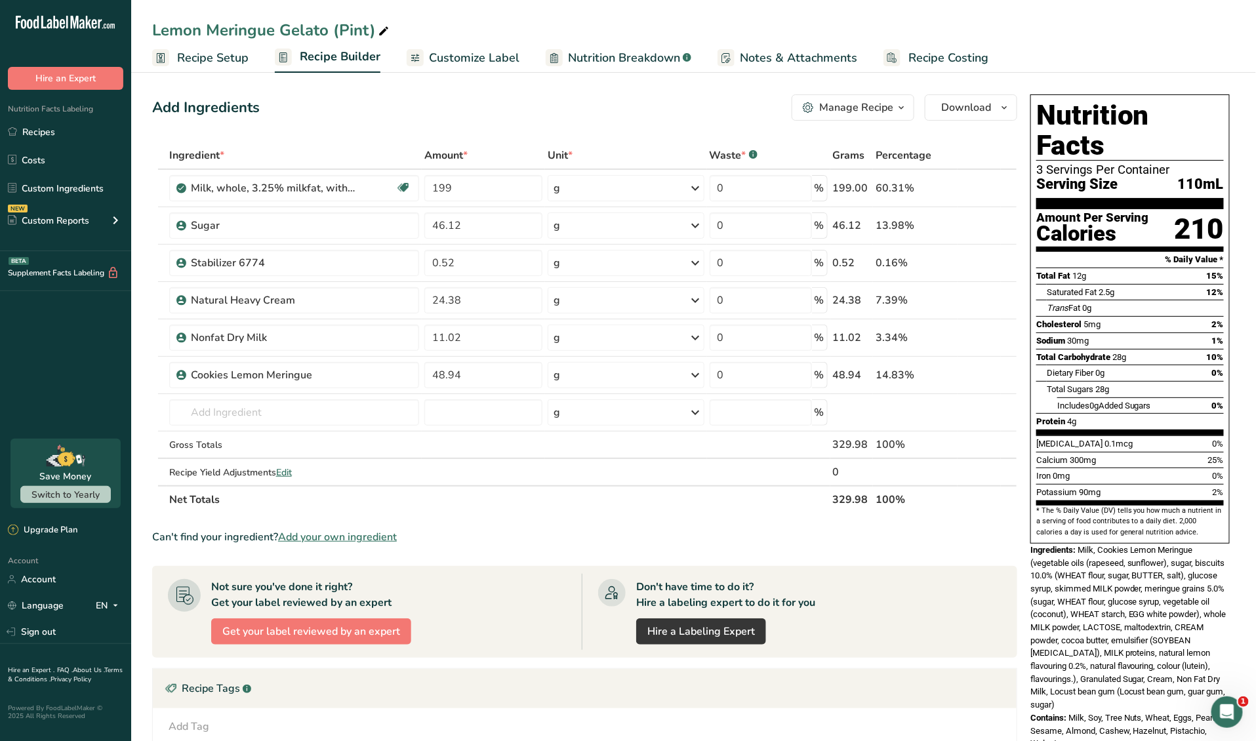
click at [951, 58] on span "Recipe Costing" at bounding box center [949, 58] width 80 height 18
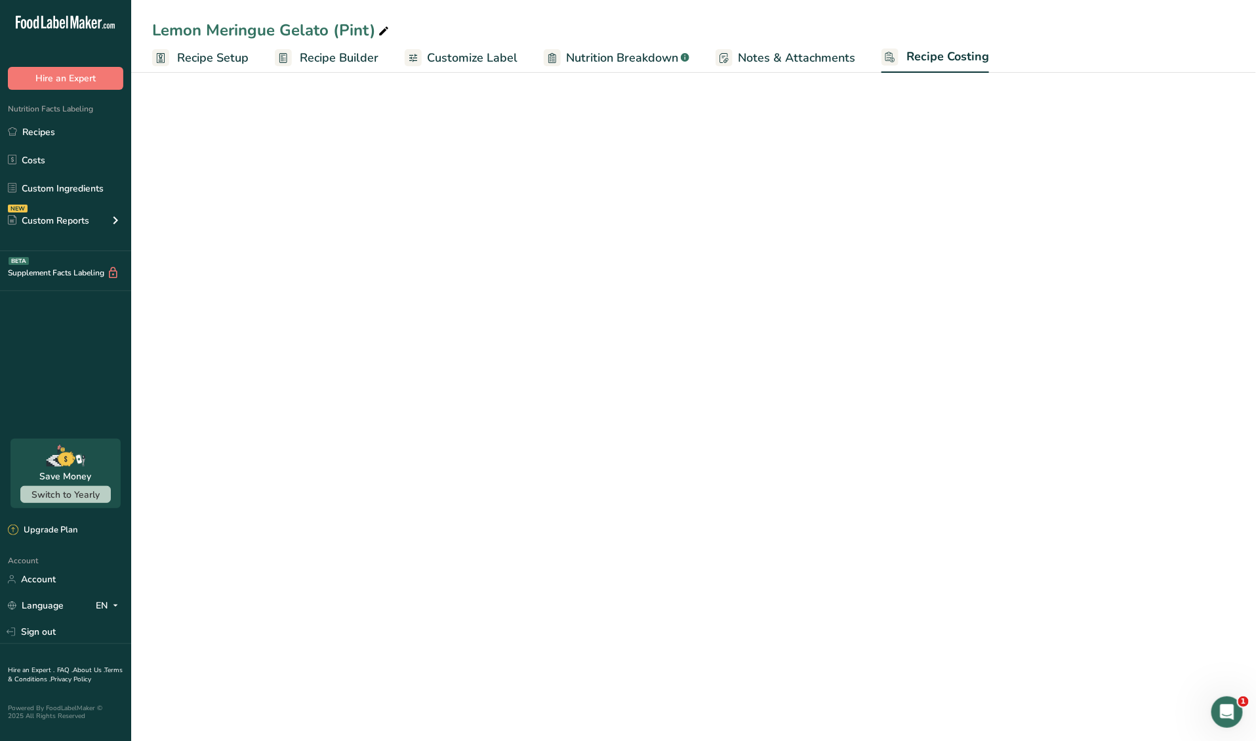
select select "12"
select select "1"
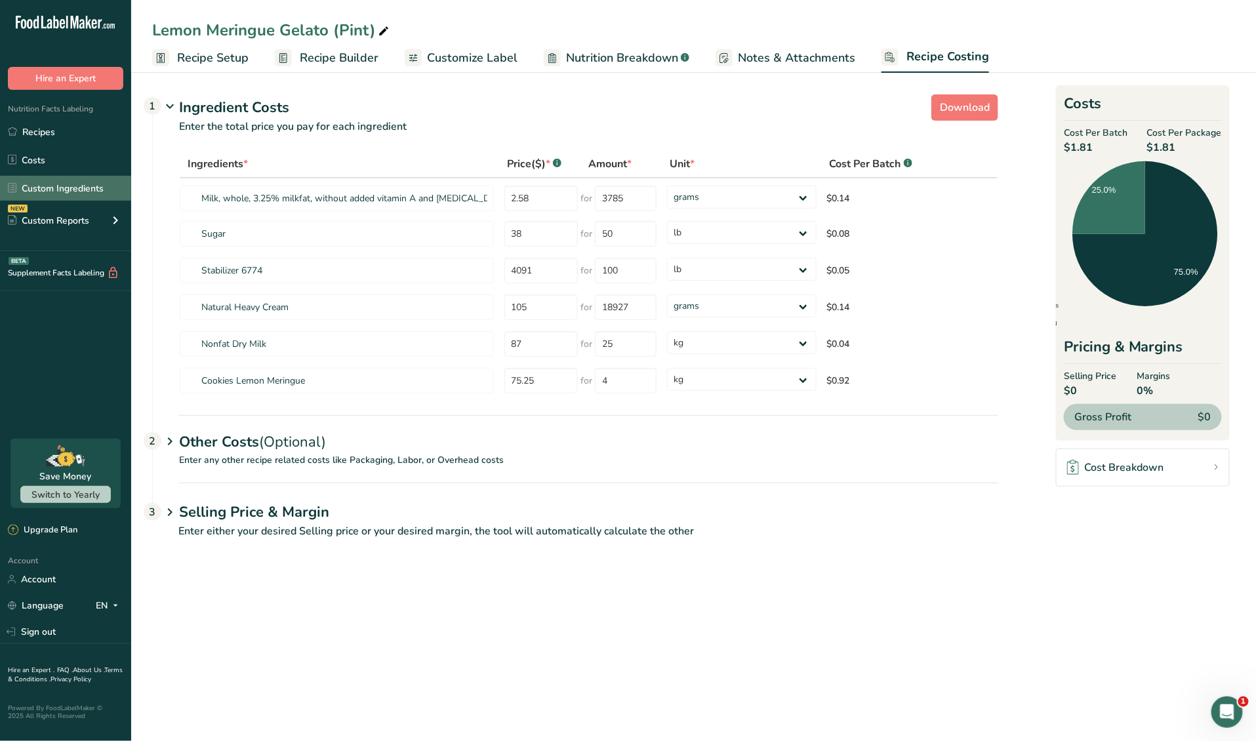
click at [66, 186] on link "Custom Ingredients" at bounding box center [65, 188] width 131 height 25
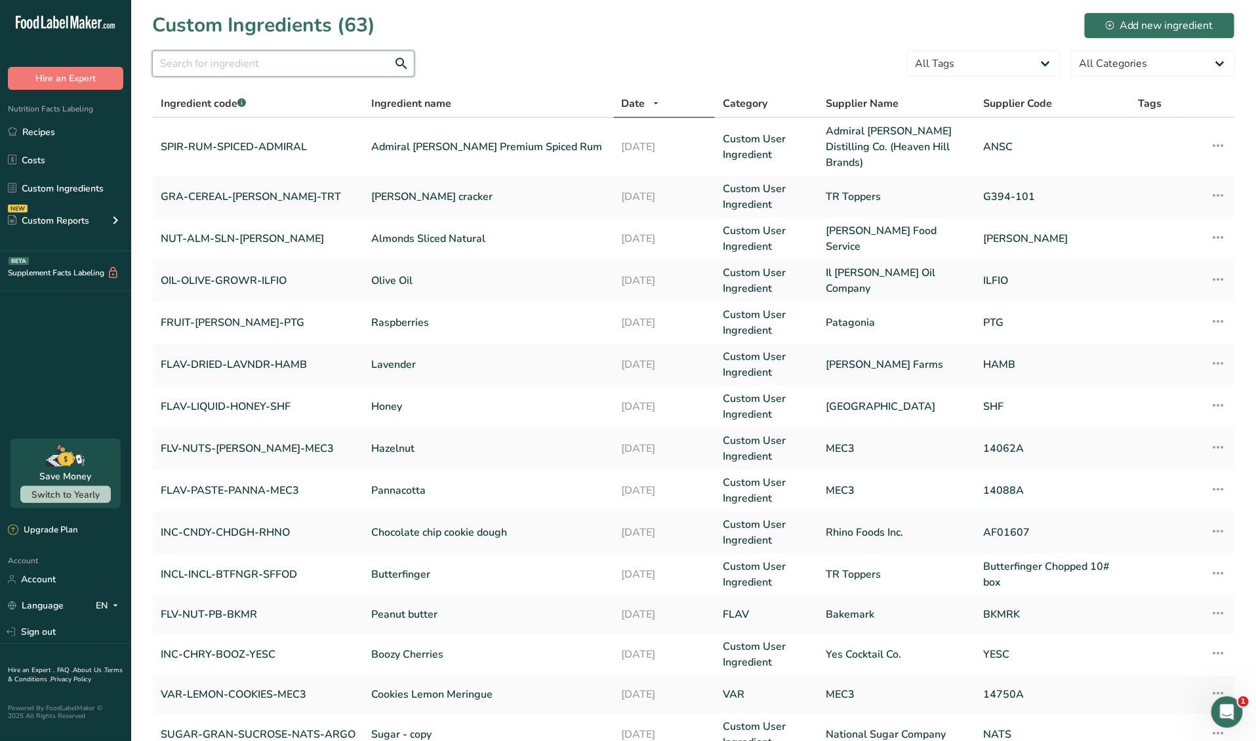
click at [232, 63] on input "text" at bounding box center [283, 64] width 262 height 26
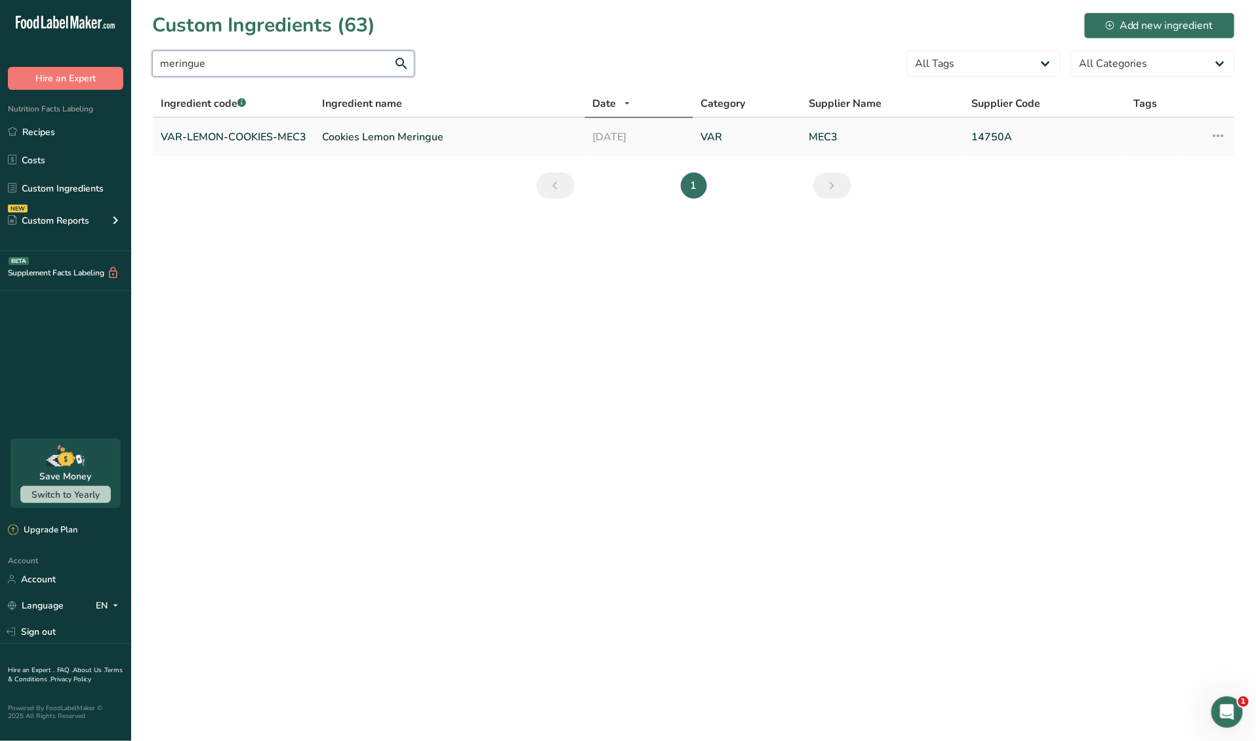
type input "meringue"
click at [232, 142] on link "VAR-LEMON-COOKIES-MEC3" at bounding box center [234, 137] width 146 height 16
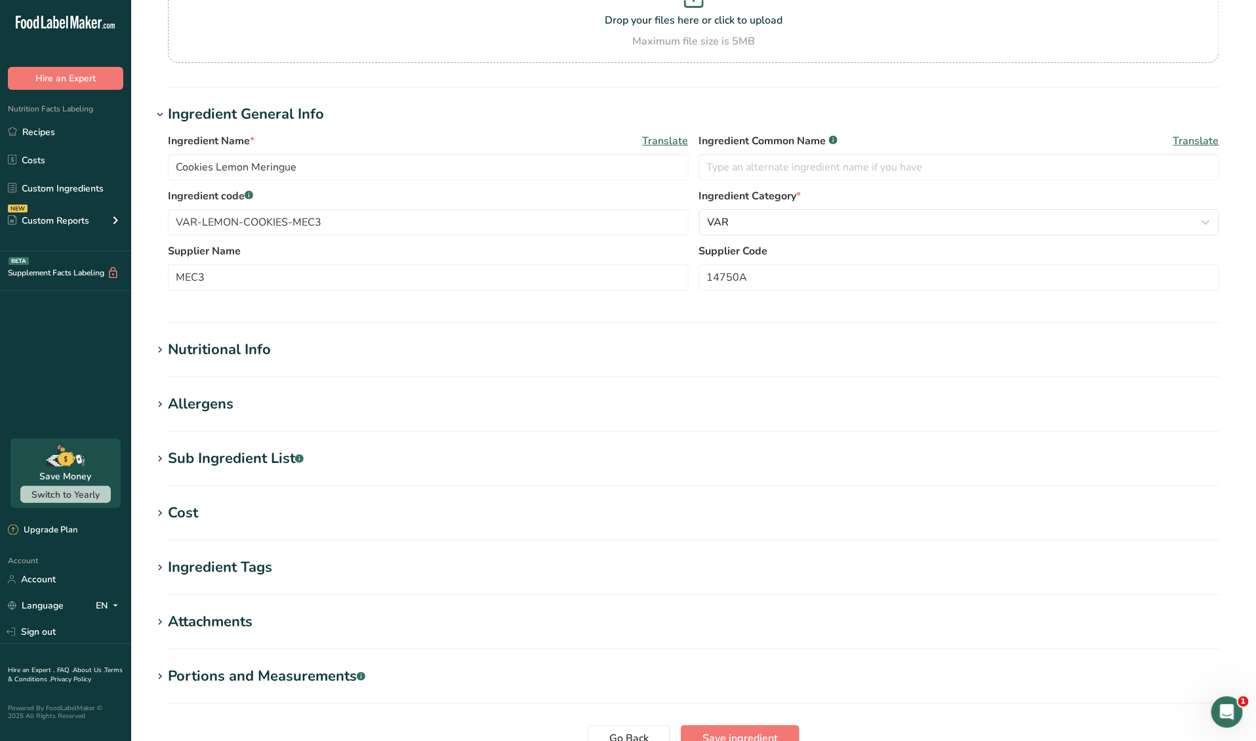
scroll to position [153, 0]
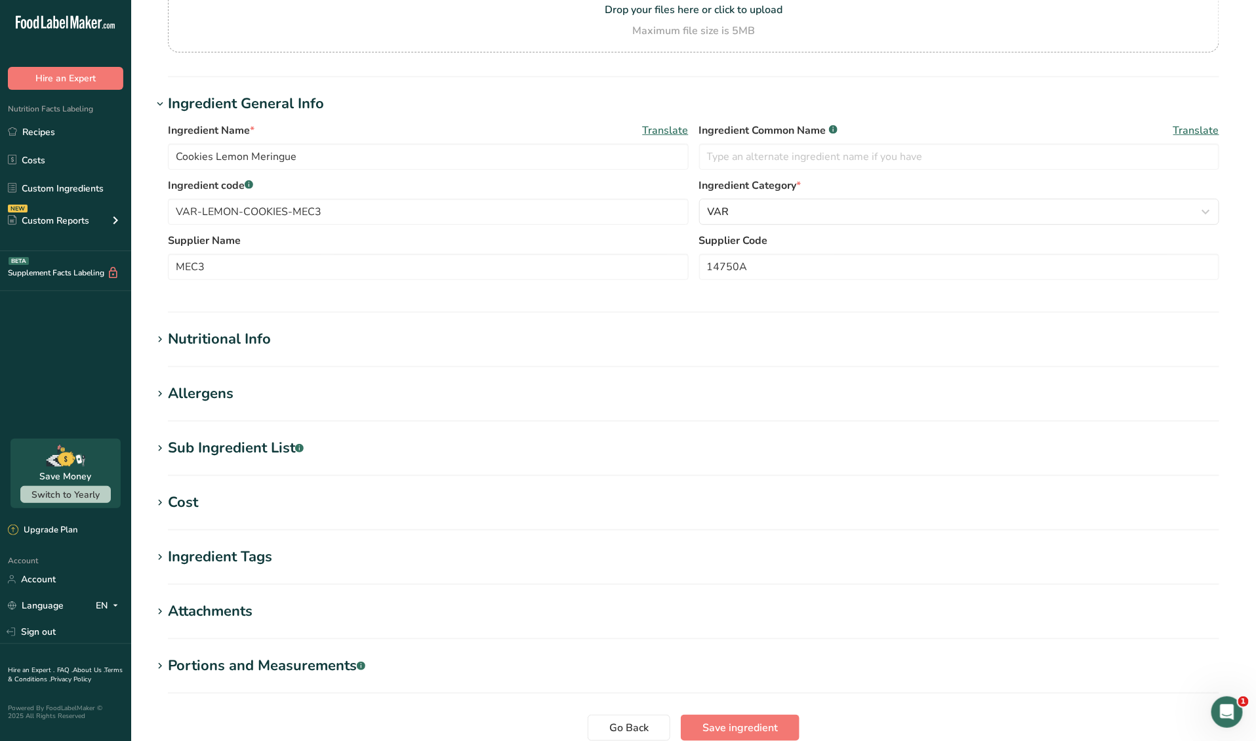
click at [184, 506] on div "Cost" at bounding box center [183, 503] width 30 height 22
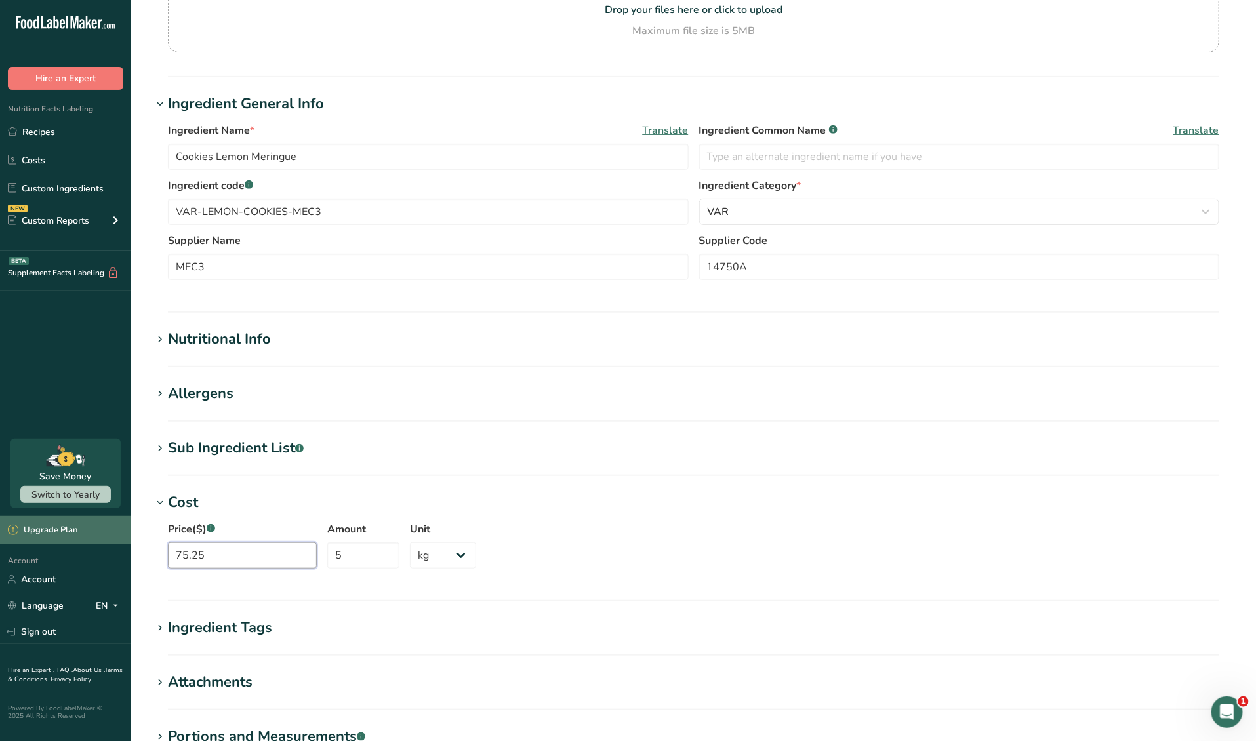
drag, startPoint x: 224, startPoint y: 554, endPoint x: 122, endPoint y: 541, distance: 103.2
click at [144, 550] on section "Edit Cookies Lemon Meringue Ingredient Spec Sheet .a-a{fill:#347362;}.b-a{fill:…" at bounding box center [693, 364] width 1125 height 1034
type input "82.78"
click at [331, 558] on input "5" at bounding box center [363, 555] width 72 height 26
type input "4"
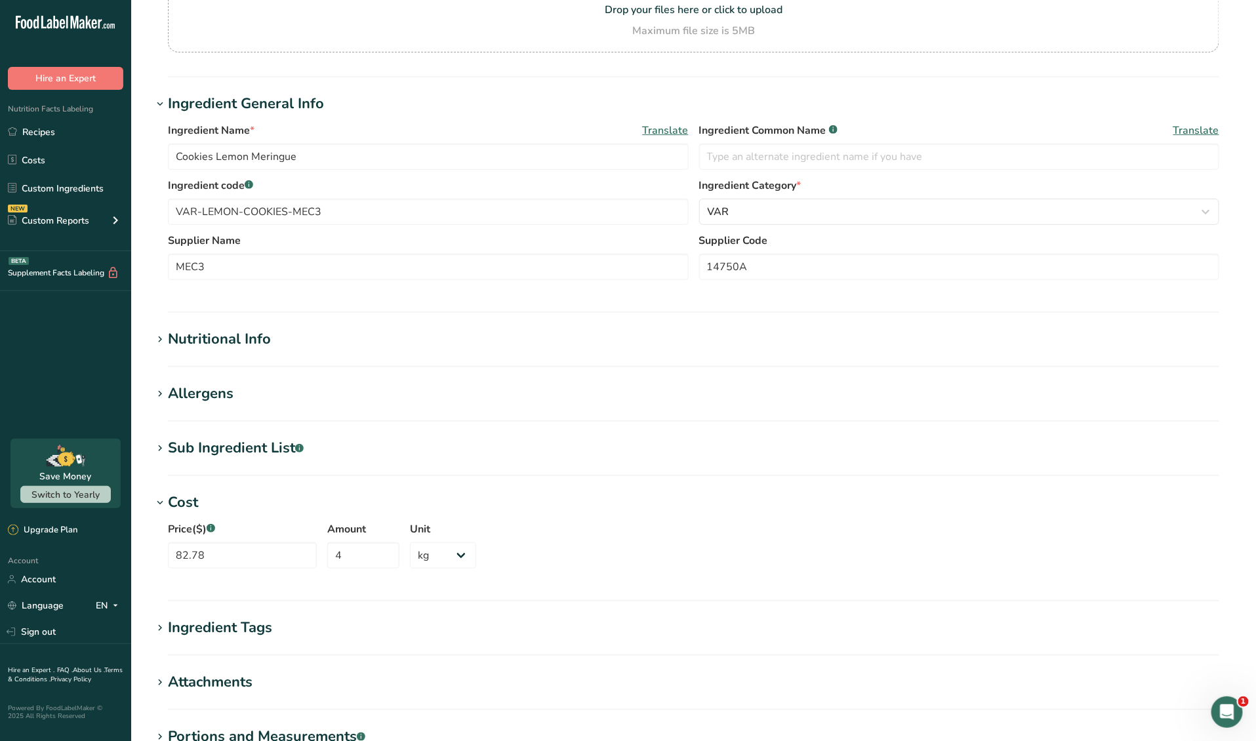
click at [569, 526] on div "Price($) .a-a{fill:#347362;}.b-a{fill:#fff;} 82.78 Amount 4 Unit Grams kg mg mc…" at bounding box center [693, 549] width 1083 height 71
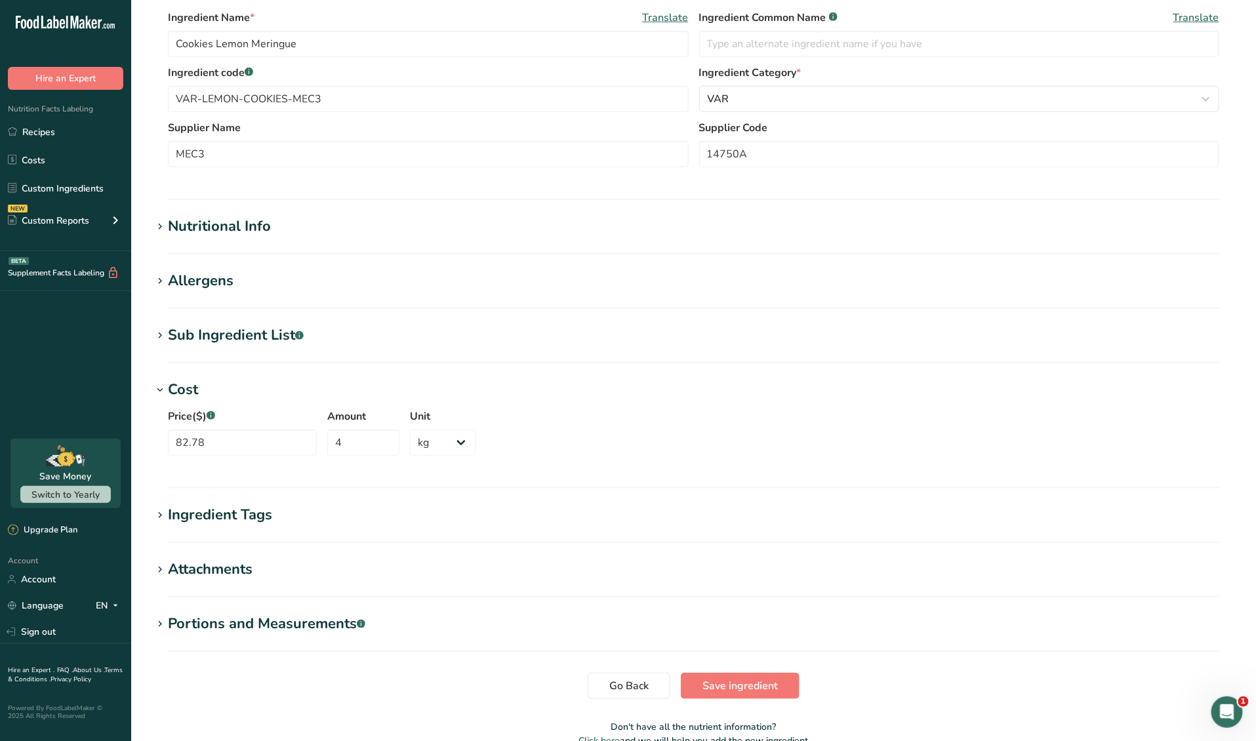
scroll to position [334, 0]
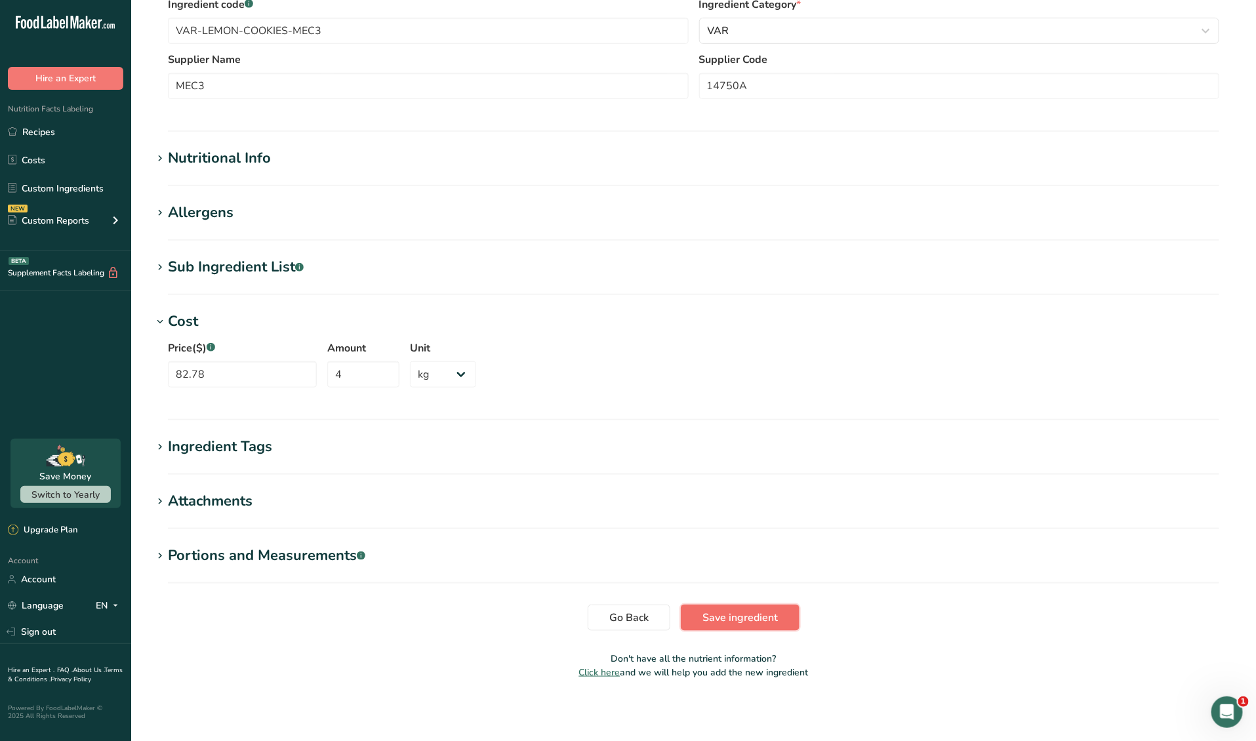
click at [739, 612] on span "Save ingredient" at bounding box center [740, 618] width 75 height 16
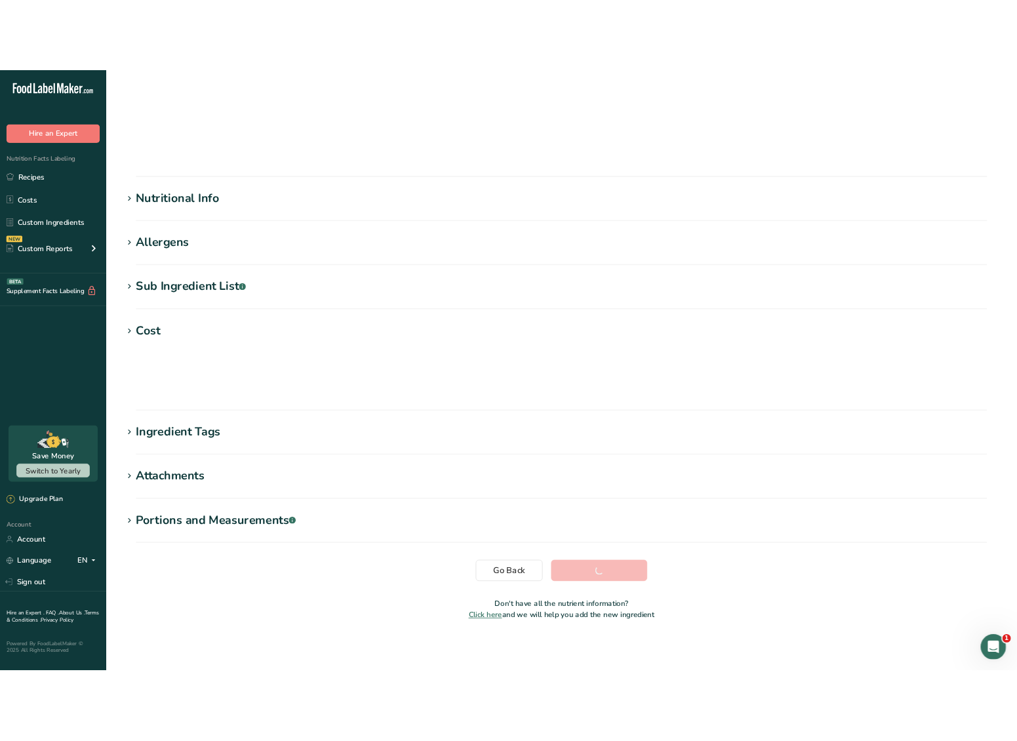
scroll to position [0, 0]
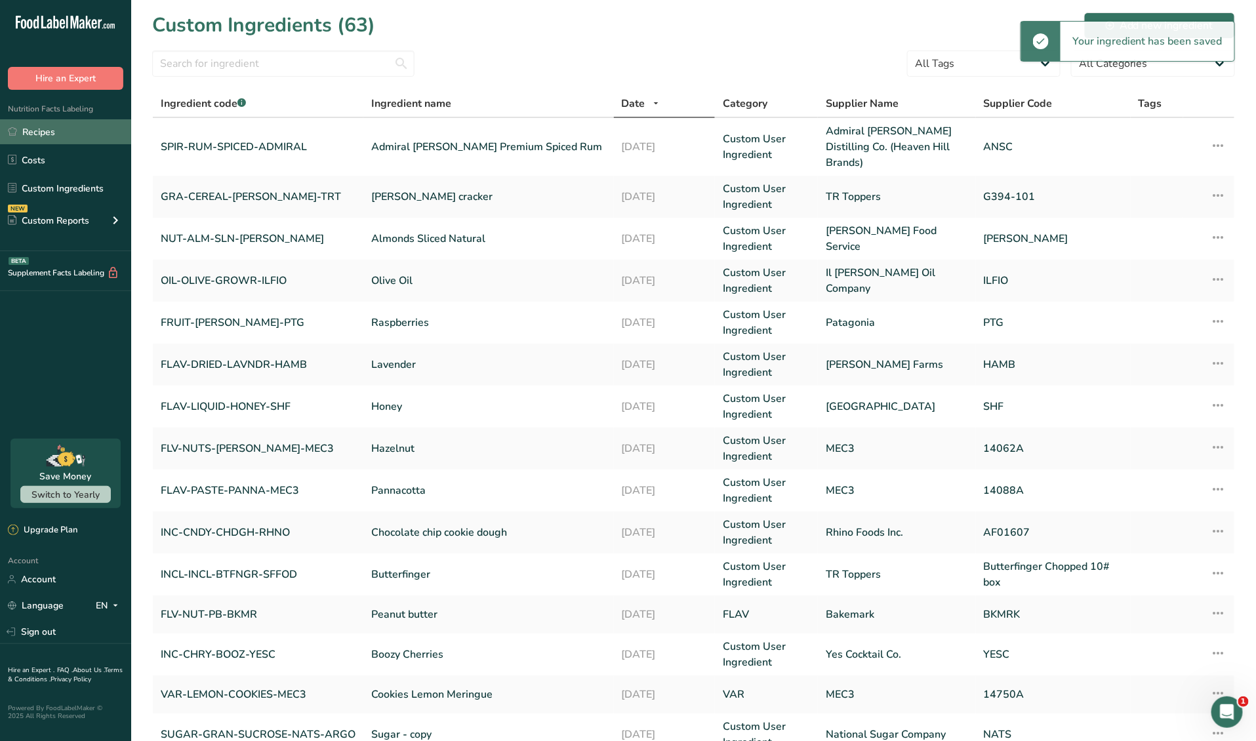
click at [64, 131] on link "Recipes" at bounding box center [65, 131] width 131 height 25
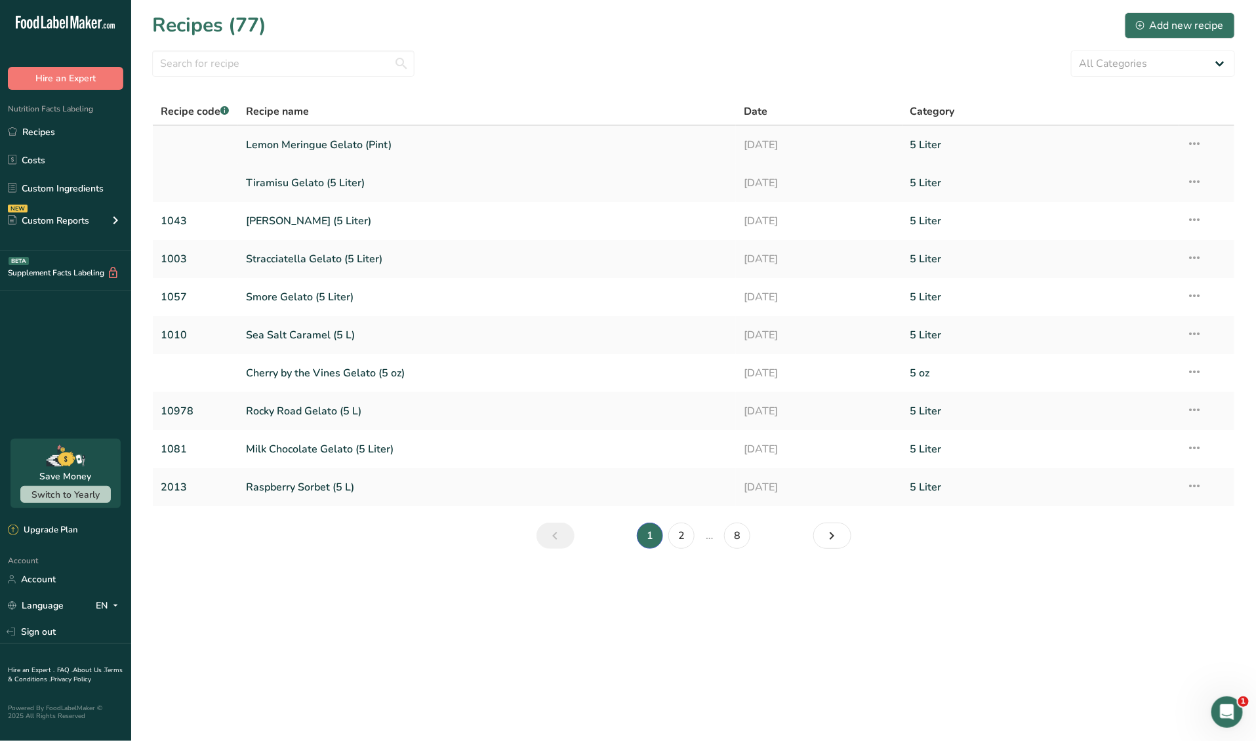
click at [341, 141] on link "Lemon Meringue Gelato (Pint)" at bounding box center [487, 145] width 483 height 28
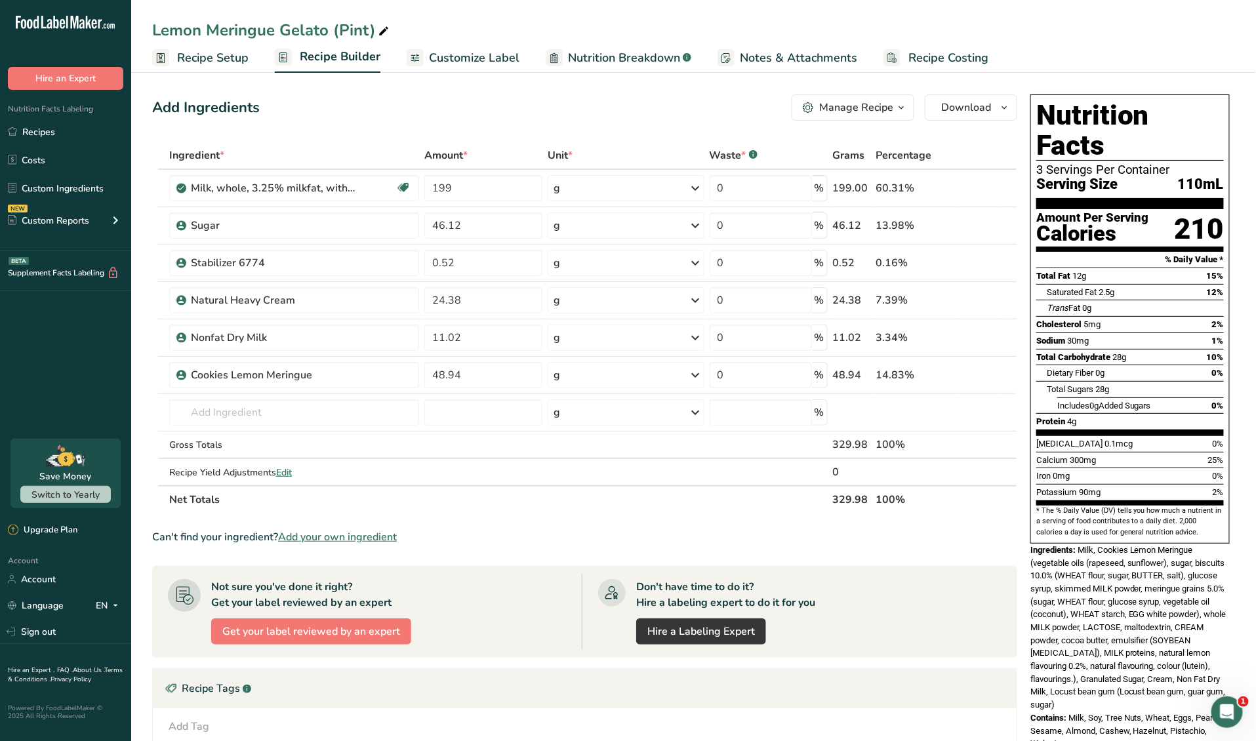
click at [947, 58] on span "Recipe Costing" at bounding box center [949, 58] width 80 height 18
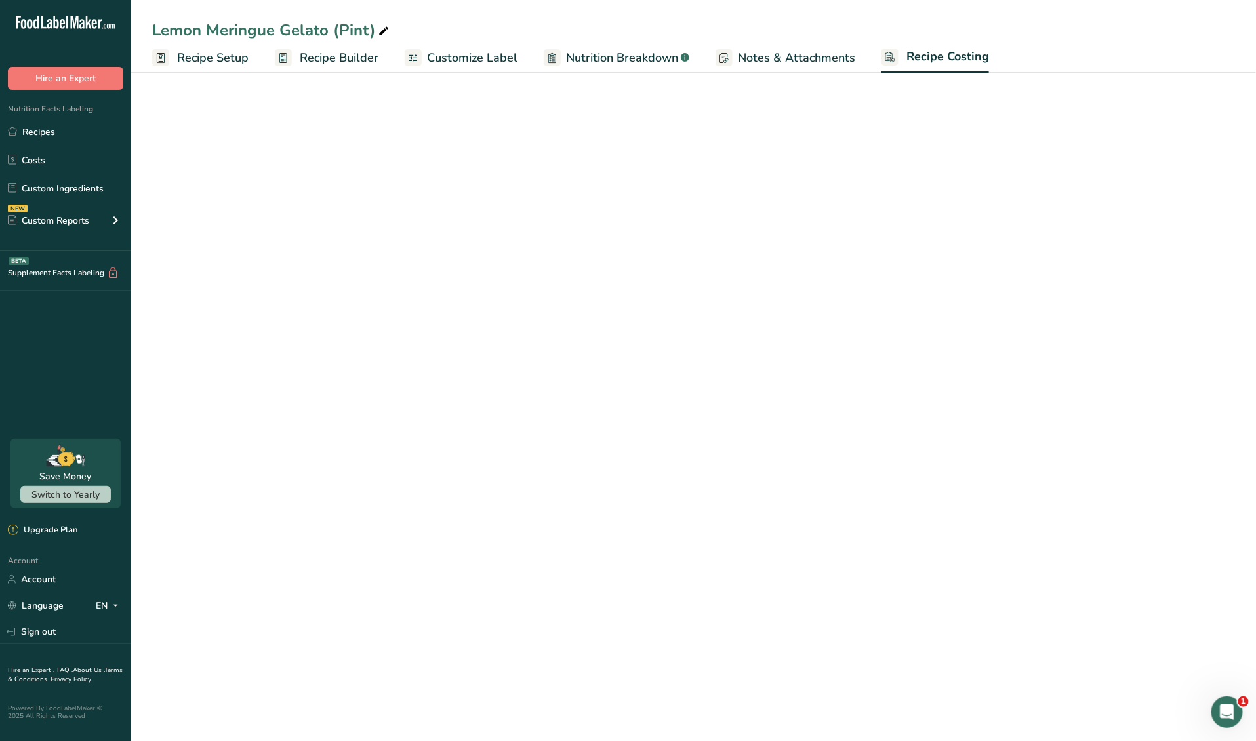
select select "12"
select select "1"
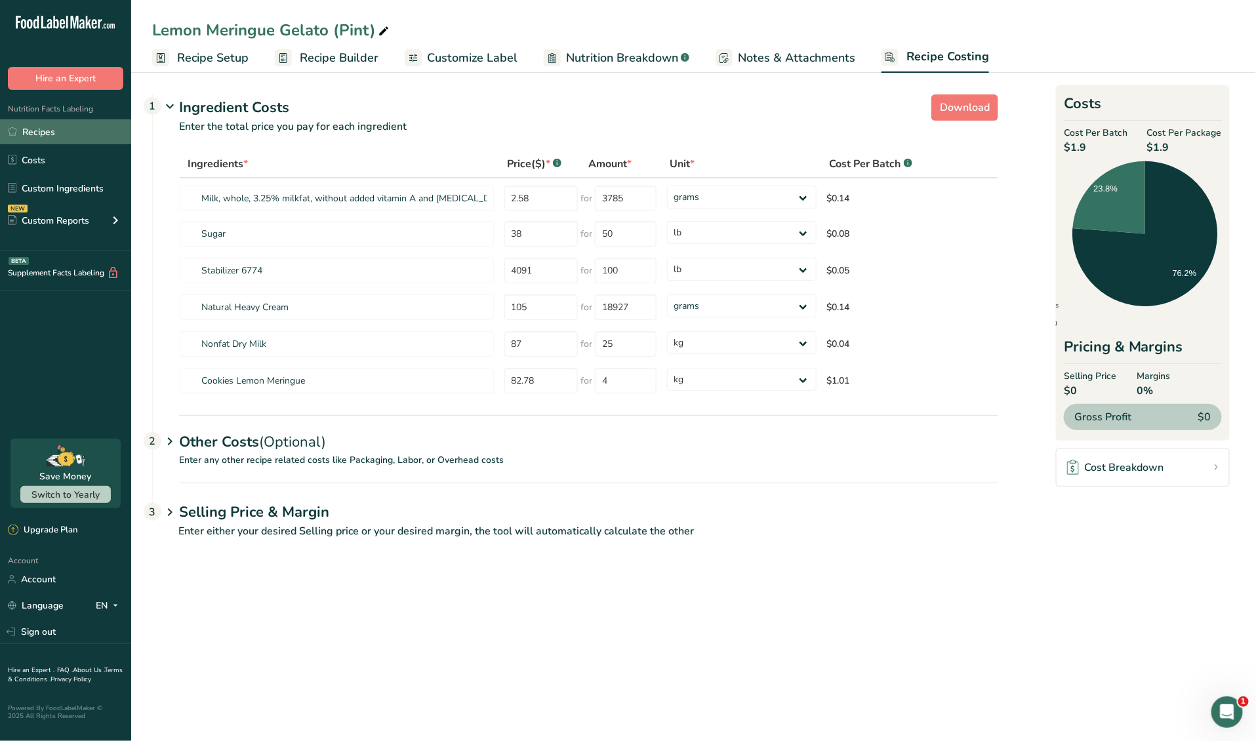
click at [82, 135] on link "Recipes" at bounding box center [65, 131] width 131 height 25
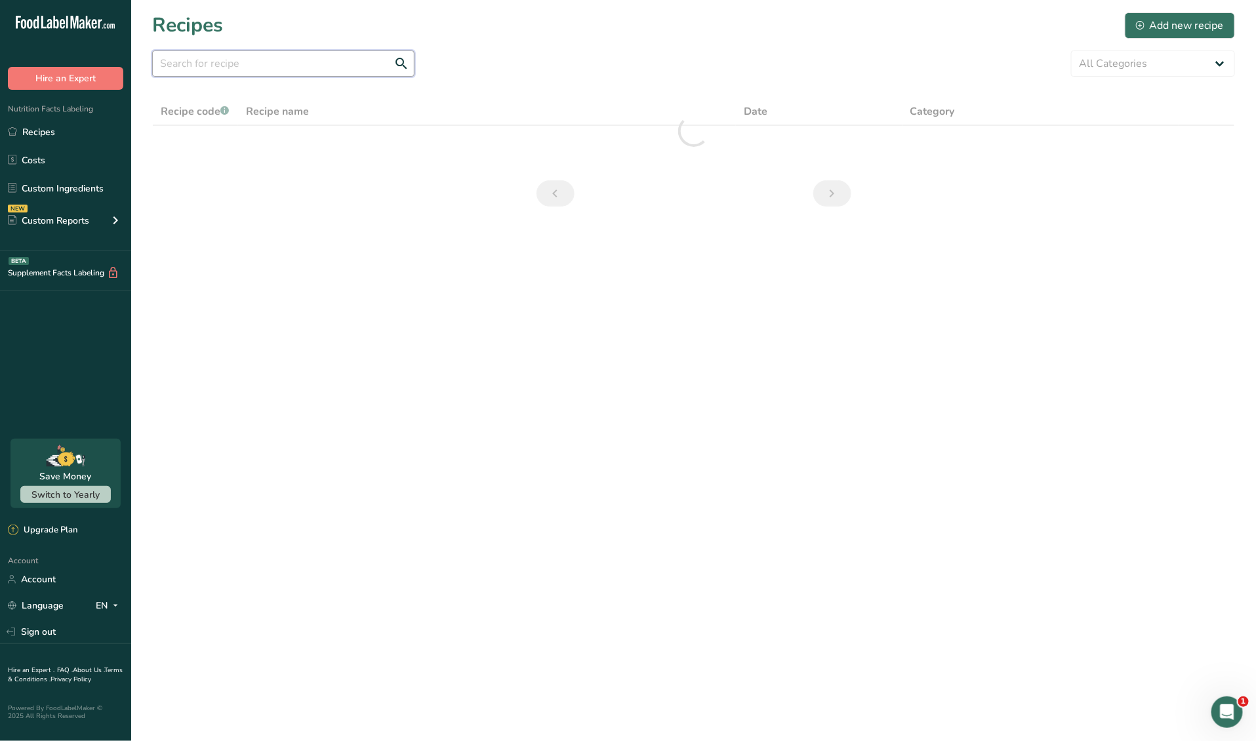
click at [243, 57] on input "text" at bounding box center [283, 64] width 262 height 26
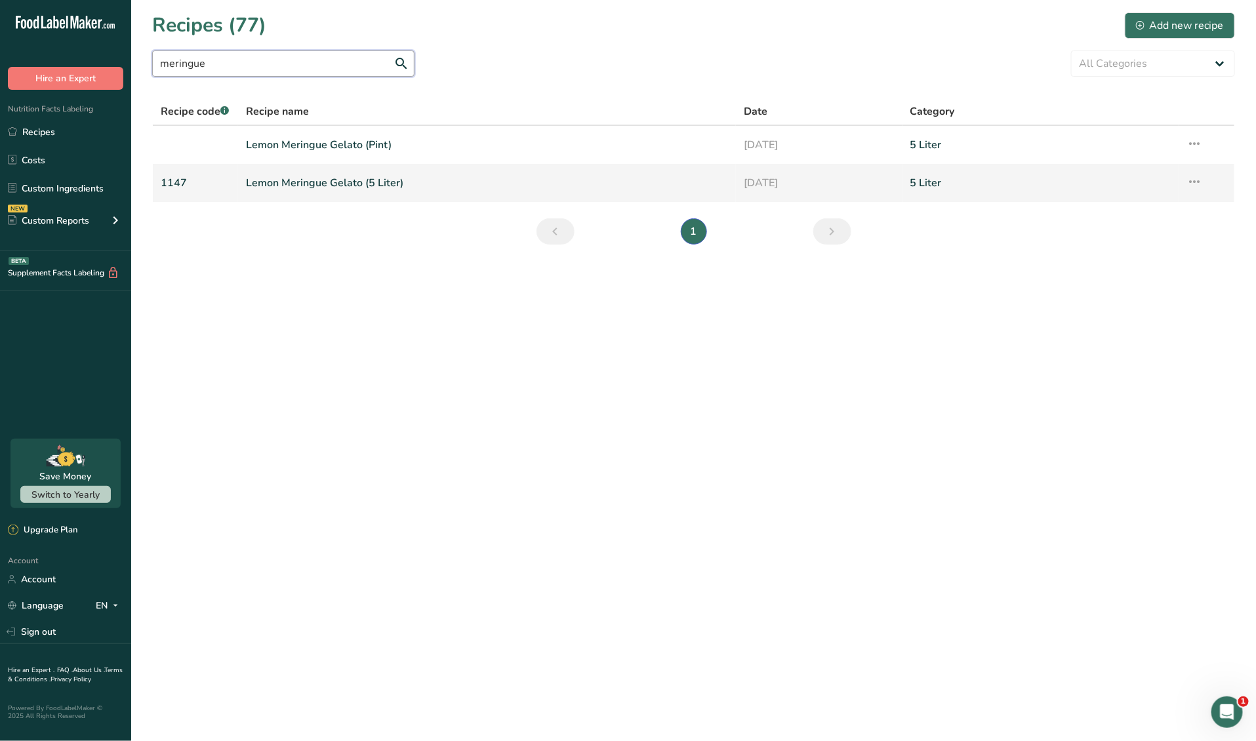
type input "meringue"
click at [315, 179] on link "Lemon Meringue Gelato (5 Liter)" at bounding box center [487, 183] width 483 height 28
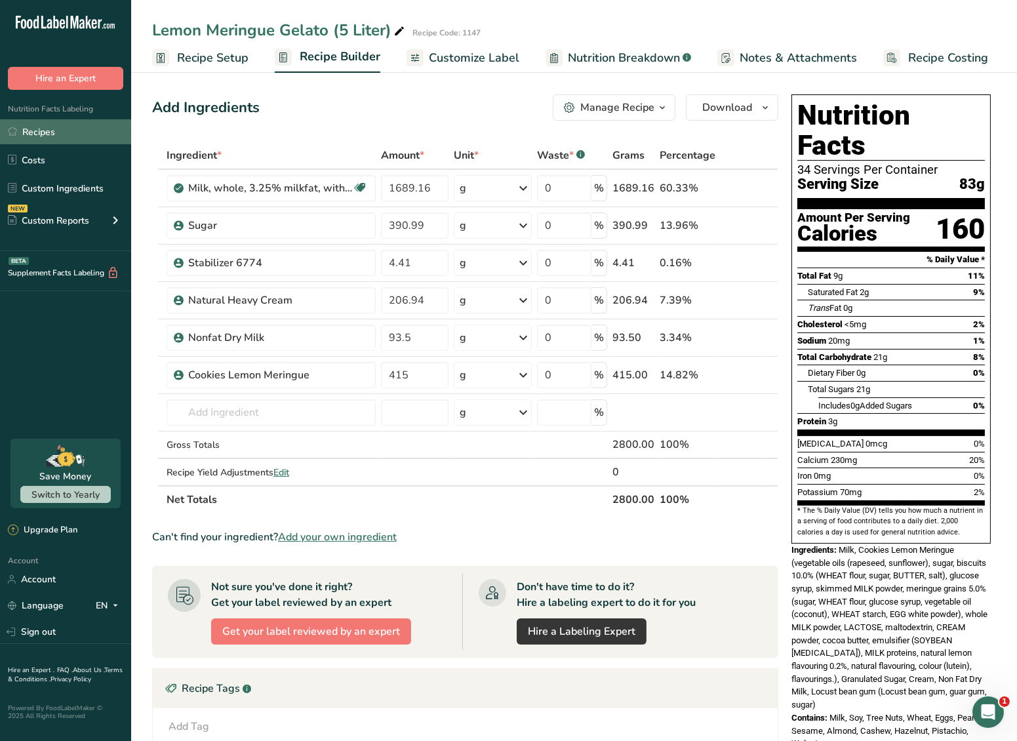
click at [62, 134] on link "Recipes" at bounding box center [65, 131] width 131 height 25
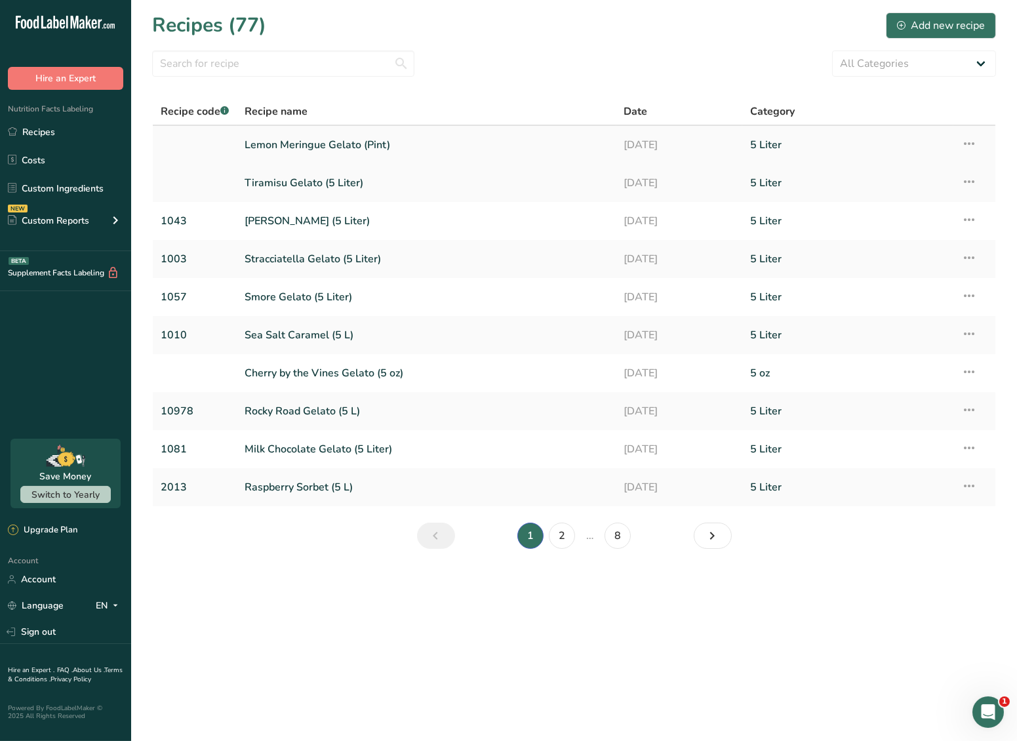
click at [284, 147] on link "Lemon Meringue Gelato (Pint)" at bounding box center [426, 145] width 363 height 28
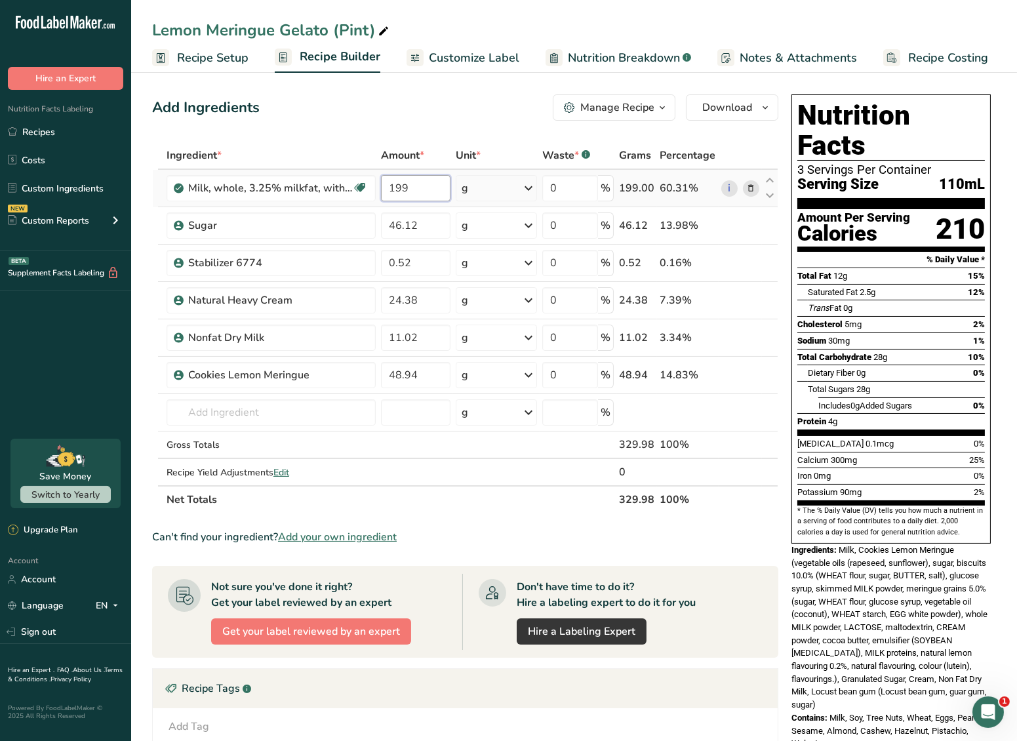
click at [424, 188] on input "199" at bounding box center [416, 188] width 70 height 26
drag, startPoint x: 383, startPoint y: 190, endPoint x: 346, endPoint y: 190, distance: 36.7
click at [346, 190] on tr "Milk, whole, 3.25% milkfat, without added vitamin A and [MEDICAL_DATA] Gluten f…" at bounding box center [465, 188] width 625 height 37
type input "212.43"
click at [430, 217] on div "Ingredient * Amount * Unit * Waste * .a-a{fill:#347362;}.b-a{fill:#fff;} Grams …" at bounding box center [465, 328] width 626 height 372
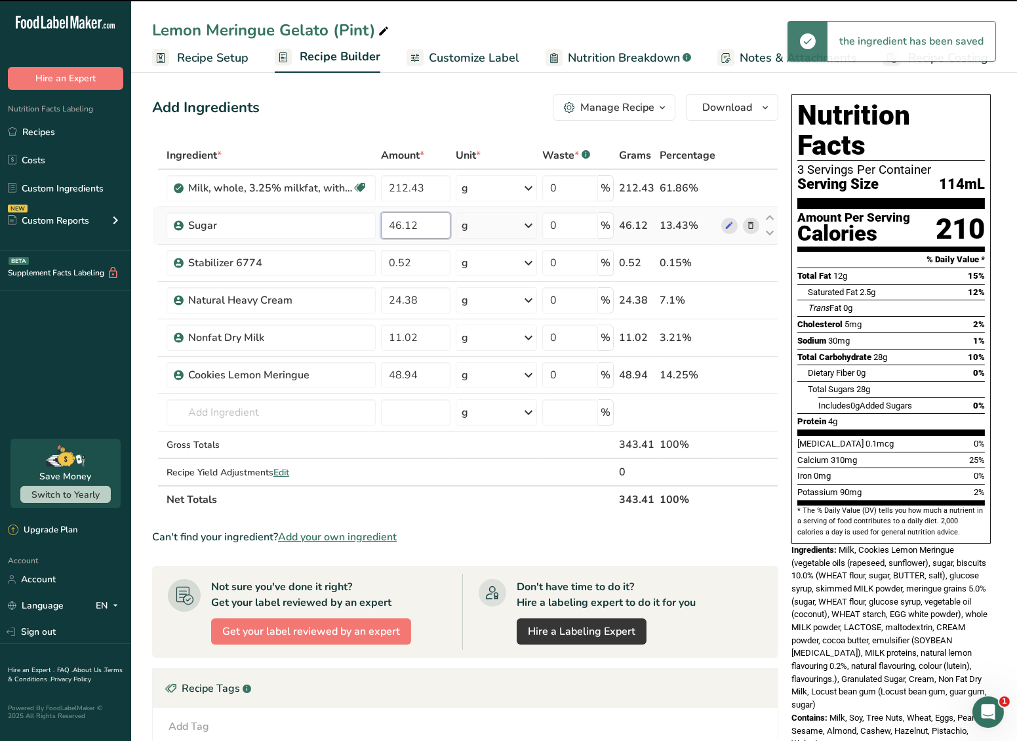
click at [405, 227] on input "46.12" at bounding box center [416, 226] width 70 height 26
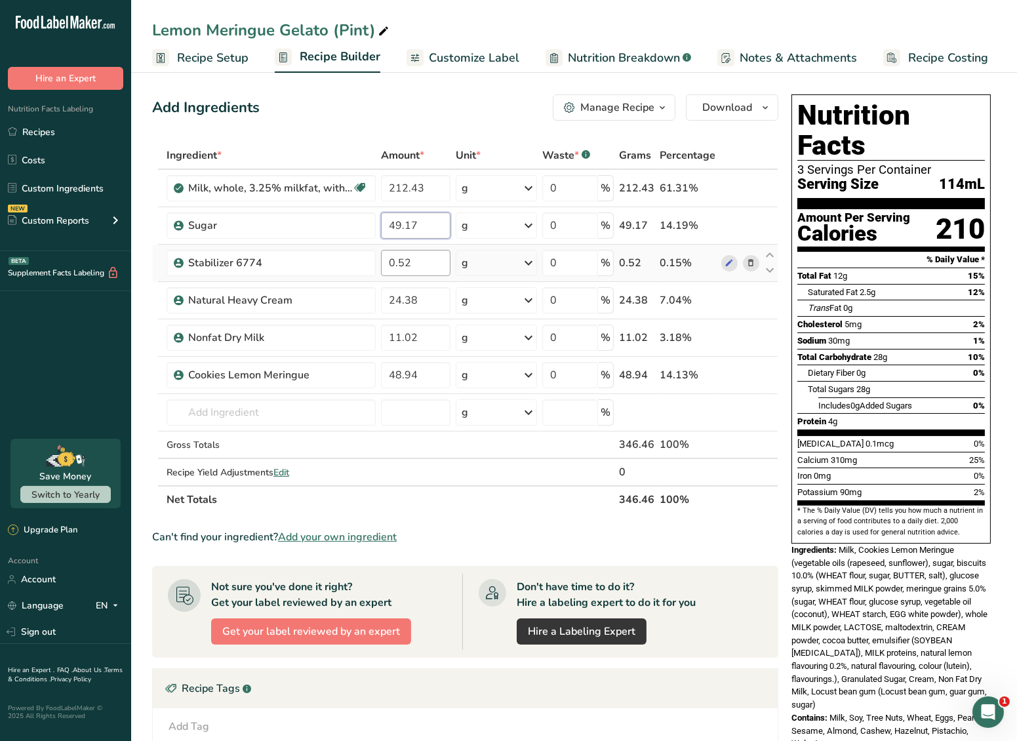
type input "49.17"
click at [407, 262] on div "Ingredient * Amount * Unit * Waste * .a-a{fill:#347362;}.b-a{fill:#fff;} Grams …" at bounding box center [465, 328] width 626 height 372
click at [392, 262] on input "0.52" at bounding box center [416, 263] width 70 height 26
type input "0.55"
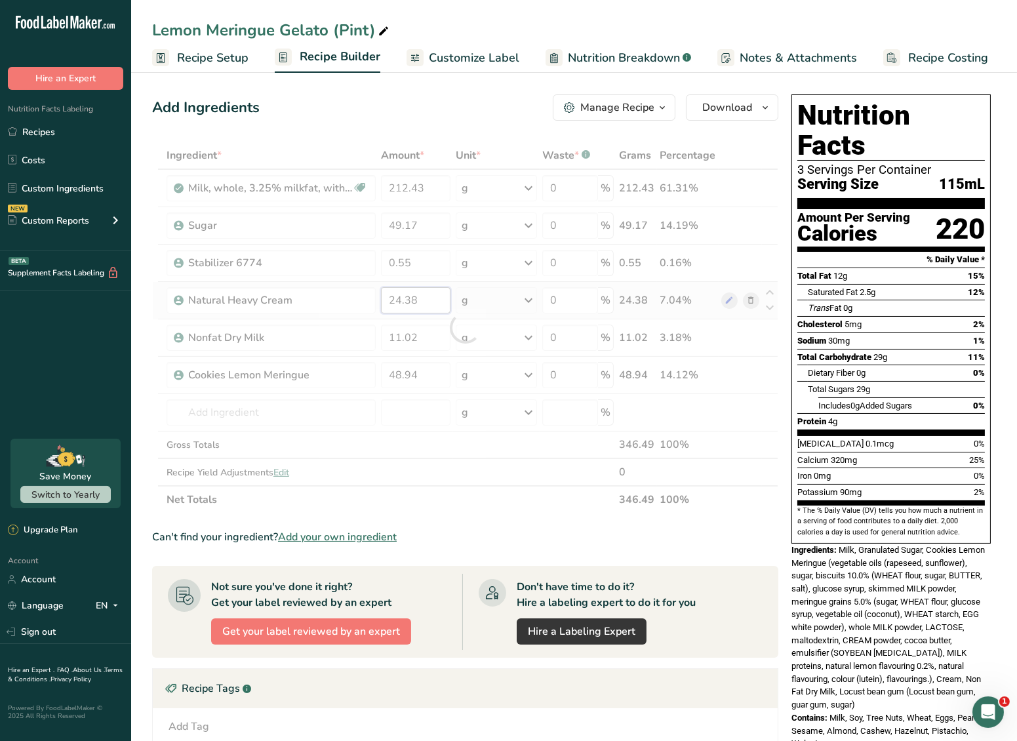
click at [406, 292] on div "Ingredient * Amount * Unit * Waste * .a-a{fill:#347362;}.b-a{fill:#fff;} Grams …" at bounding box center [465, 328] width 626 height 372
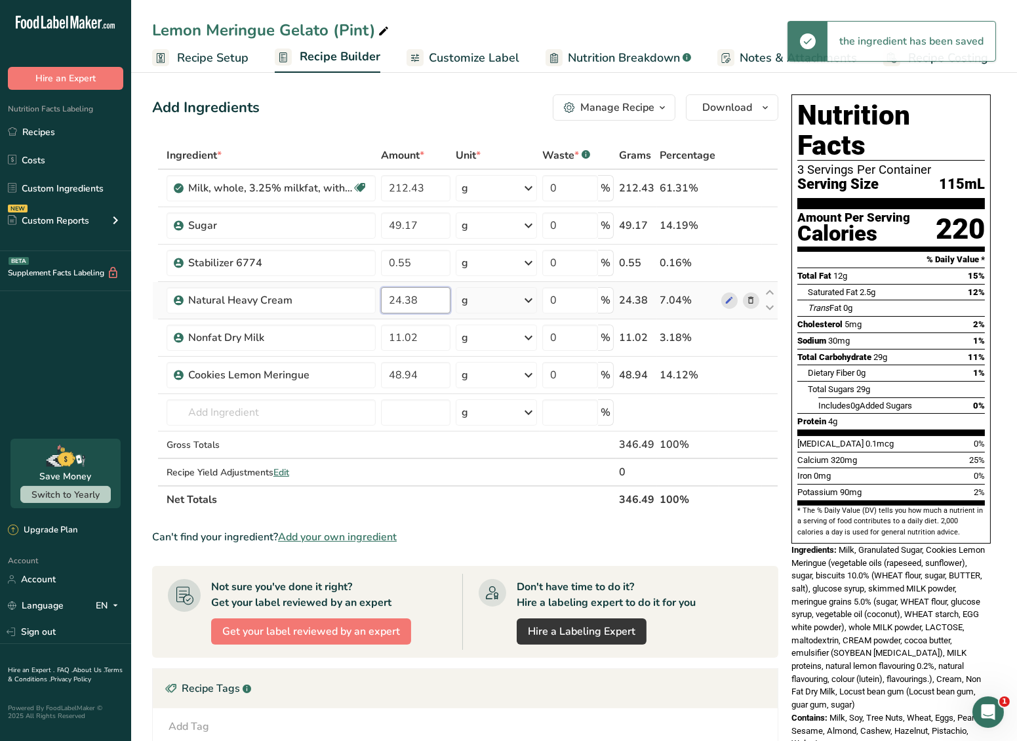
click at [402, 299] on input "24.38" at bounding box center [416, 300] width 70 height 26
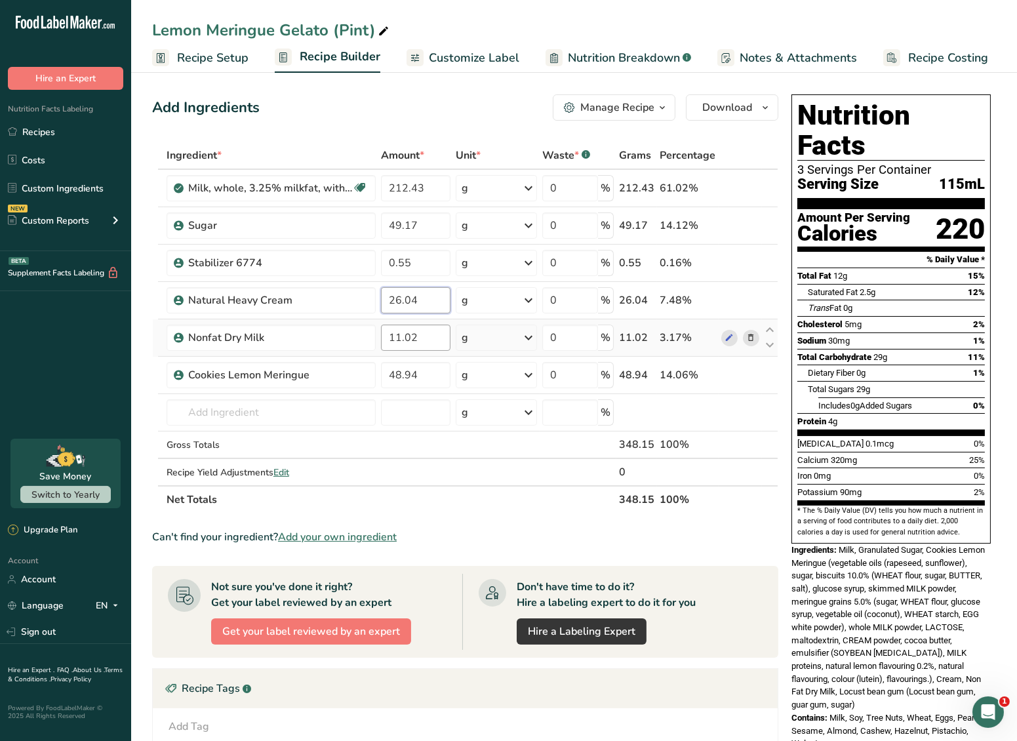
type input "26.04"
click at [410, 326] on div "Ingredient * Amount * Unit * Waste * .a-a{fill:#347362;}.b-a{fill:#fff;} Grams …" at bounding box center [465, 328] width 626 height 372
click at [402, 339] on input "11.02" at bounding box center [416, 338] width 70 height 26
type input "11.76"
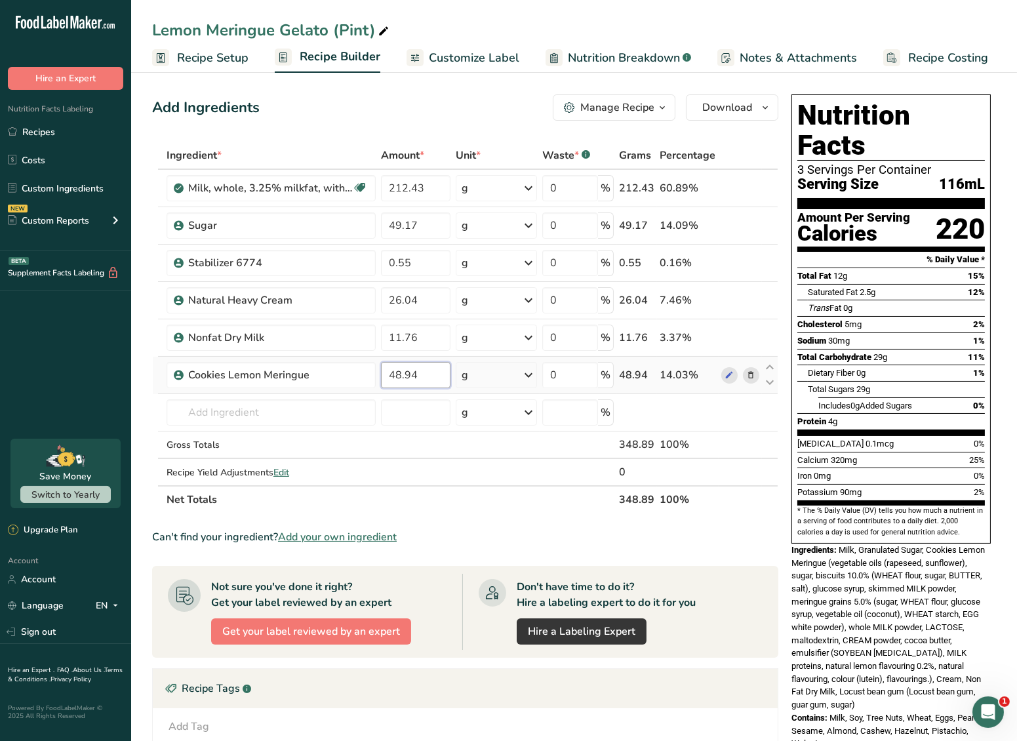
click at [405, 375] on div "Ingredient * Amount * Unit * Waste * .a-a{fill:#347362;}.b-a{fill:#fff;} Grams …" at bounding box center [465, 328] width 626 height 372
click at [400, 373] on input "48.94" at bounding box center [416, 375] width 70 height 26
type input "30"
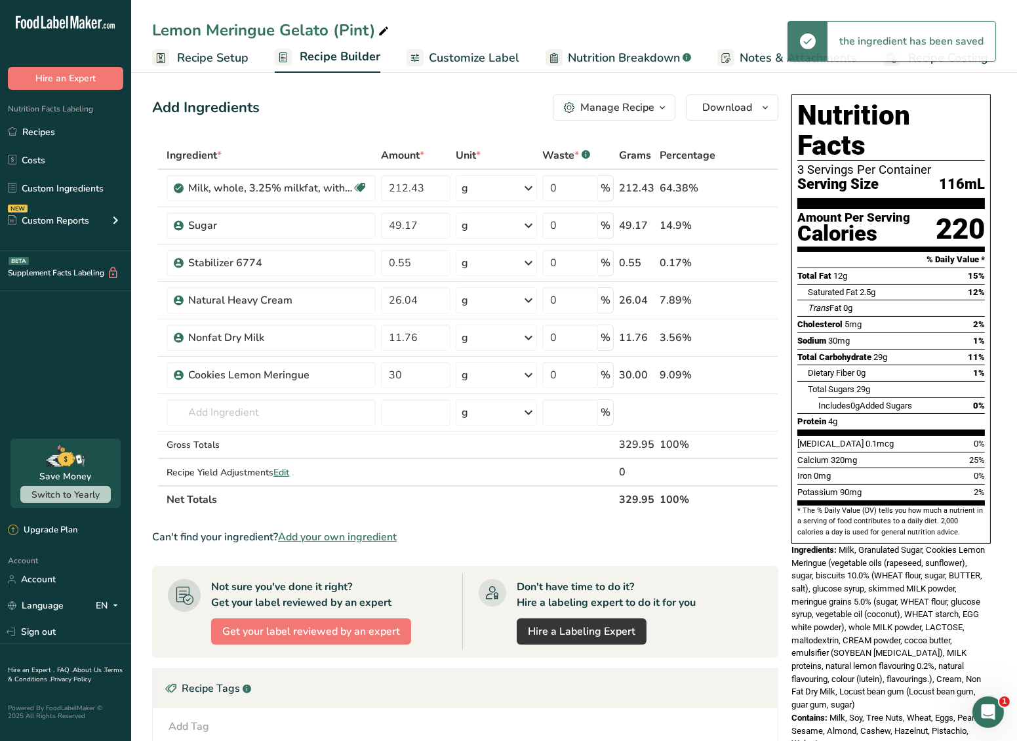
click at [485, 514] on section "Ingredient * Amount * Unit * Waste * .a-a{fill:#347362;}.b-a{fill:#fff;} Grams …" at bounding box center [465, 539] width 626 height 794
click at [954, 65] on span "Recipe Costing" at bounding box center [949, 58] width 80 height 18
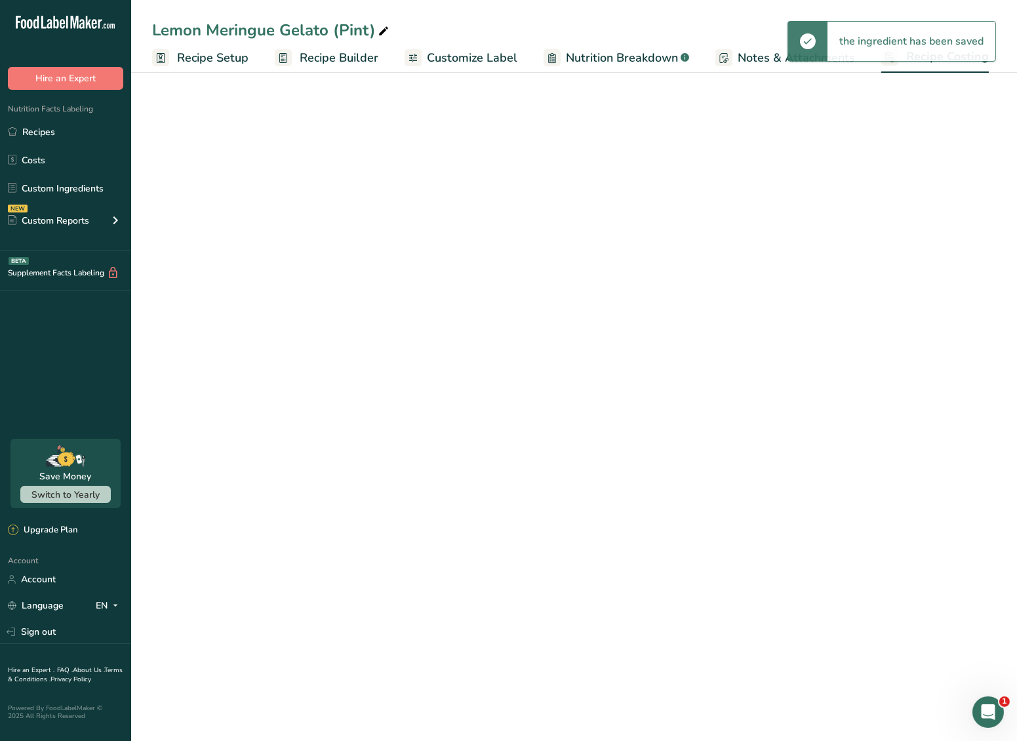
select select "12"
select select "1"
